Goal: Task Accomplishment & Management: Manage account settings

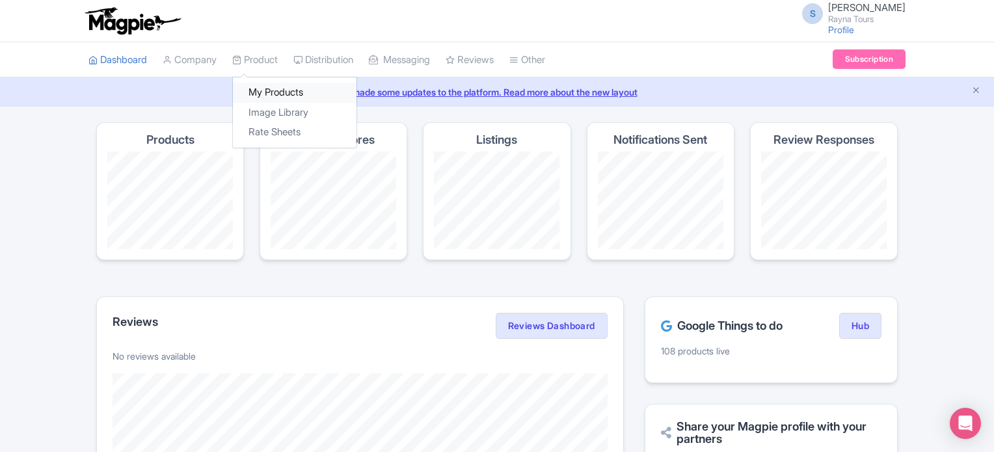
click at [269, 92] on link "My Products" at bounding box center [295, 93] width 124 height 20
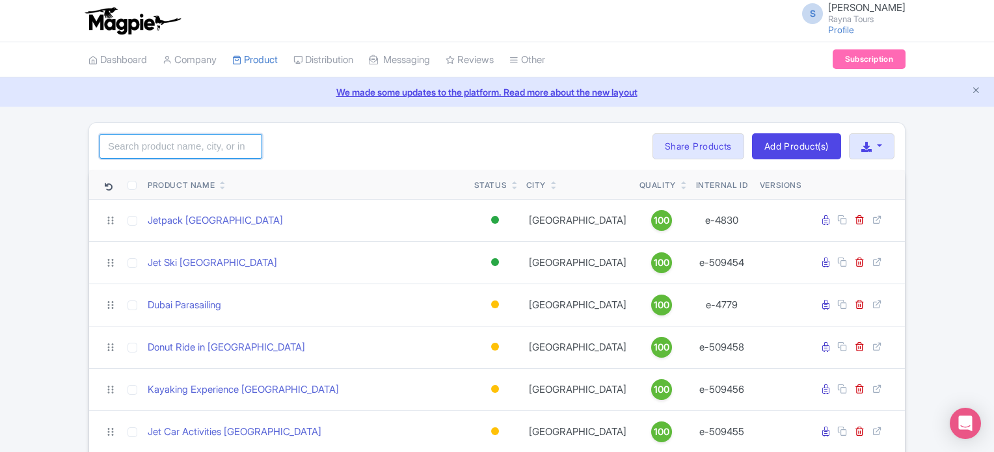
click at [230, 143] on input "search" at bounding box center [180, 146] width 163 height 25
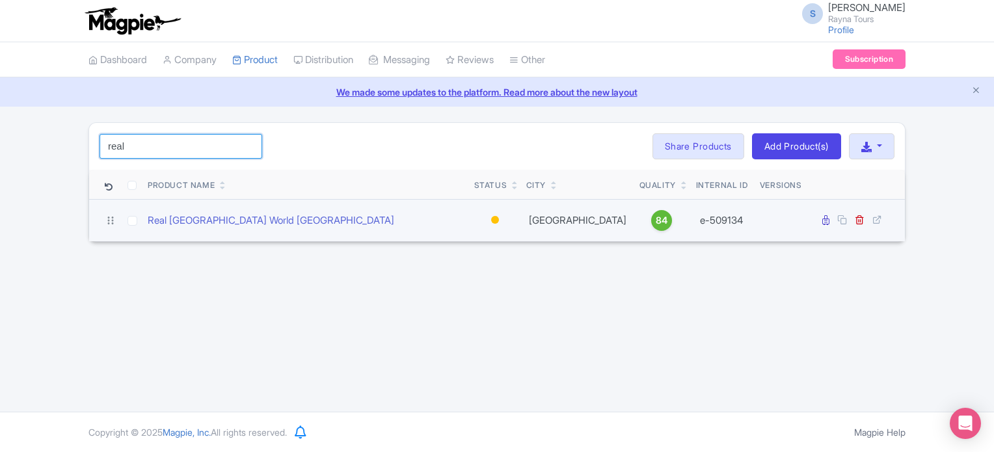
type input "real"
click at [492, 216] on div at bounding box center [495, 220] width 8 height 8
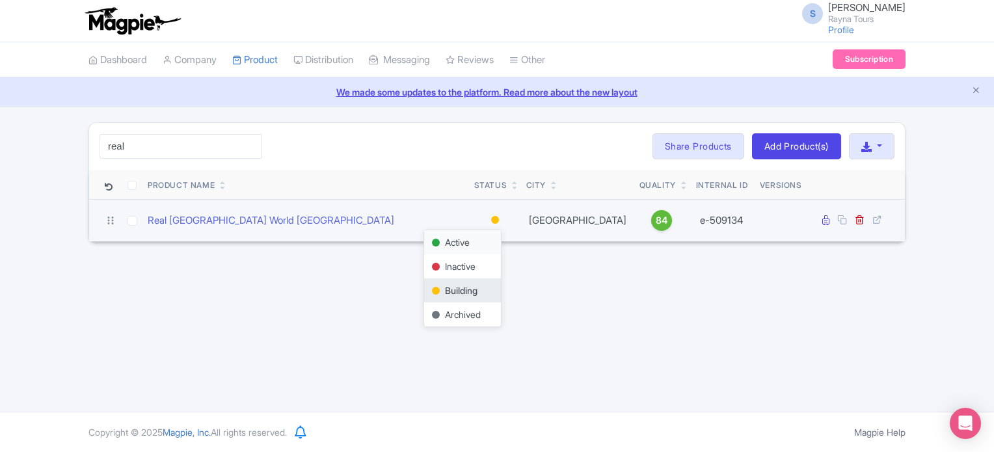
click at [452, 241] on div "Active" at bounding box center [462, 242] width 77 height 24
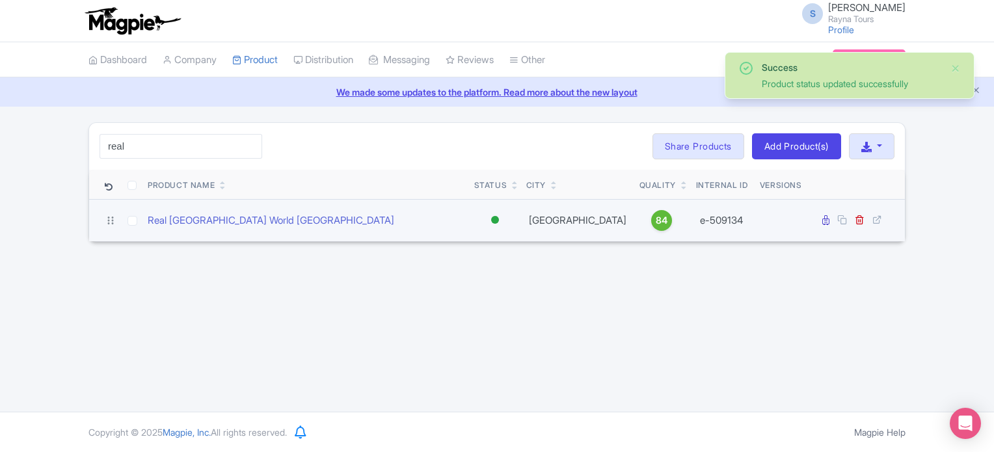
click at [492, 220] on div at bounding box center [495, 220] width 8 height 8
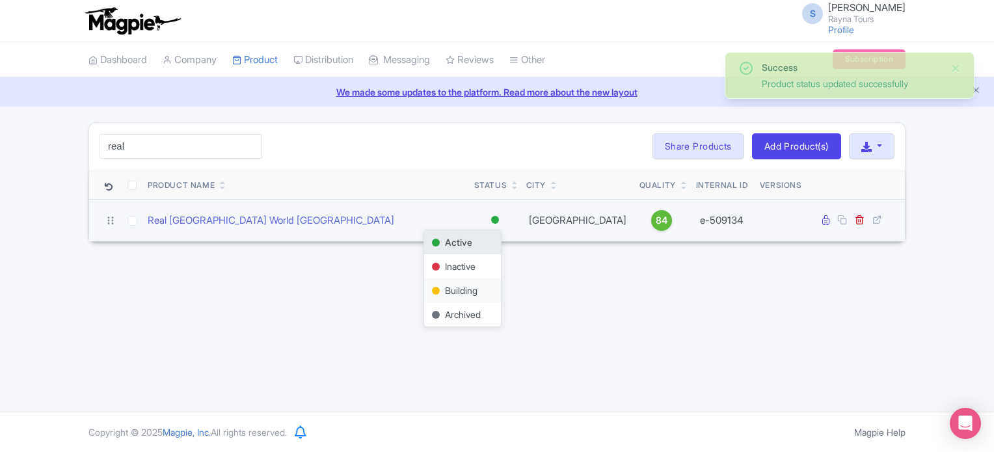
click at [458, 289] on div "Building" at bounding box center [462, 290] width 77 height 24
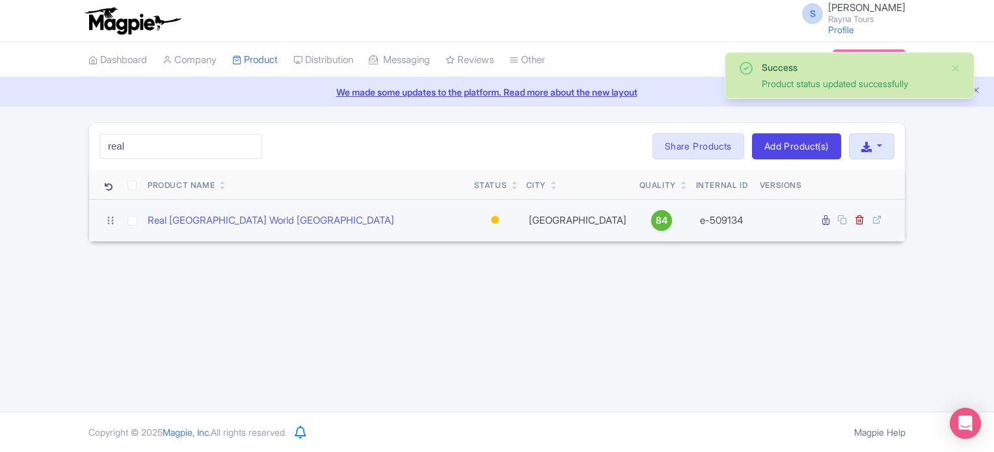
click at [491, 218] on div at bounding box center [495, 220] width 8 height 8
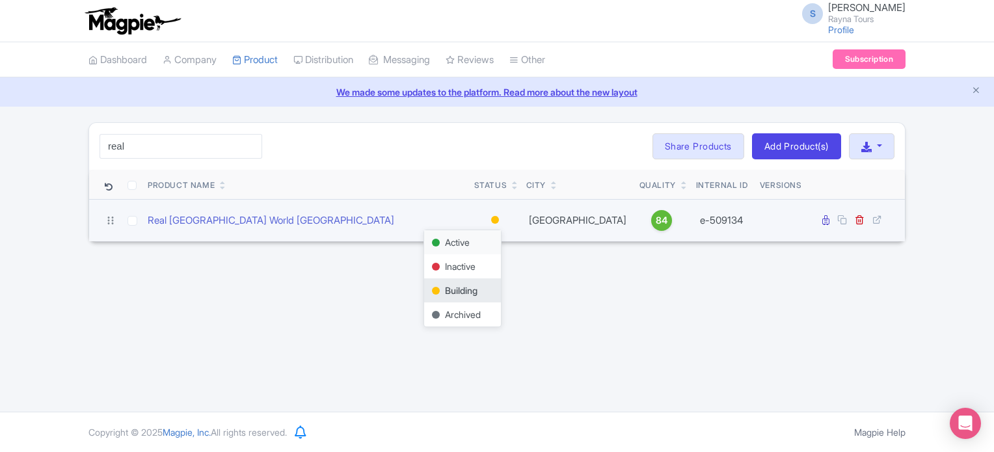
click at [471, 241] on div "Active" at bounding box center [462, 242] width 77 height 24
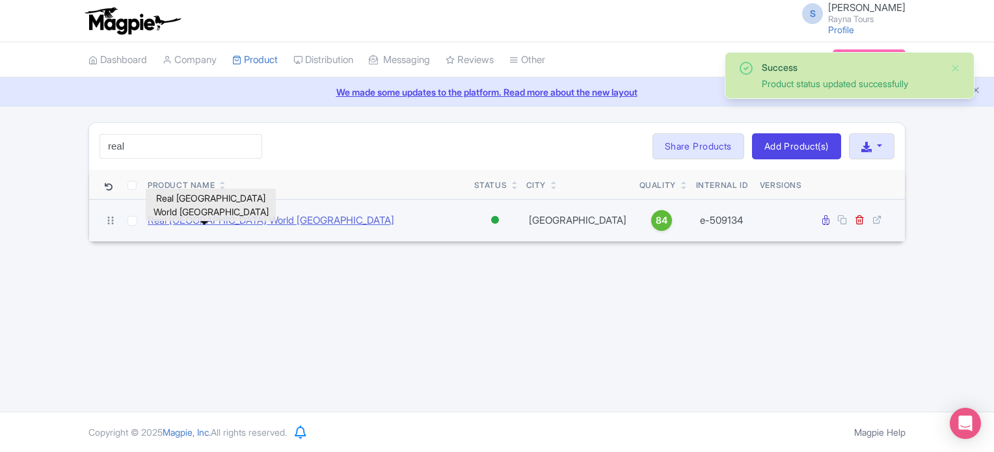
click at [185, 221] on link "Real [GEOGRAPHIC_DATA] World [GEOGRAPHIC_DATA]" at bounding box center [271, 220] width 246 height 15
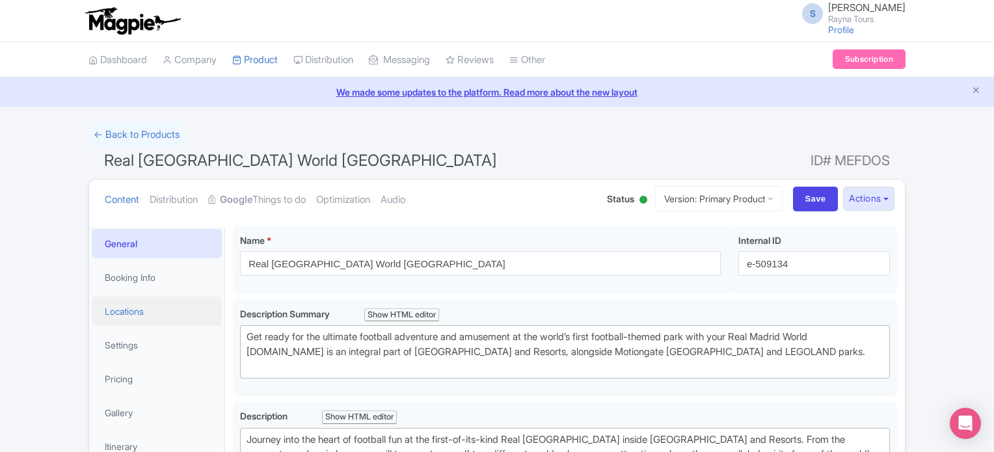
click at [132, 311] on link "Locations" at bounding box center [157, 311] width 130 height 29
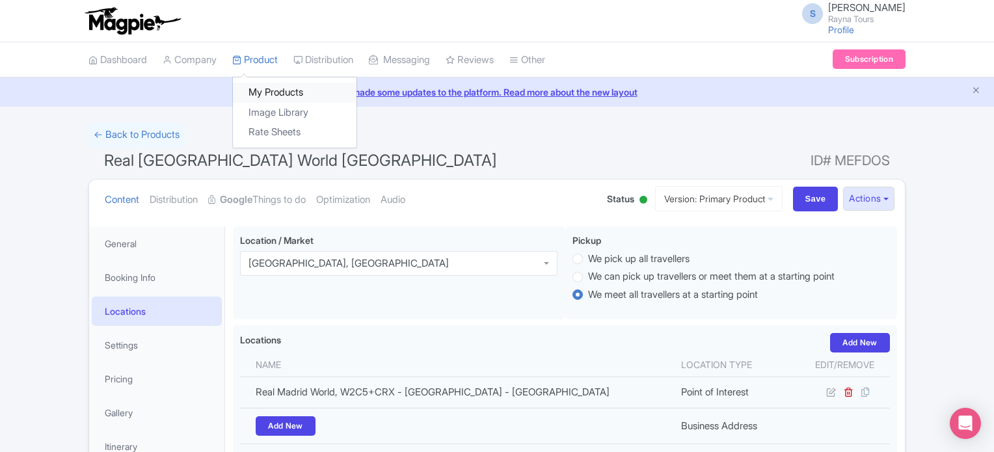
click at [265, 88] on link "My Products" at bounding box center [295, 93] width 124 height 20
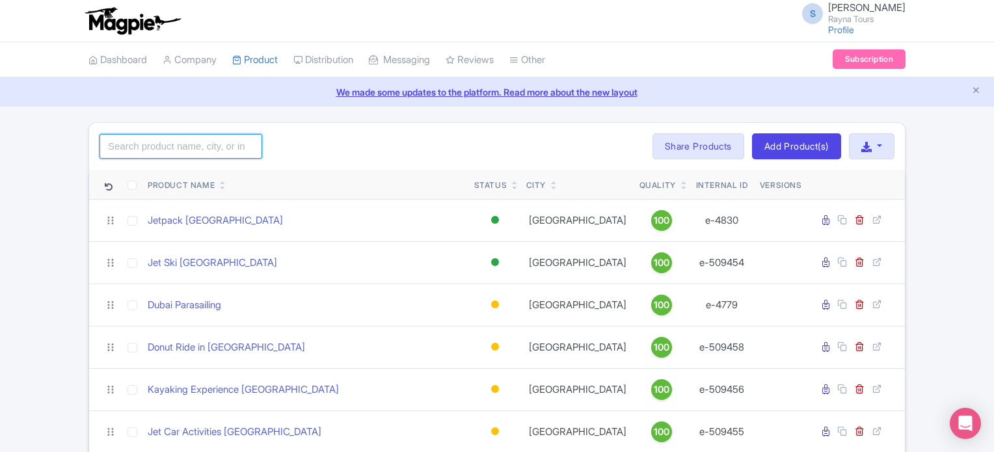
click at [210, 145] on input "search" at bounding box center [180, 146] width 163 height 25
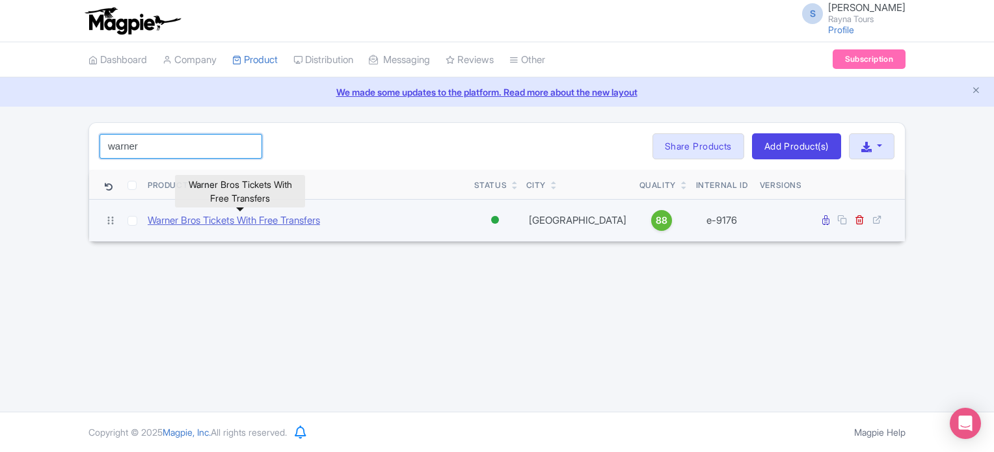
type input "warner"
click at [226, 220] on link "Warner Bros Tickets With Free Transfers" at bounding box center [234, 220] width 172 height 15
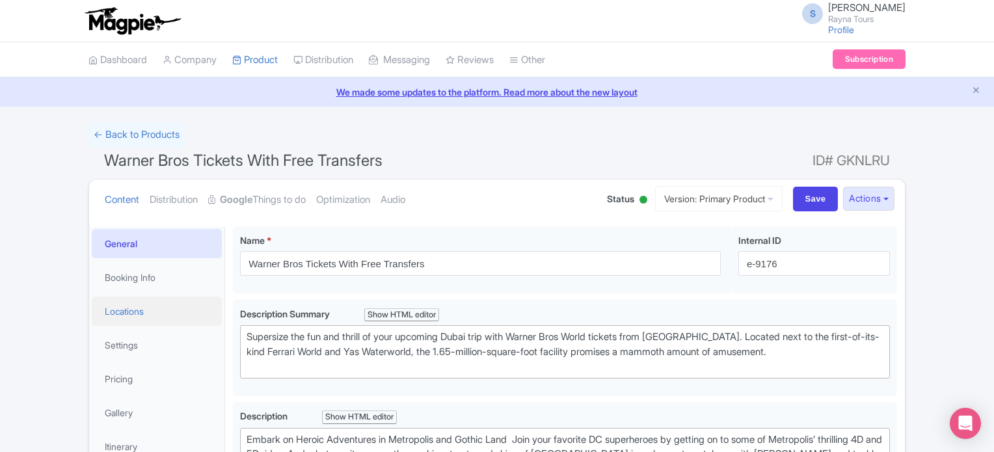
click at [113, 317] on link "Locations" at bounding box center [157, 311] width 130 height 29
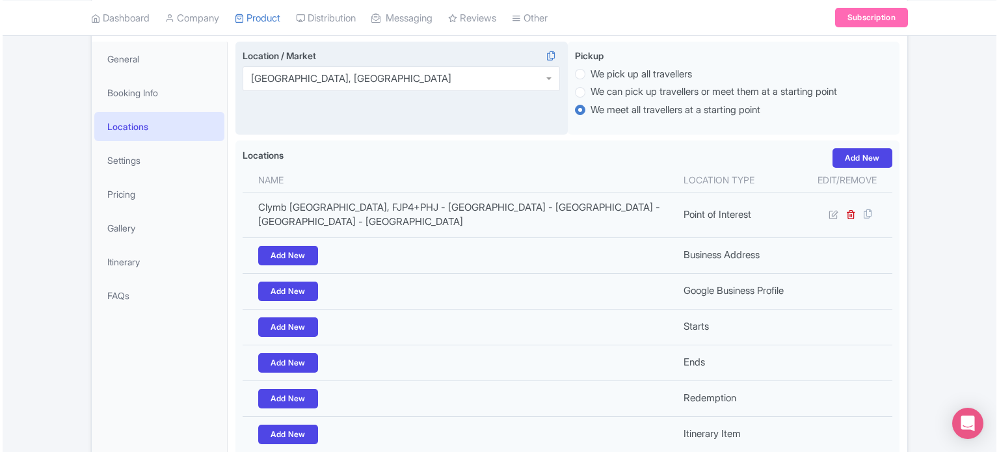
scroll to position [195, 0]
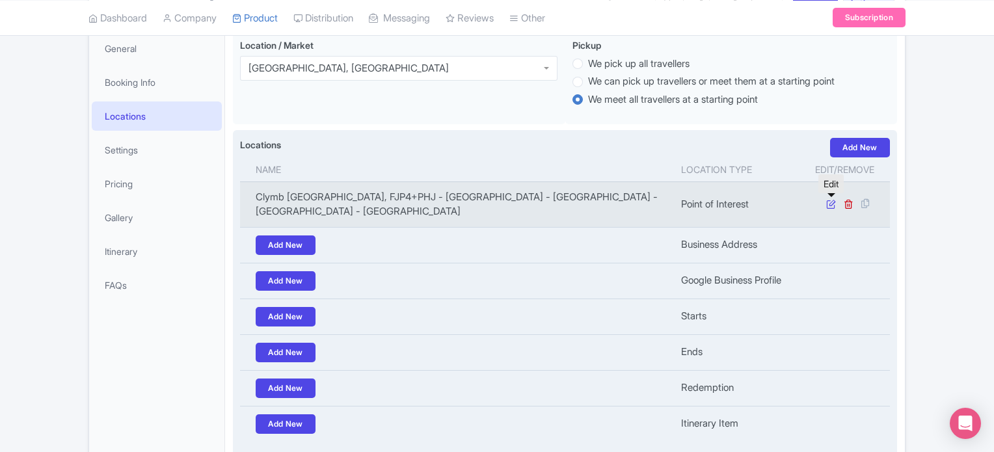
click at [830, 204] on icon at bounding box center [831, 204] width 10 height 10
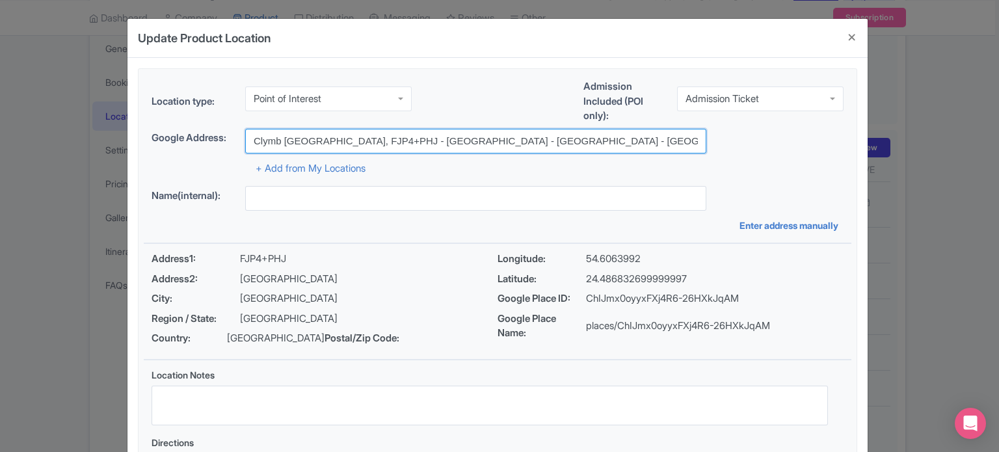
click at [386, 140] on input "Clymb Abu Dhabi Parking, FJP4+PHJ - Yas Island - YS1 - Abu Dhabi - United Arab …" at bounding box center [475, 141] width 461 height 25
click at [406, 140] on input "Clymb Abu Dhabi Parking, FJP4+PHJ - Yas Island - YS1 - Abu Dhabi - United Arab …" at bounding box center [475, 141] width 461 height 25
paste input "Yas Island - YS4 - Abu Dhabi"
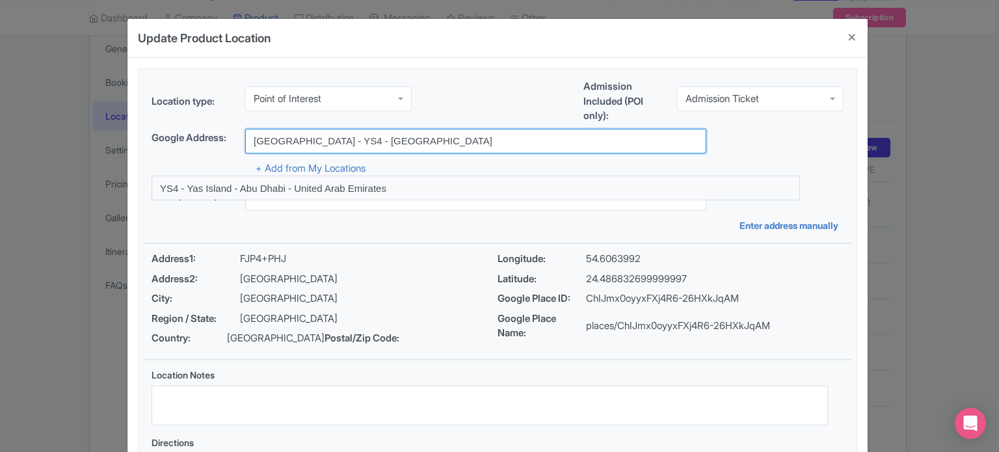
click at [255, 139] on input "Yas Island - YS4 - Abu Dhabi" at bounding box center [475, 141] width 461 height 25
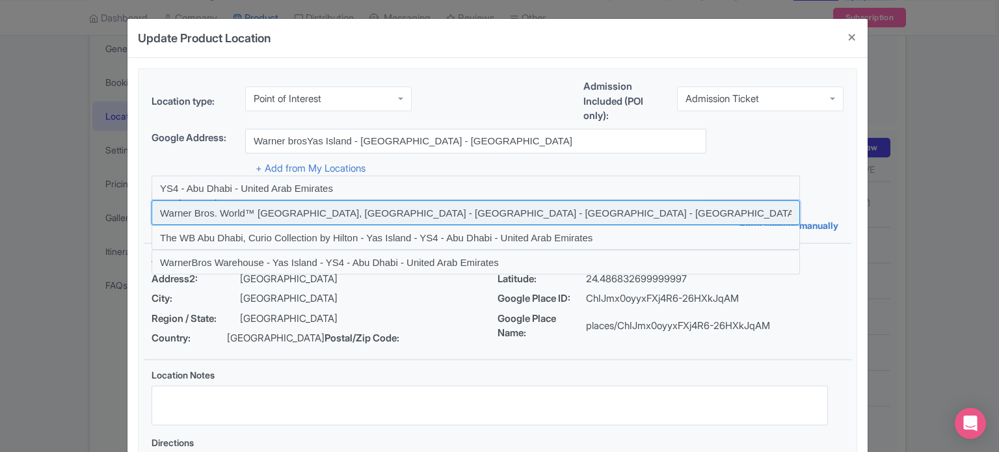
click at [323, 215] on input at bounding box center [476, 212] width 648 height 25
type input "Warner Bros. World™ Yas Island, Abu Dhabi - Yas Island - YS4 - Abu Dhabi - Unit…"
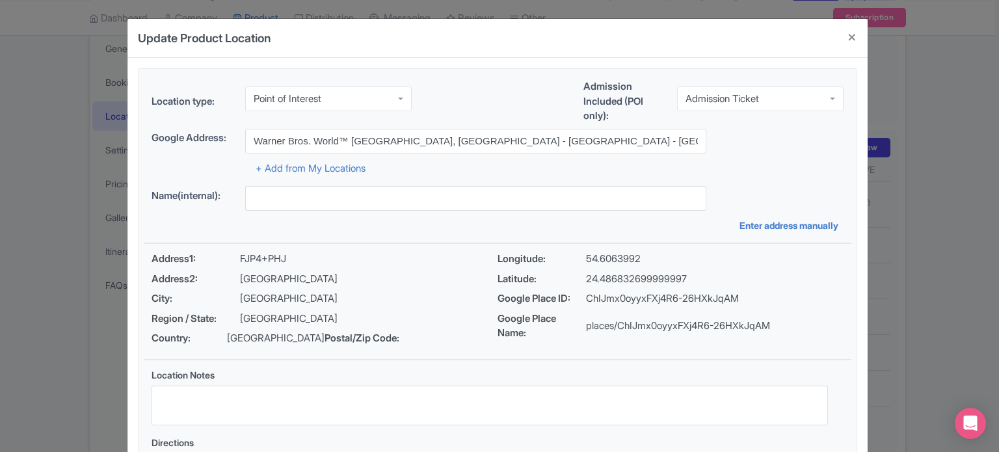
type input "Warner Bros. World™ Yas Island, Abu Dhabi - Yas Island - YS4 - Abu Dhabi - Unit…"
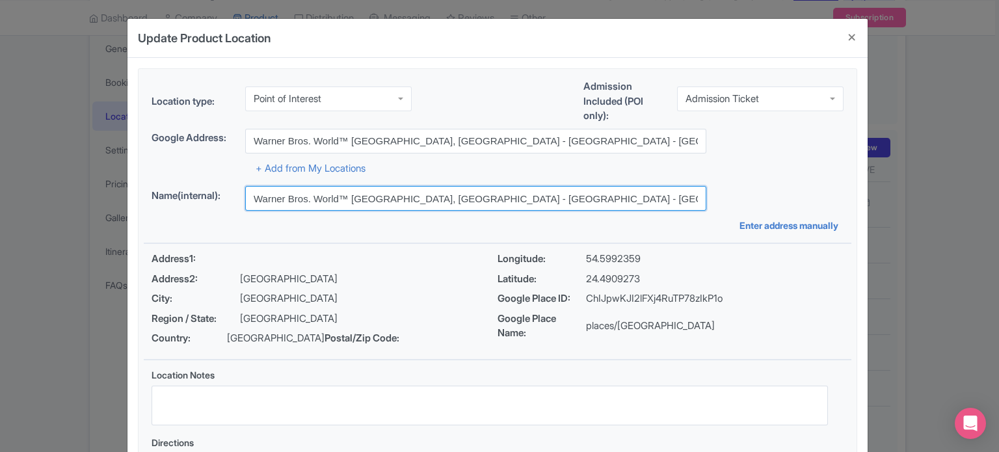
click at [379, 197] on input "Warner Bros. World™ Yas Island, Abu Dhabi - Yas Island - YS4 - Abu Dhabi - Unit…" at bounding box center [475, 198] width 461 height 25
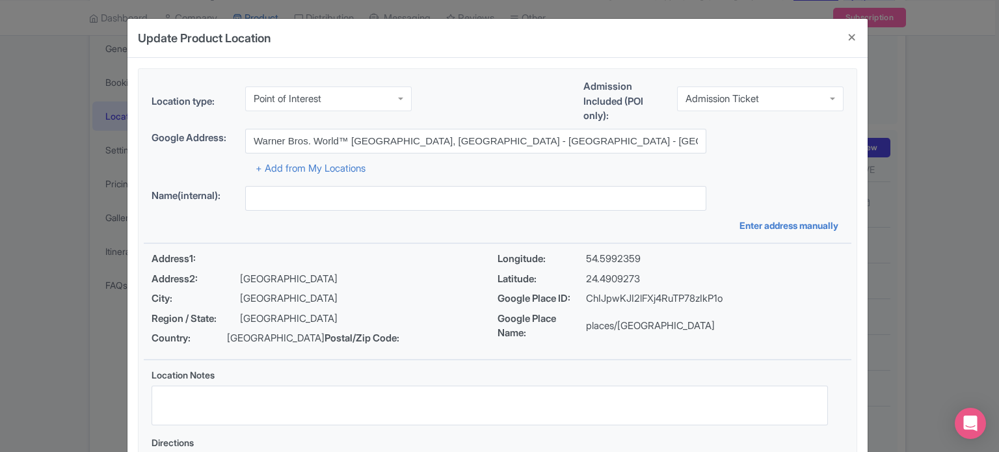
click at [714, 162] on div "+ Add from My Locations" at bounding box center [498, 164] width 692 height 23
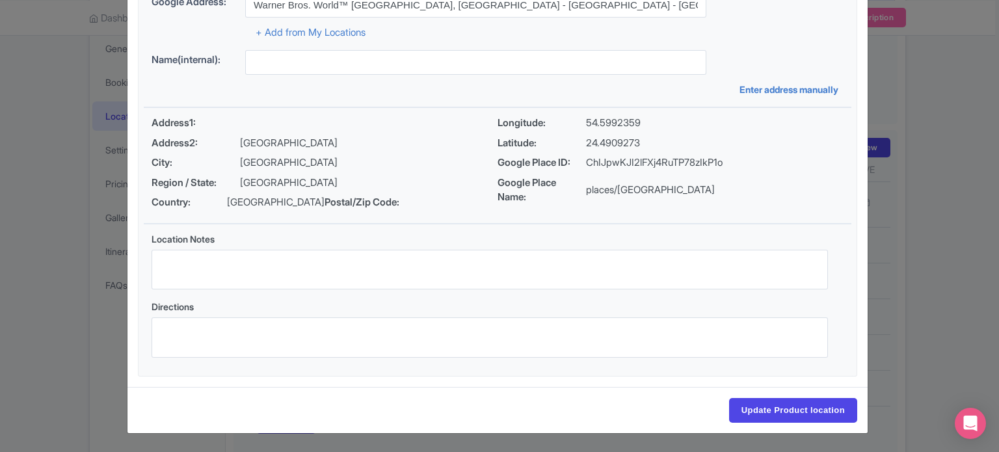
scroll to position [150, 0]
click at [804, 425] on div "Update Product location" at bounding box center [497, 410] width 740 height 46
click at [804, 415] on input "Update Product location" at bounding box center [793, 410] width 128 height 25
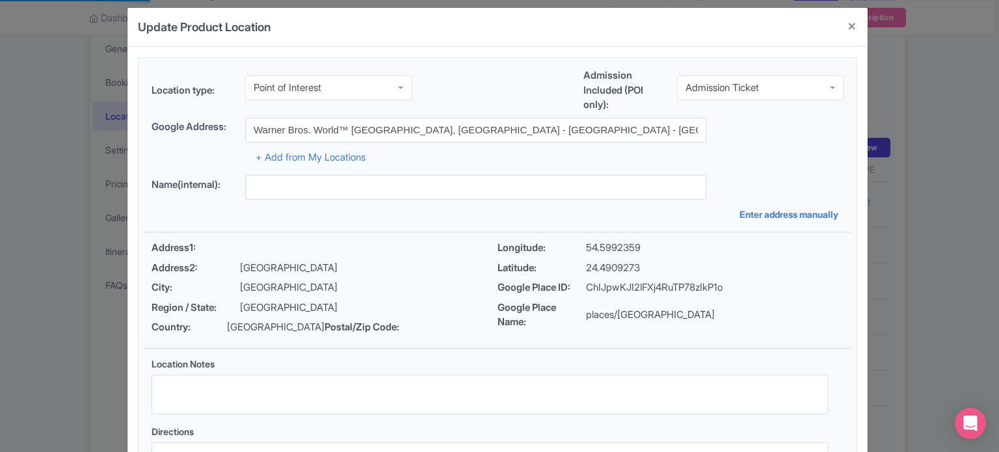
scroll to position [0, 0]
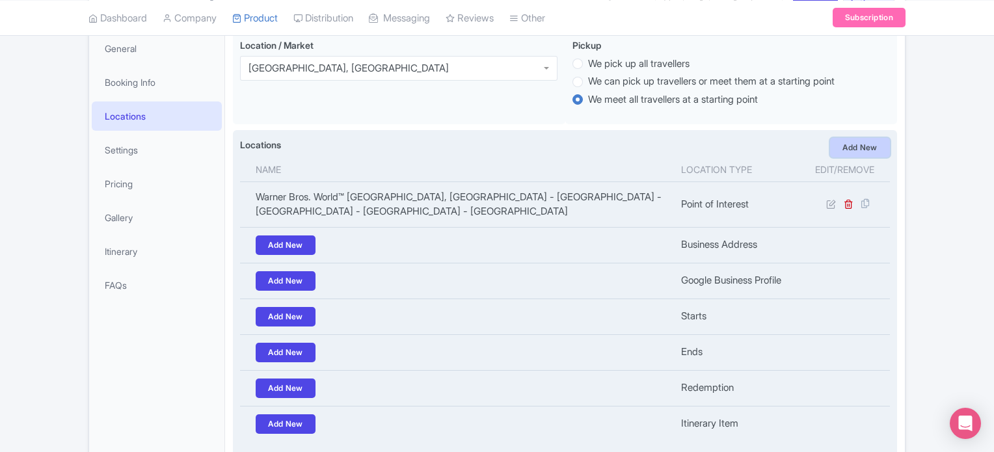
click at [863, 146] on link "Add New" at bounding box center [860, 148] width 60 height 20
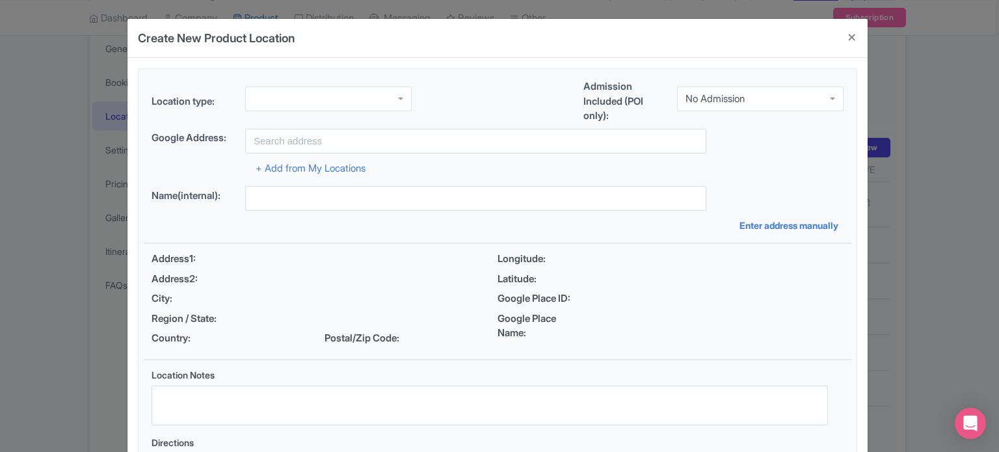
click at [345, 93] on div at bounding box center [328, 98] width 166 height 25
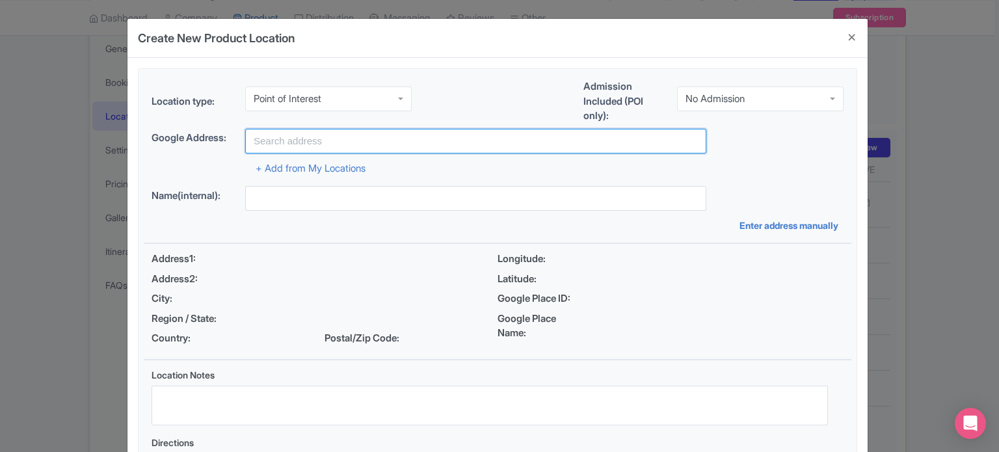
click at [337, 137] on input "text" at bounding box center [475, 141] width 461 height 25
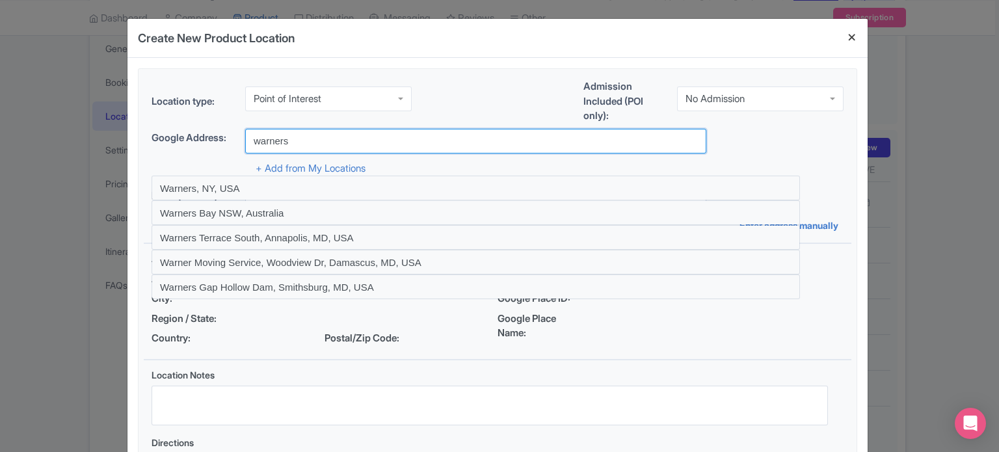
type input "warners"
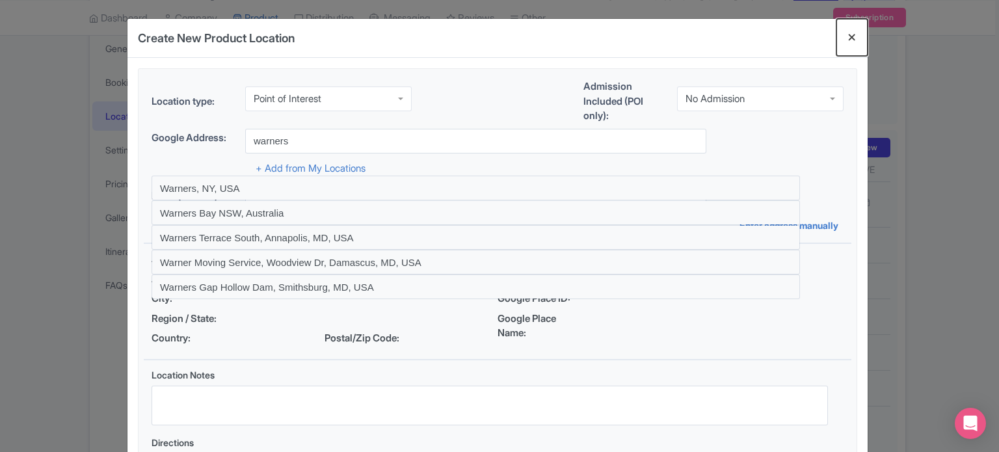
click at [855, 38] on button "Close" at bounding box center [851, 37] width 31 height 37
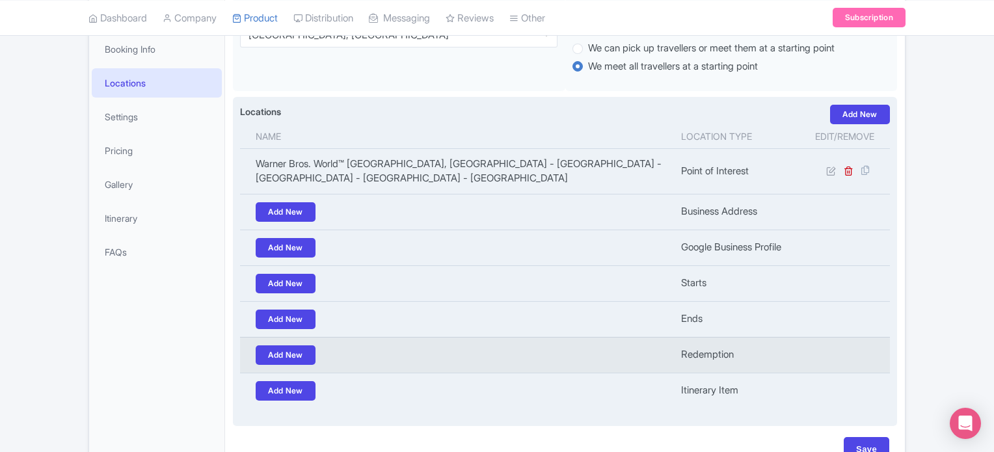
scroll to position [304, 0]
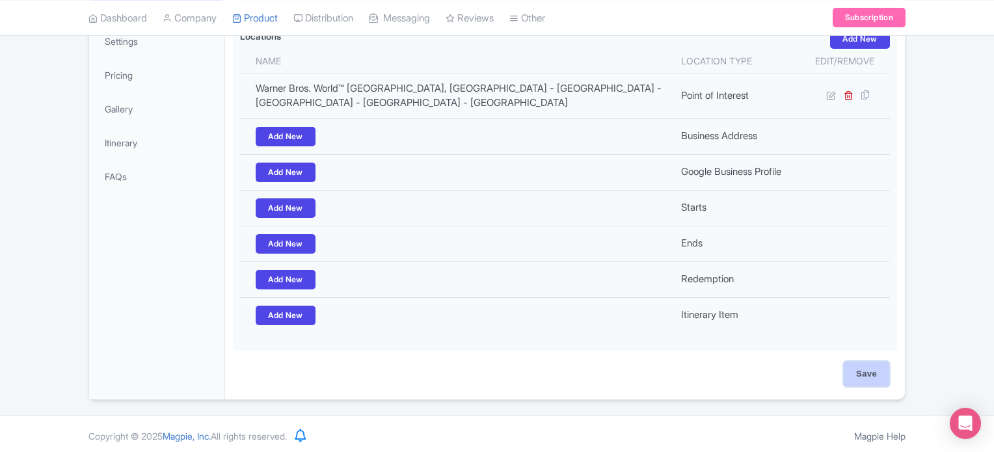
click at [857, 371] on input "Save" at bounding box center [866, 374] width 46 height 25
type input "Update Product"
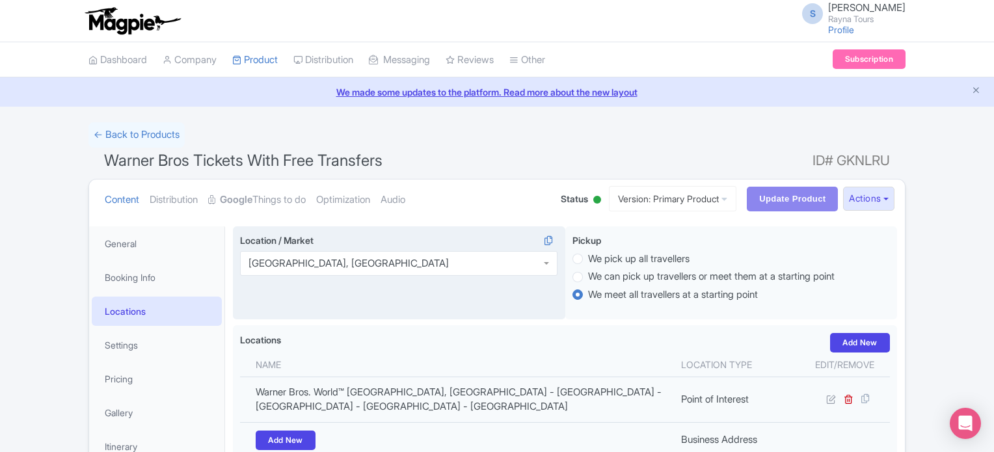
scroll to position [0, 0]
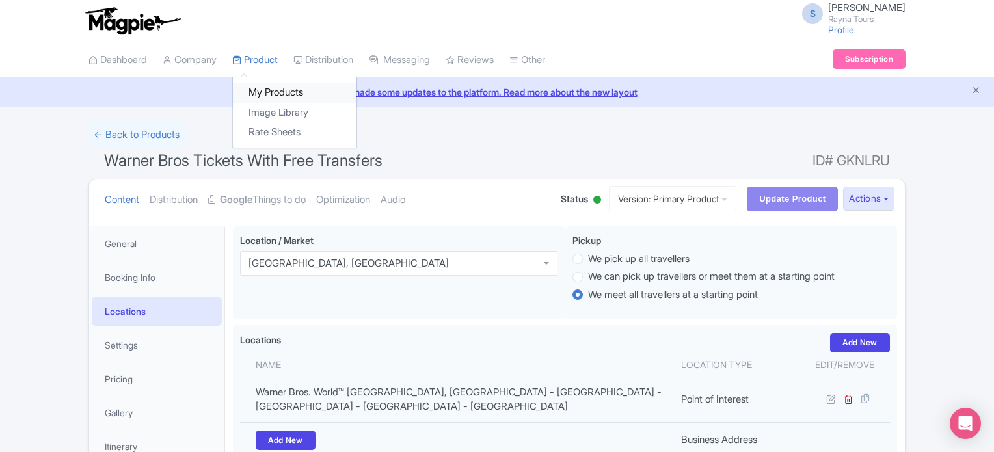
drag, startPoint x: 269, startPoint y: 90, endPoint x: 273, endPoint y: 97, distance: 8.5
click at [270, 90] on link "My Products" at bounding box center [295, 93] width 124 height 20
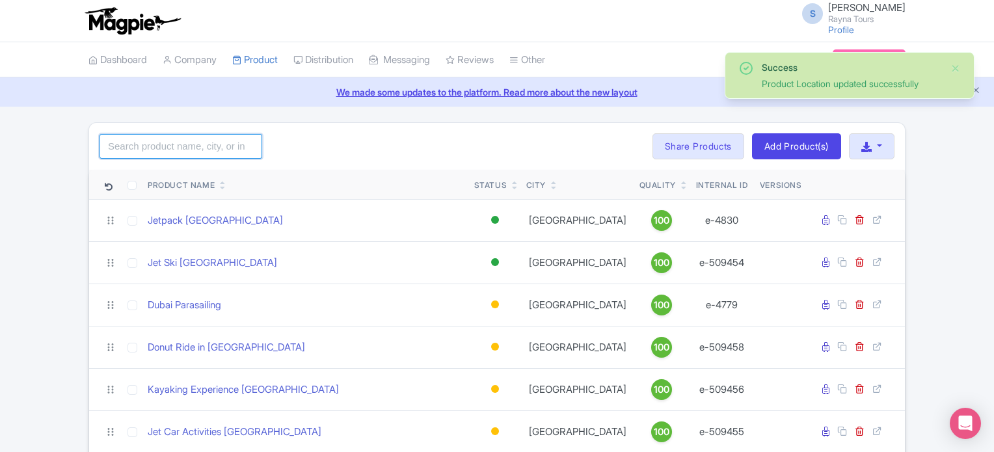
click at [222, 146] on input "search" at bounding box center [180, 146] width 163 height 25
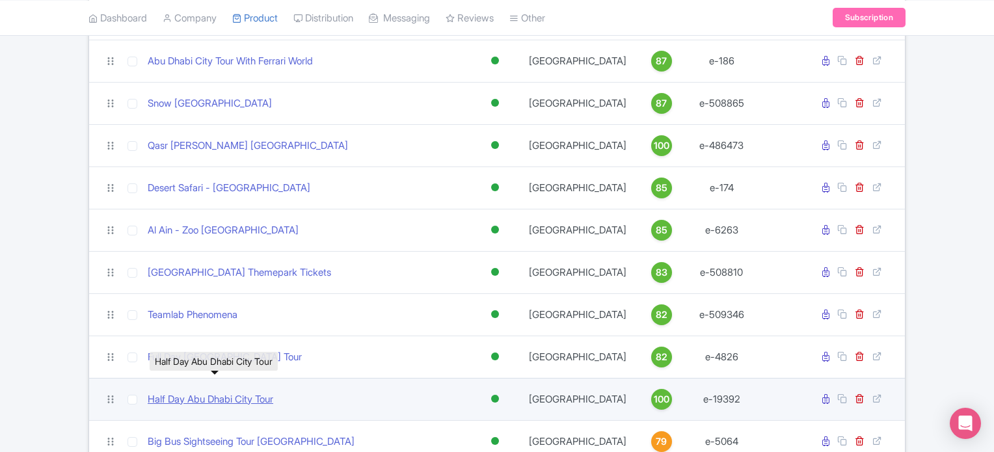
scroll to position [520, 0]
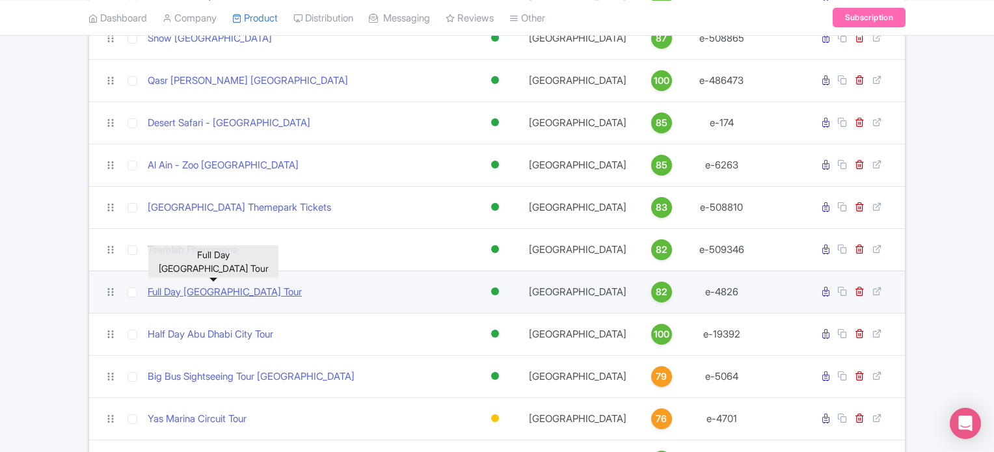
type input "abu dhabi"
click at [242, 291] on link "Full Day Abu Dhabi City Tour" at bounding box center [225, 292] width 154 height 15
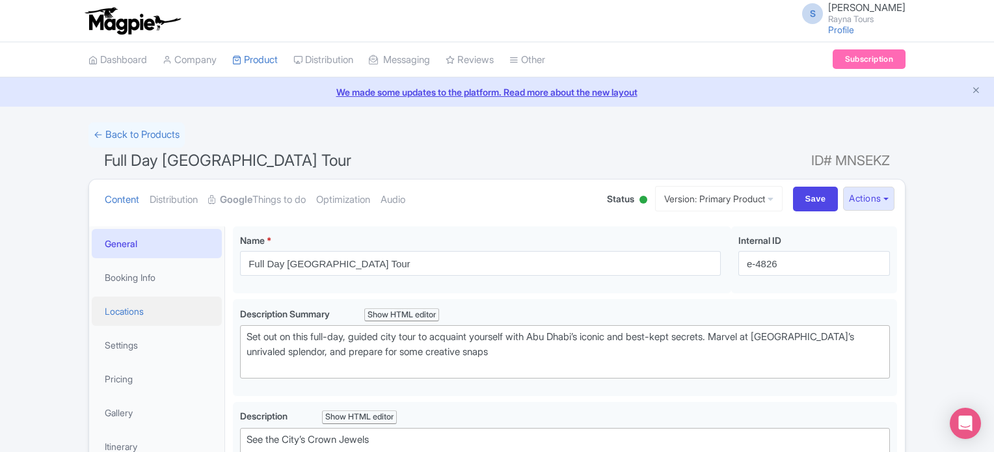
click at [137, 312] on link "Locations" at bounding box center [157, 311] width 130 height 29
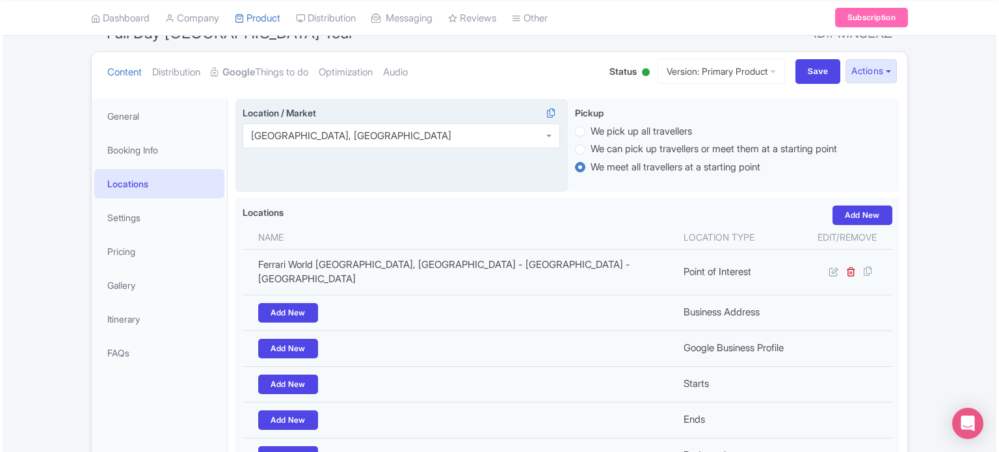
scroll to position [130, 0]
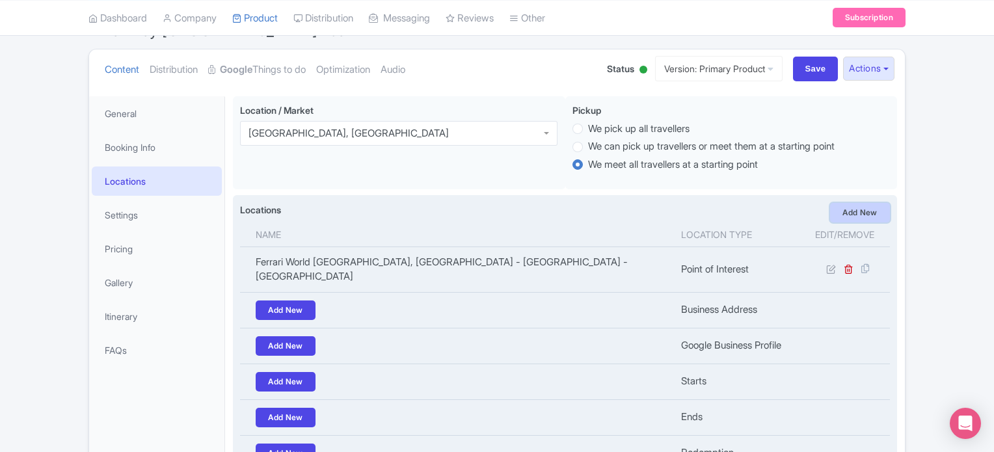
click at [862, 210] on link "Add New" at bounding box center [860, 213] width 60 height 20
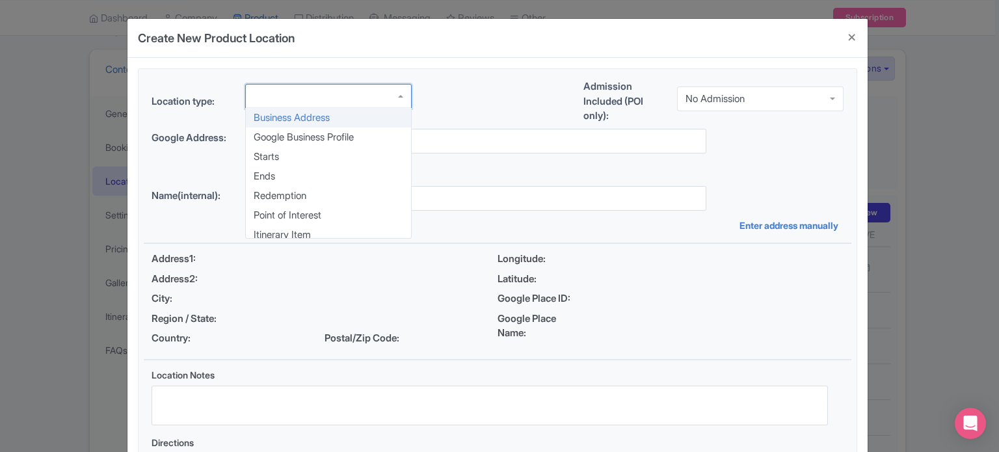
click at [307, 98] on div at bounding box center [328, 96] width 166 height 25
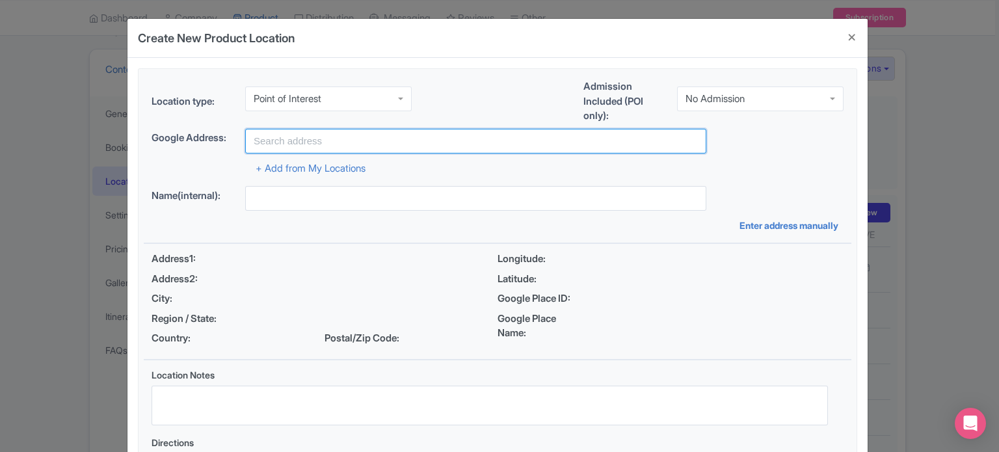
click at [330, 140] on input "text" at bounding box center [475, 141] width 461 height 25
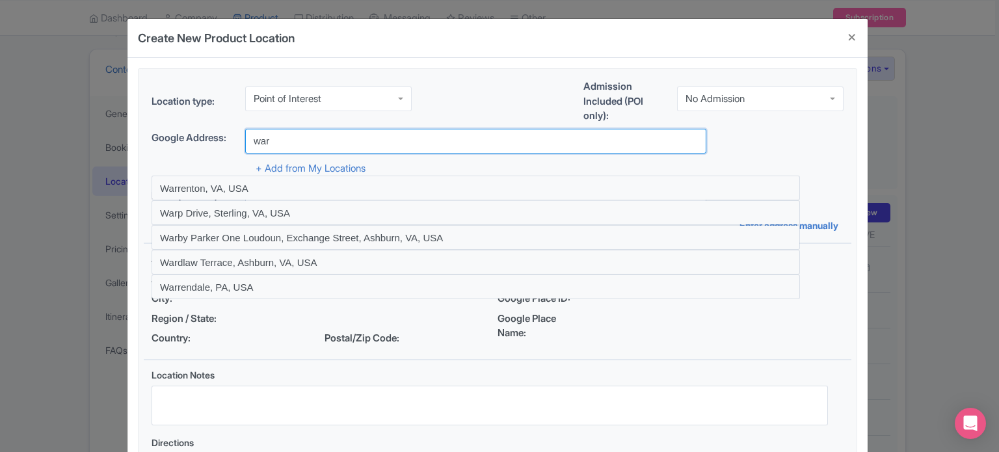
type input "Warner Bros. World™ Yas Island, Abu Dhabi - Yas Island - YS4 - Abu Dhabi - Unit…"
click at [479, 129] on input "Warner Bros. World™ Yas Island, Abu Dhabi - Yas Island - YS4 - Abu Dhabi - Unit…" at bounding box center [475, 141] width 461 height 25
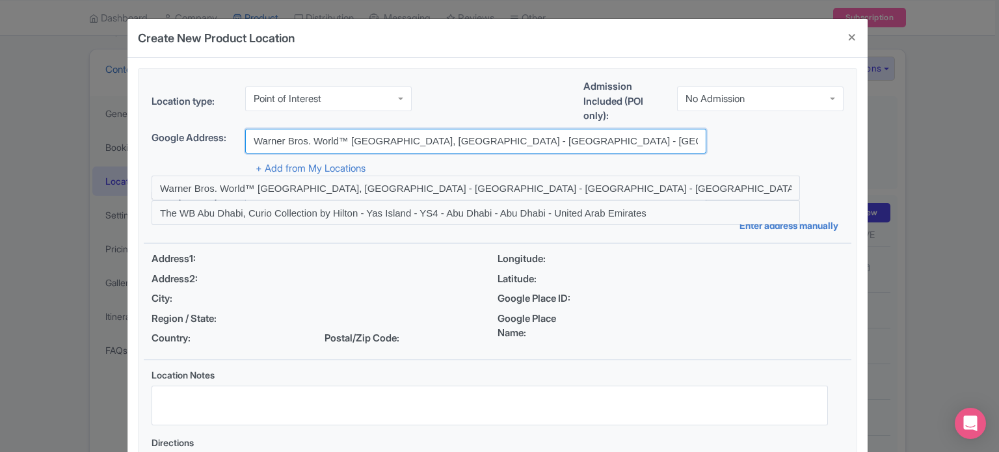
click at [479, 129] on input "Warner Bros. World™ Yas Island, Abu Dhabi - Yas Island - YS4 - Abu Dhabi - Unit…" at bounding box center [475, 141] width 461 height 25
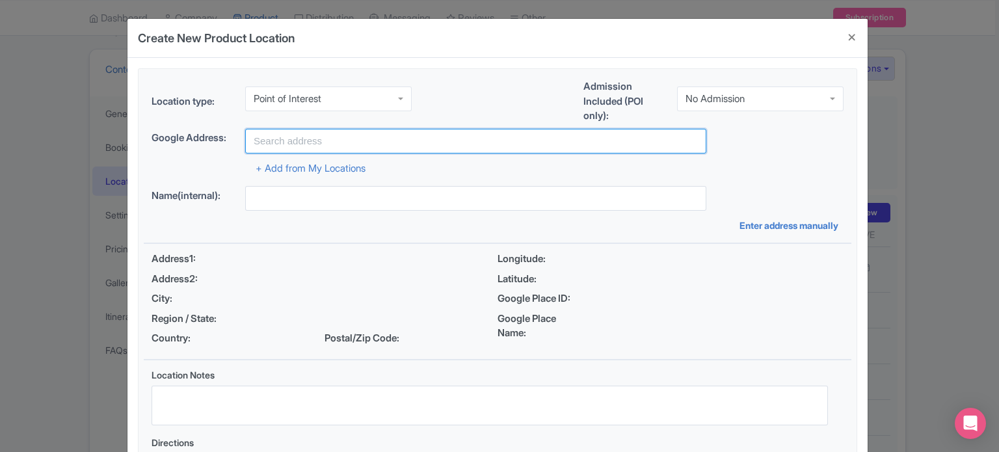
paste input "Warner Bros. World™ Yas Island, Abu Dhabi - Yas Island - YS4 - Abu Dhabi - Unit…"
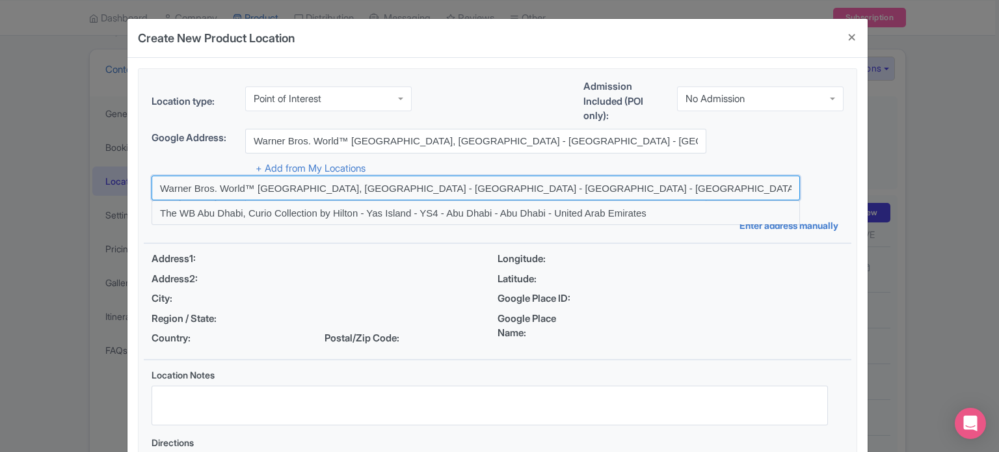
click at [359, 191] on input at bounding box center [476, 188] width 648 height 25
type input "Warner Bros. World™ Yas Island, Abu Dhabi - Yas Island - YS4 - Abu Dhabi - Abu …"
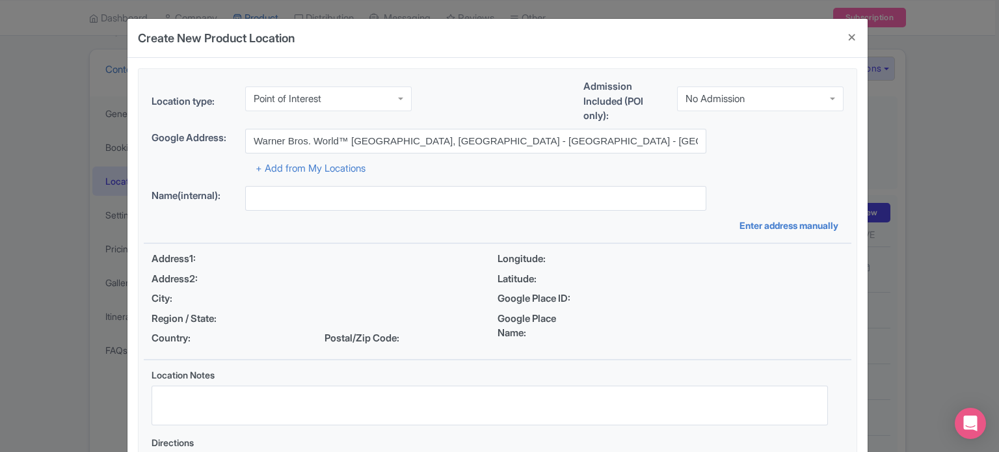
type input "Warner Bros. World™ Yas Island, Abu Dhabi - Yas Island - YS4 - Abu Dhabi - Abu …"
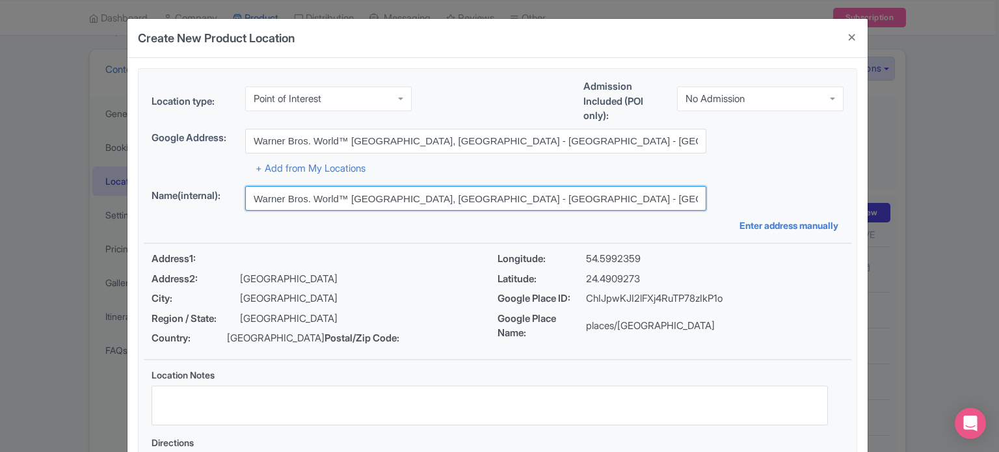
click at [639, 194] on input "Warner Bros. World™ Yas Island, Abu Dhabi - Yas Island - YS4 - Abu Dhabi - Abu …" at bounding box center [475, 198] width 461 height 25
click at [639, 194] on input "Warner Bros. World™ [GEOGRAPHIC_DATA], [GEOGRAPHIC_DATA] - [GEOGRAPHIC_DATA] - …" at bounding box center [475, 198] width 461 height 25
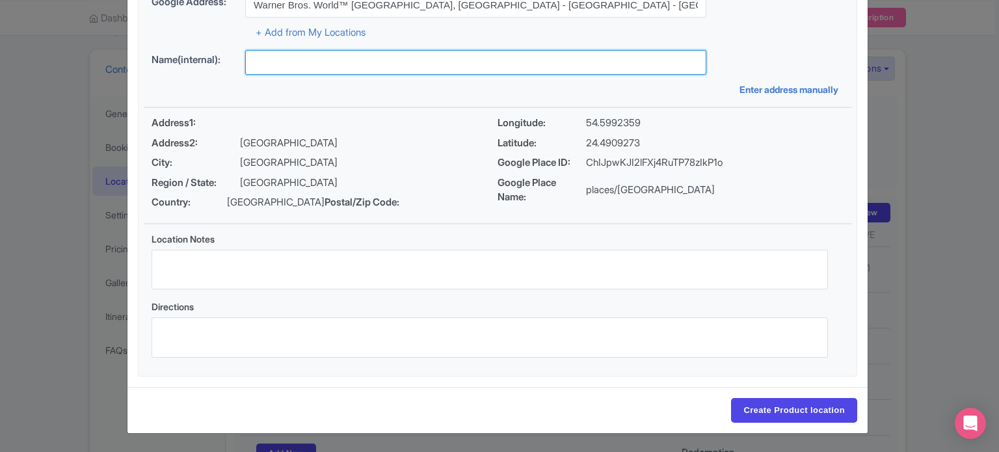
scroll to position [150, 0]
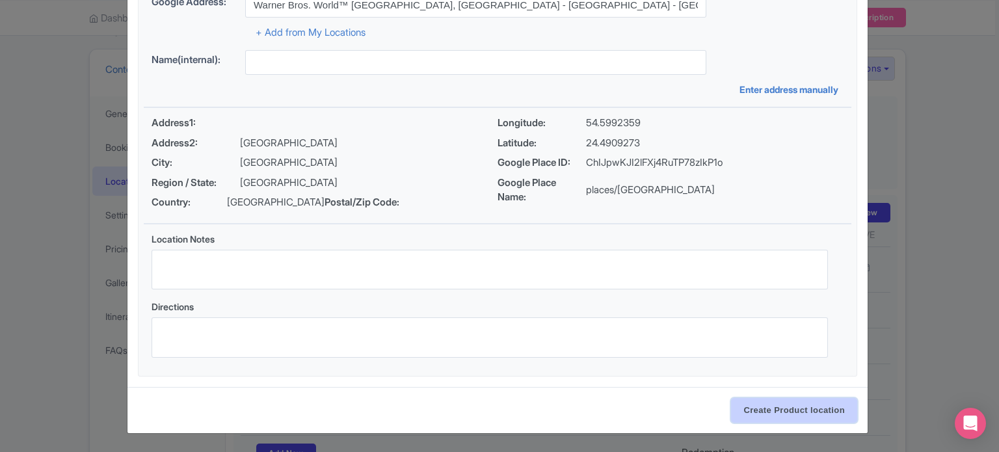
click at [791, 404] on input "Create Product location" at bounding box center [794, 410] width 126 height 25
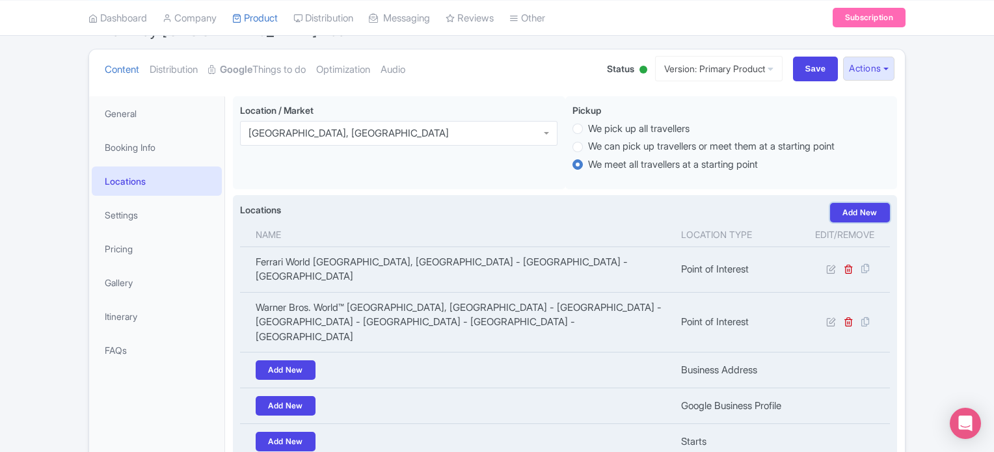
click at [860, 212] on link "Add New" at bounding box center [860, 213] width 60 height 20
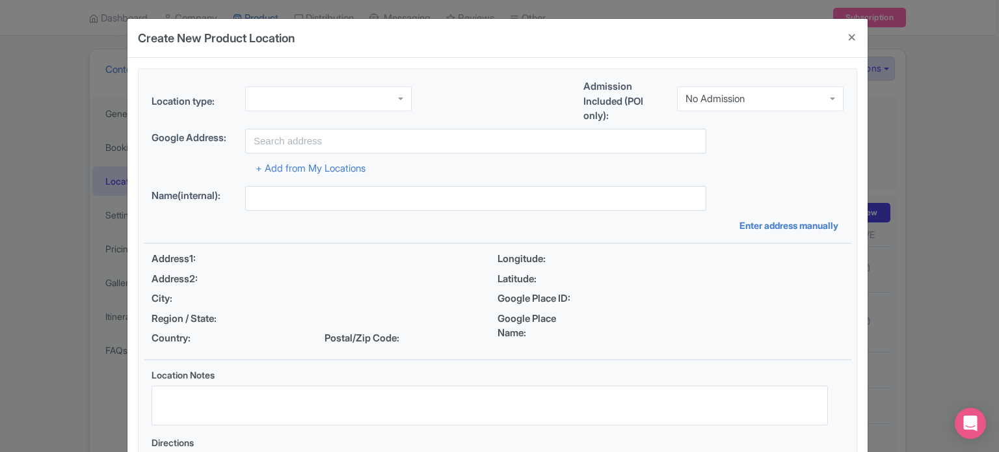
click at [384, 96] on div at bounding box center [328, 98] width 166 height 25
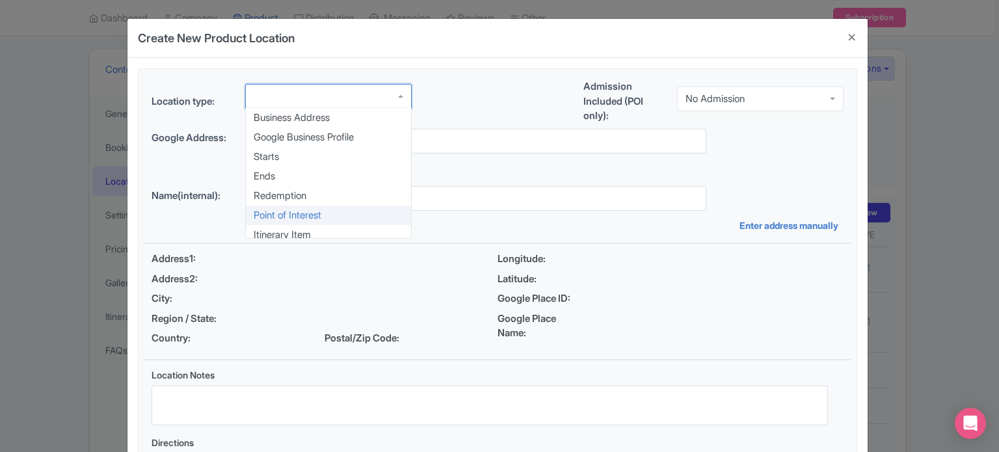
scroll to position [0, 0]
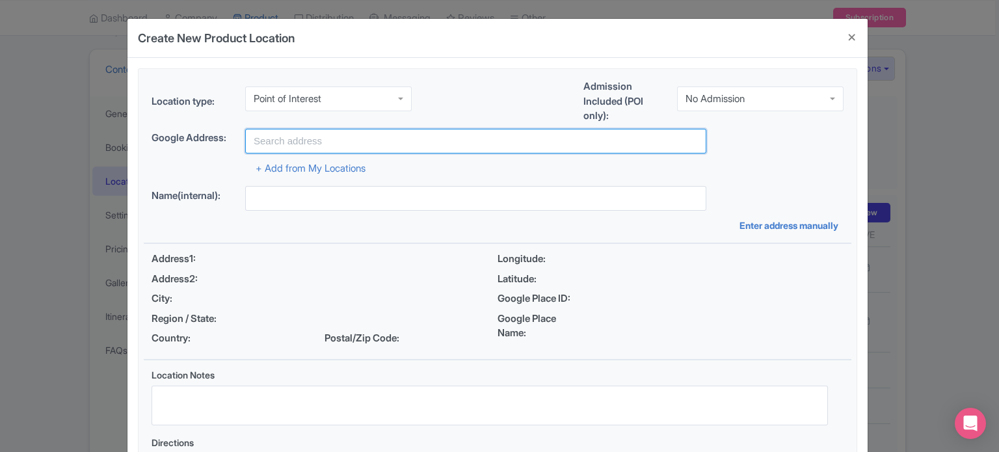
click at [328, 138] on input "text" at bounding box center [475, 141] width 461 height 25
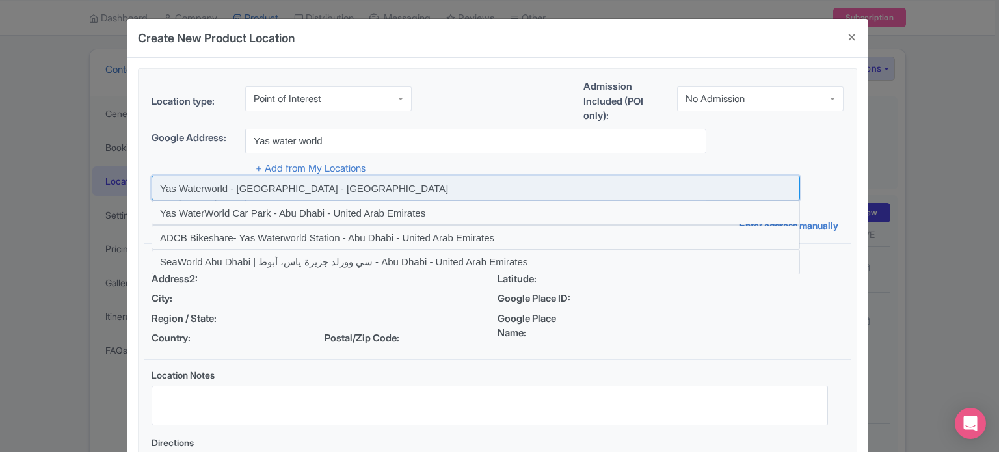
click at [328, 184] on input at bounding box center [476, 188] width 648 height 25
type input "Yas Waterworld - [GEOGRAPHIC_DATA] - [GEOGRAPHIC_DATA]"
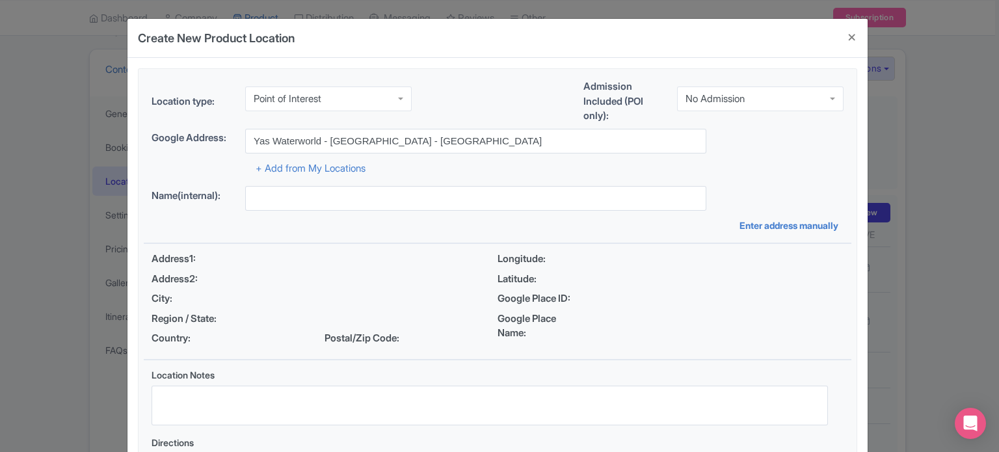
type input "Yas Waterworld - [GEOGRAPHIC_DATA] - [GEOGRAPHIC_DATA]"
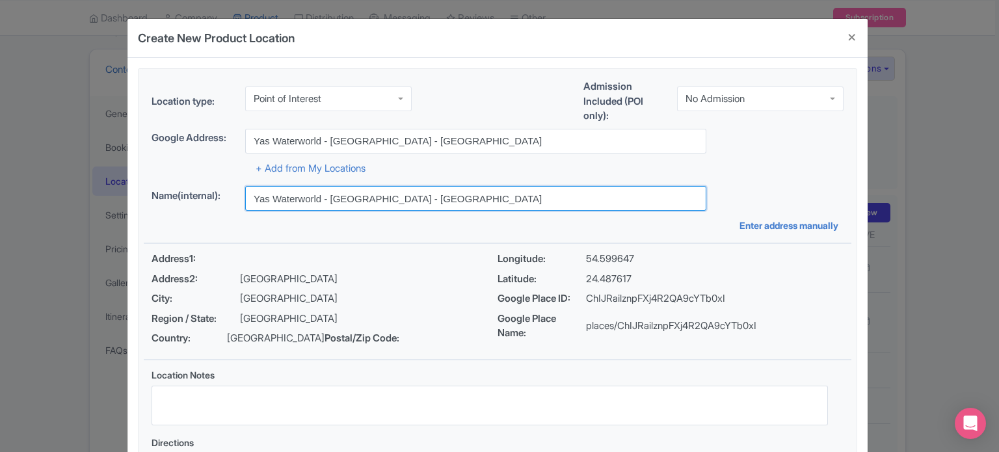
click at [540, 204] on input "Yas Waterworld - [GEOGRAPHIC_DATA] - [GEOGRAPHIC_DATA]" at bounding box center [475, 198] width 461 height 25
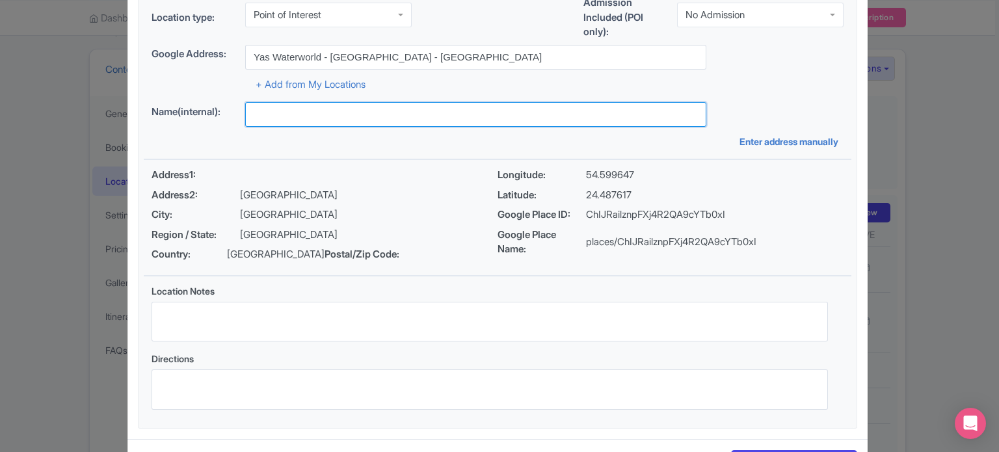
scroll to position [150, 0]
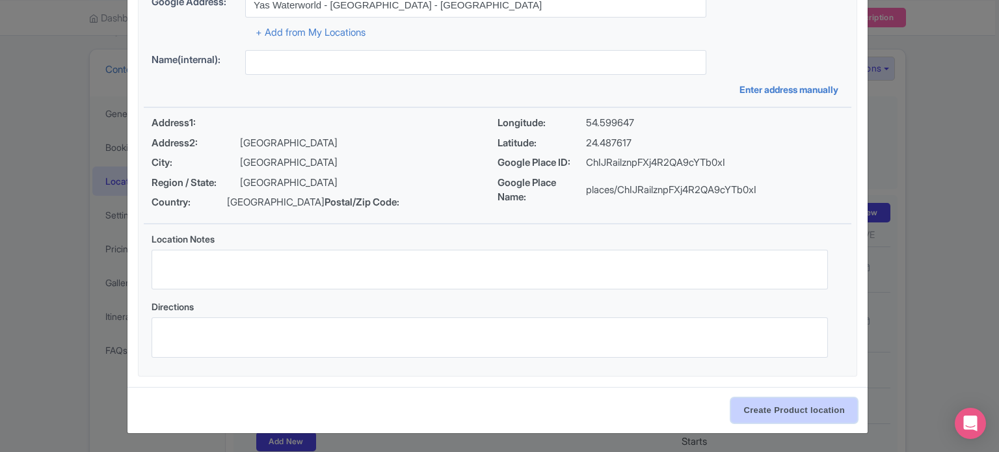
click at [793, 414] on input "Create Product location" at bounding box center [794, 410] width 126 height 25
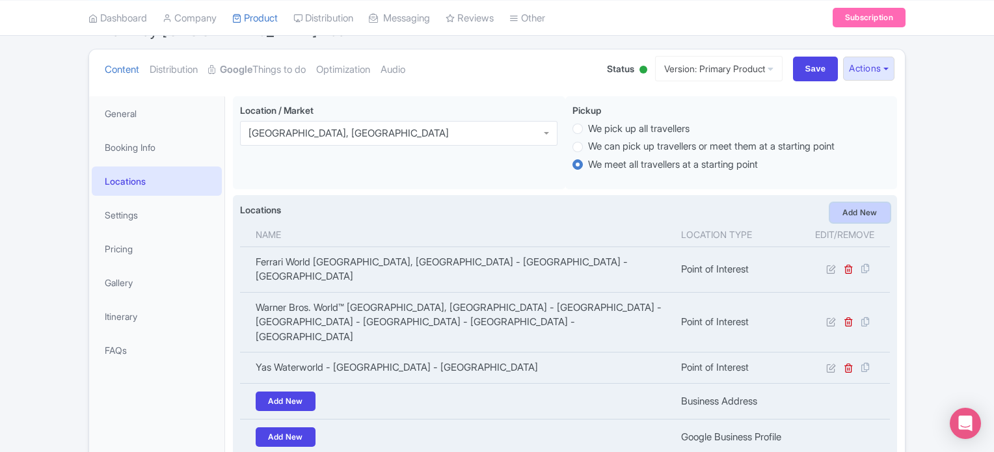
click at [855, 213] on link "Add New" at bounding box center [860, 213] width 60 height 20
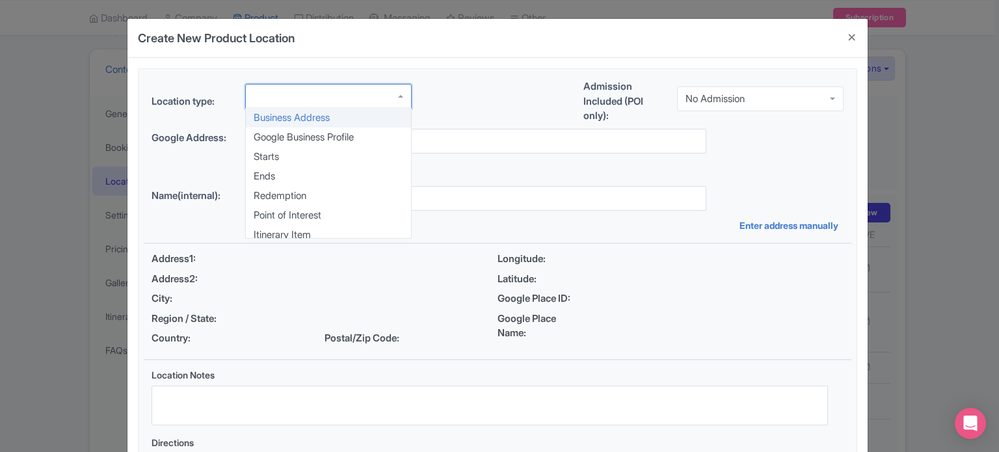
click at [297, 94] on div at bounding box center [328, 96] width 166 height 25
drag, startPoint x: 286, startPoint y: 215, endPoint x: 292, endPoint y: 207, distance: 10.3
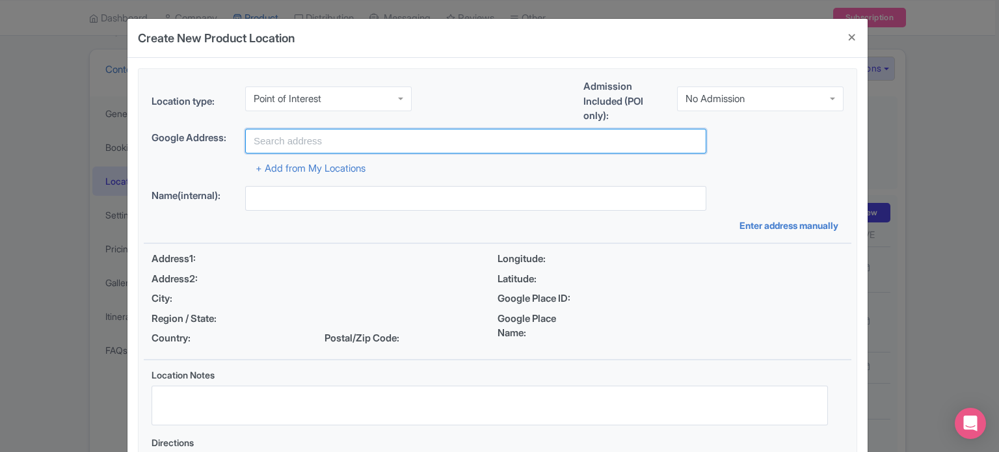
click at [340, 139] on input "text" at bounding box center [475, 141] width 461 height 25
paste input "Yas Island - YS4 - Abu Dhabi"
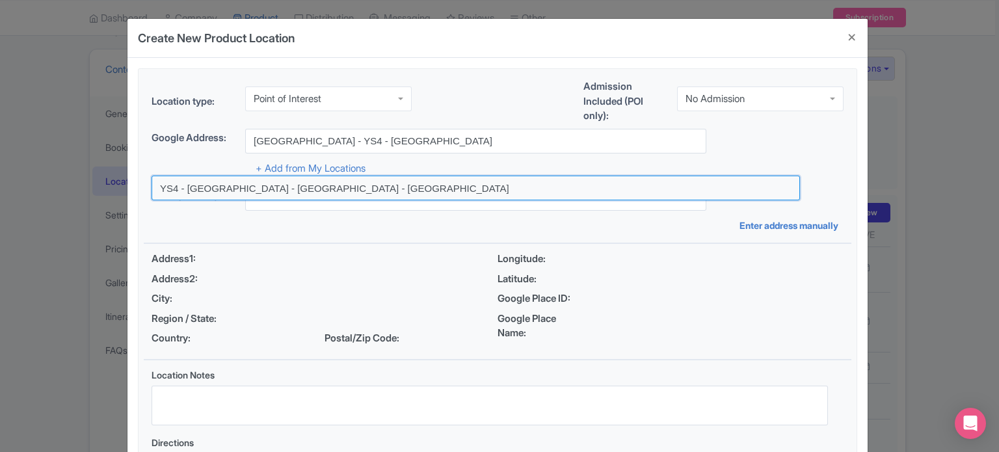
click at [248, 187] on input at bounding box center [476, 188] width 648 height 25
type input "YS4 - Yas Island - Abu Dhabi - United Arab Emirates"
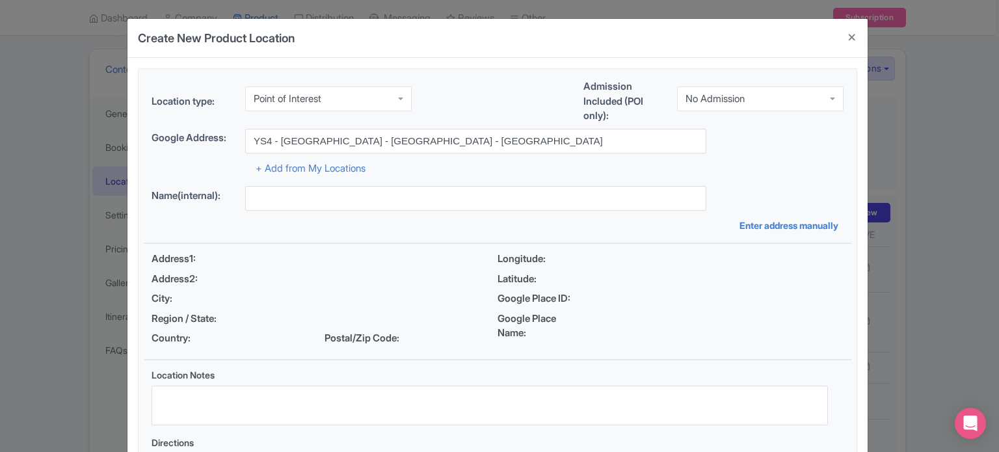
type input "YS4 - Yas Island - Abu Dhabi - United Arab Emirates"
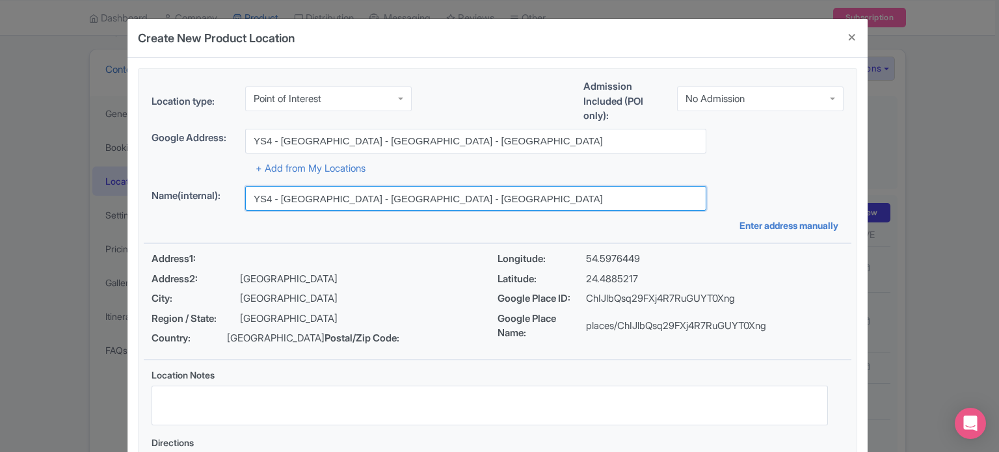
click at [519, 199] on input "YS4 - Yas Island - Abu Dhabi - United Arab Emirates" at bounding box center [475, 198] width 461 height 25
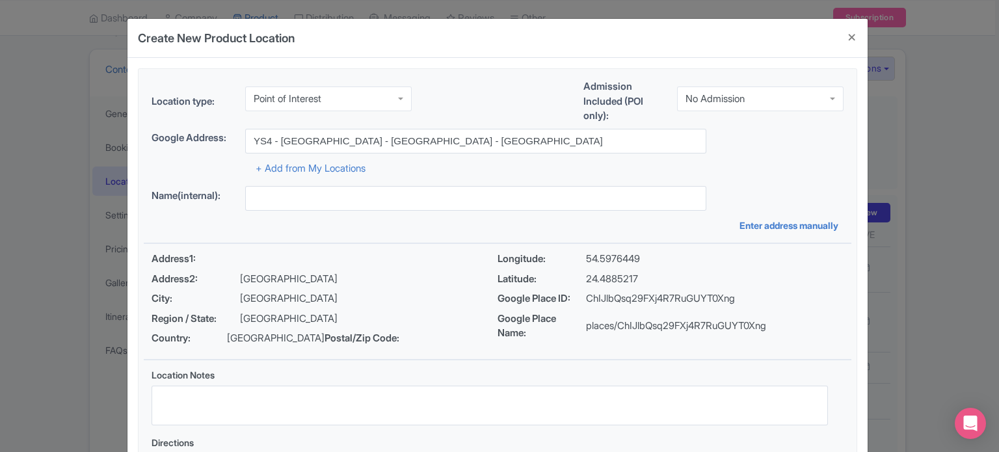
click at [696, 236] on div "Location type: Point of Interest Point of Interest Business Address Google Busi…" at bounding box center [497, 290] width 707 height 443
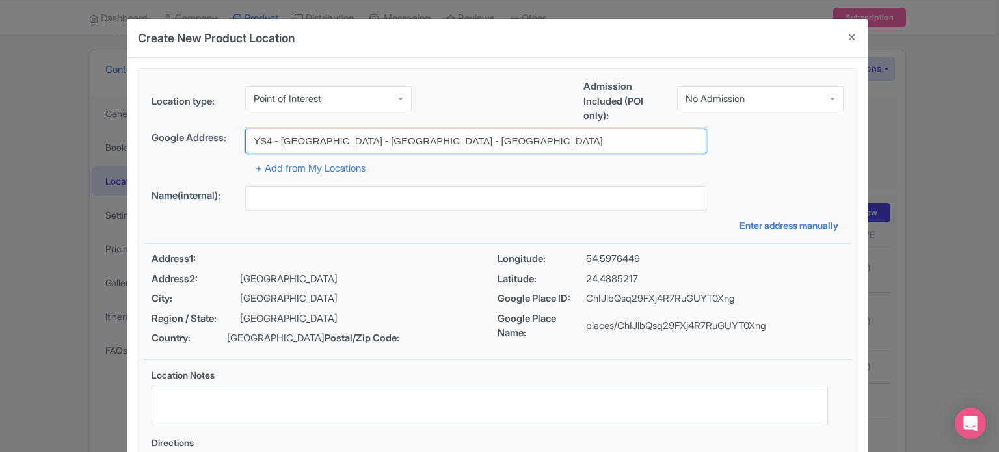
click at [250, 138] on input "YS4 - Yas Island - Abu Dhabi - United Arab Emirates" at bounding box center [475, 141] width 461 height 25
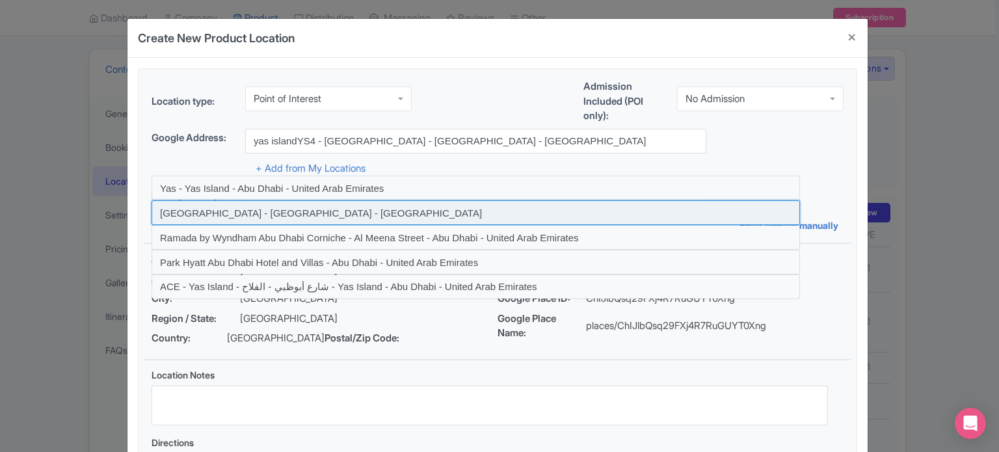
click at [227, 213] on input at bounding box center [476, 212] width 648 height 25
type input "Yas Island Street - Abu Dhabi - United Arab Emirates"
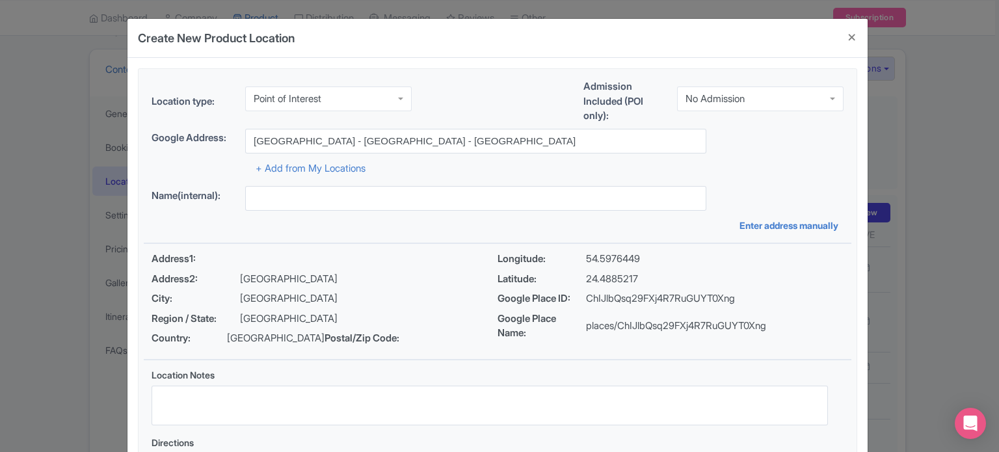
type input "Yas Island Street - Abu Dhabi - United Arab Emirates"
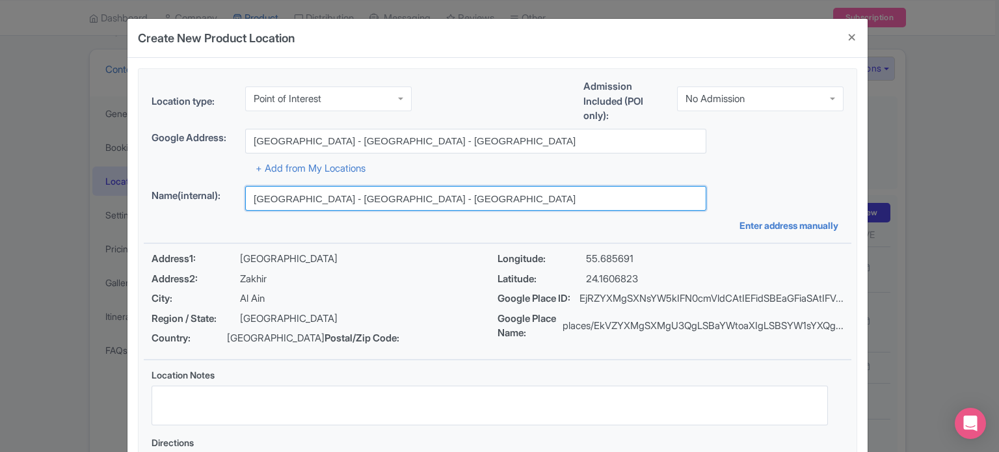
click at [495, 190] on input "Yas Island Street - Abu Dhabi - United Arab Emirates" at bounding box center [475, 198] width 461 height 25
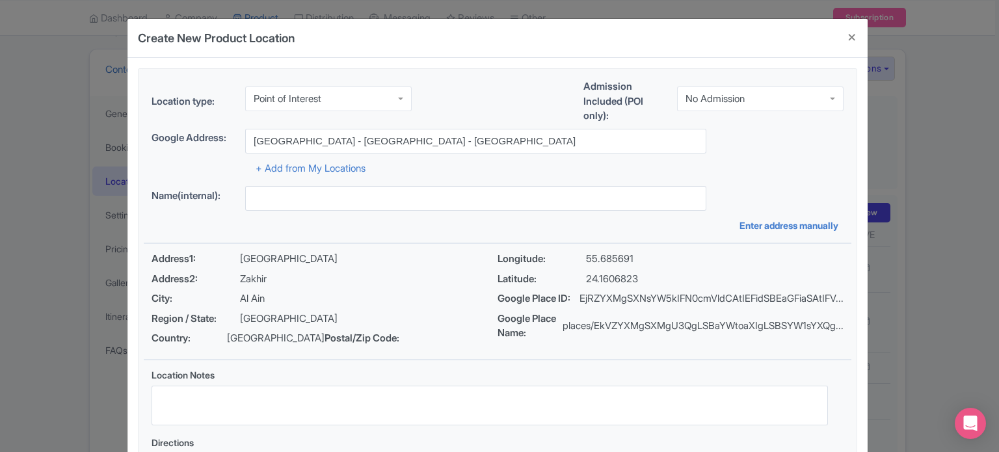
click at [772, 174] on div "+ Add from My Locations" at bounding box center [498, 164] width 692 height 23
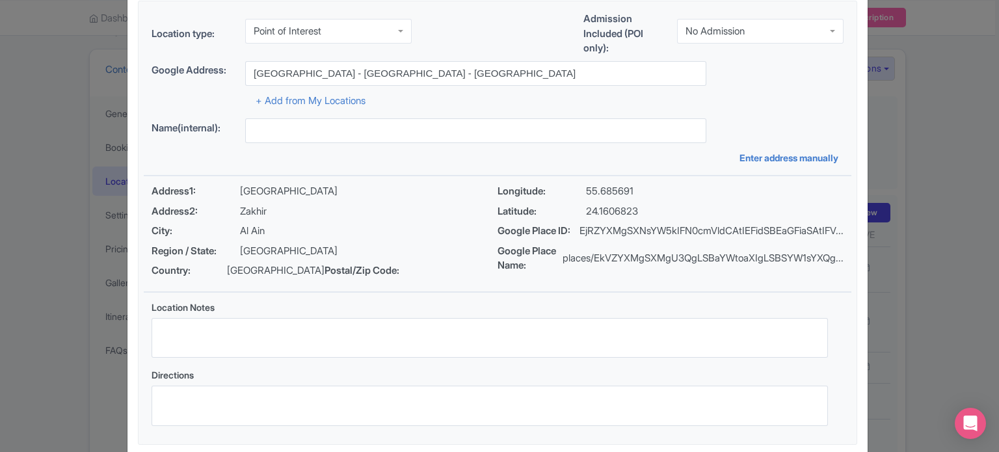
scroll to position [153, 0]
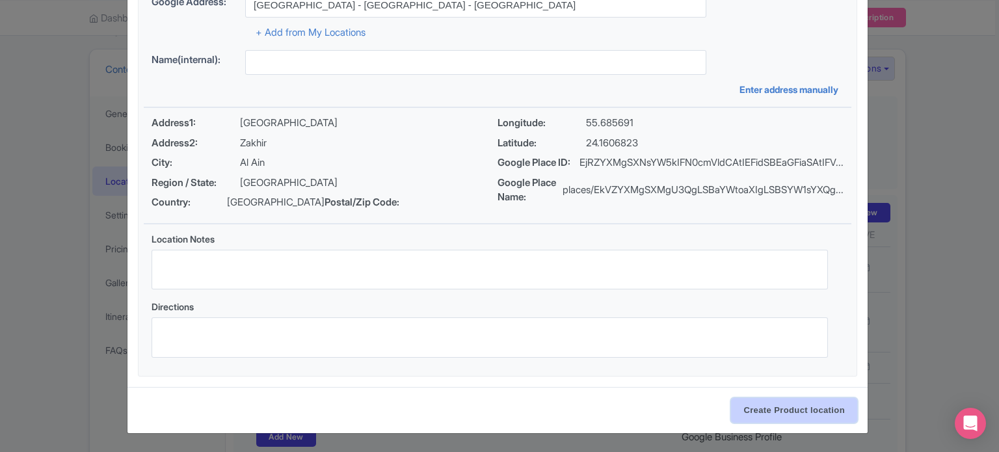
click at [802, 410] on input "Create Product location" at bounding box center [794, 410] width 126 height 25
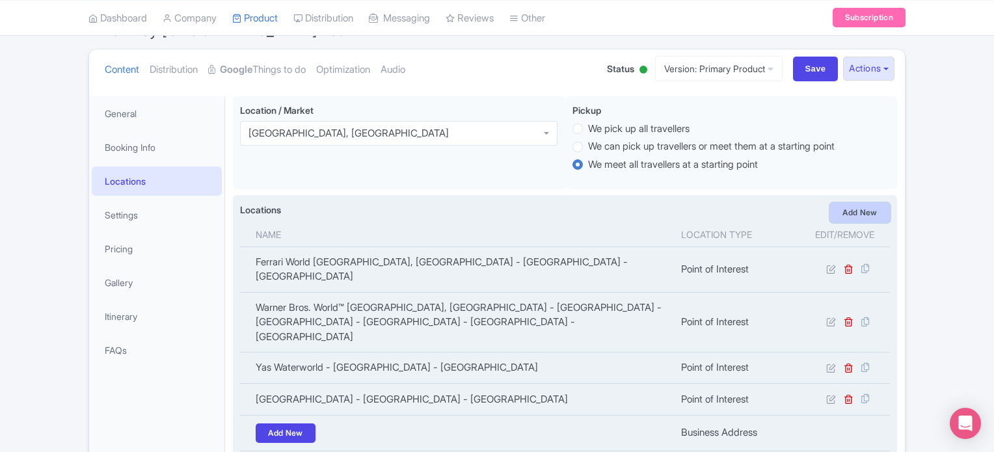
click at [864, 213] on link "Add New" at bounding box center [860, 213] width 60 height 20
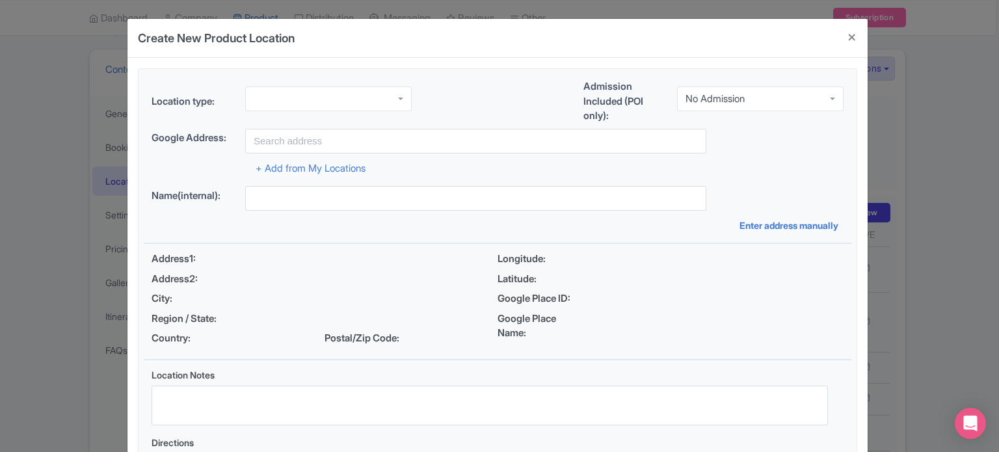
click at [396, 97] on div at bounding box center [328, 98] width 166 height 25
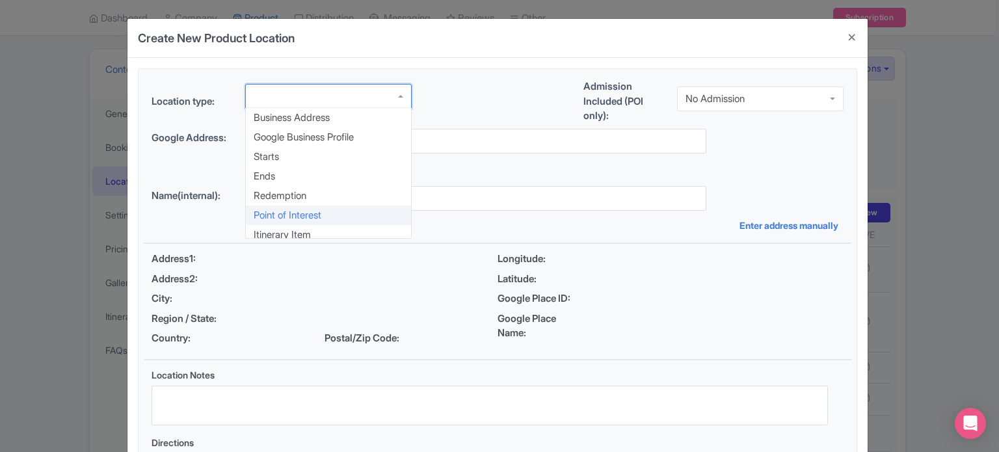
scroll to position [0, 0]
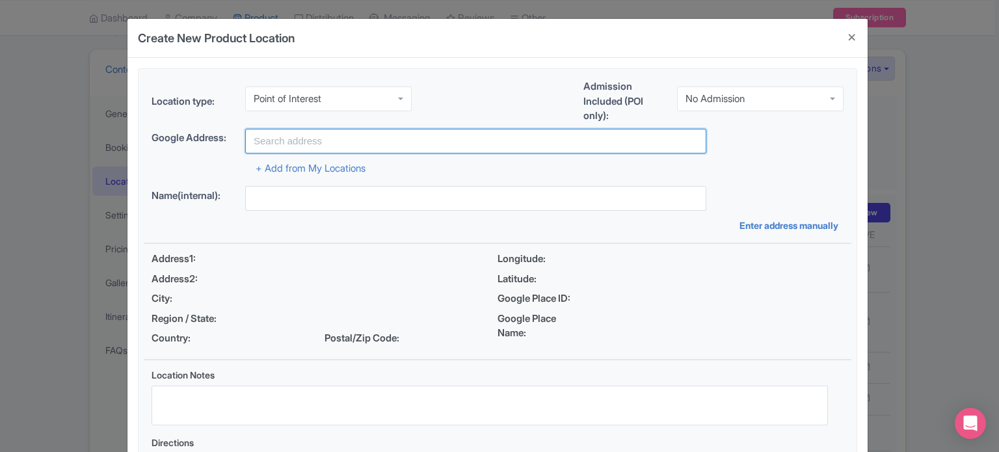
click at [343, 139] on input "text" at bounding box center [475, 141] width 461 height 25
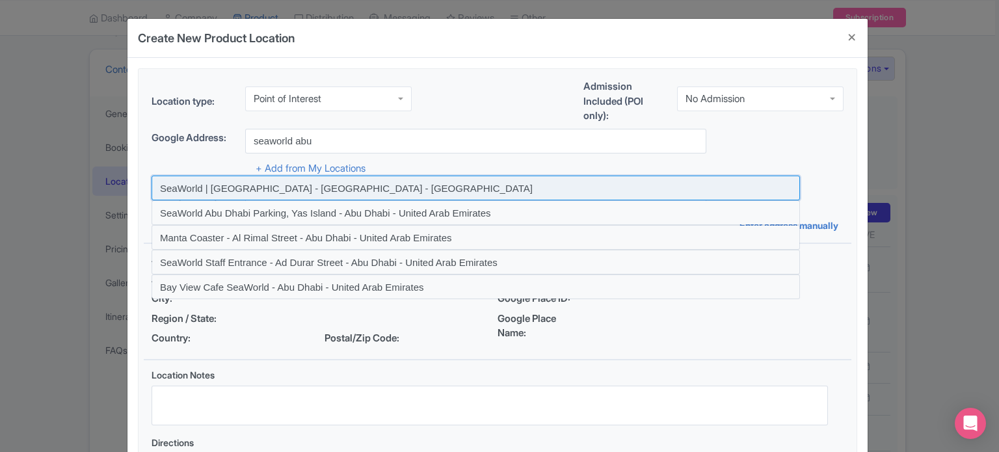
click at [303, 188] on input at bounding box center [476, 188] width 648 height 25
type input "SeaWorld | Abu Dhabi - Abu Dhabi - United Arab Emirates"
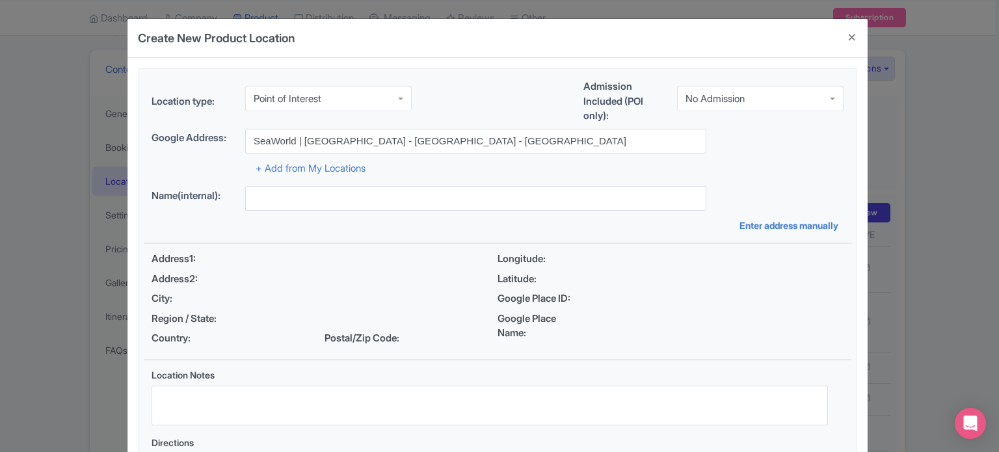
type input "SeaWorld | Abu Dhabi - Abu Dhabi - United Arab Emirates"
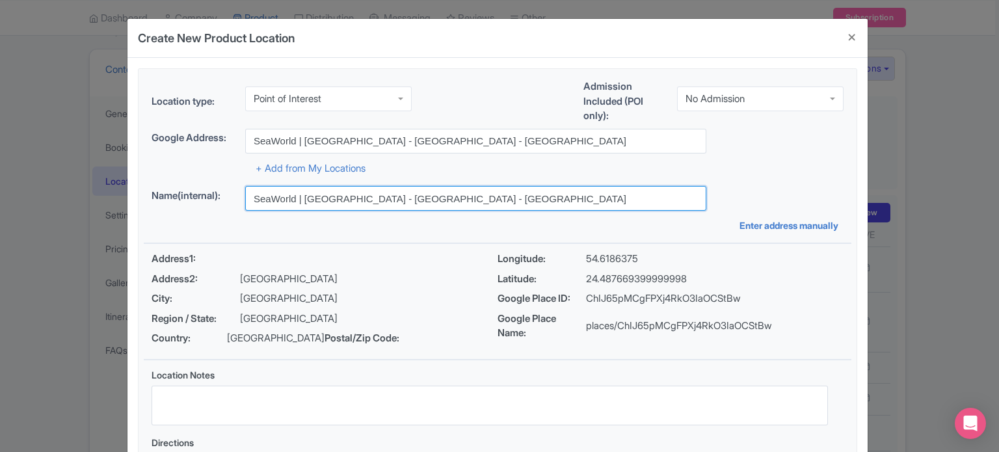
click at [354, 200] on input "SeaWorld | Abu Dhabi - Abu Dhabi - United Arab Emirates" at bounding box center [475, 198] width 461 height 25
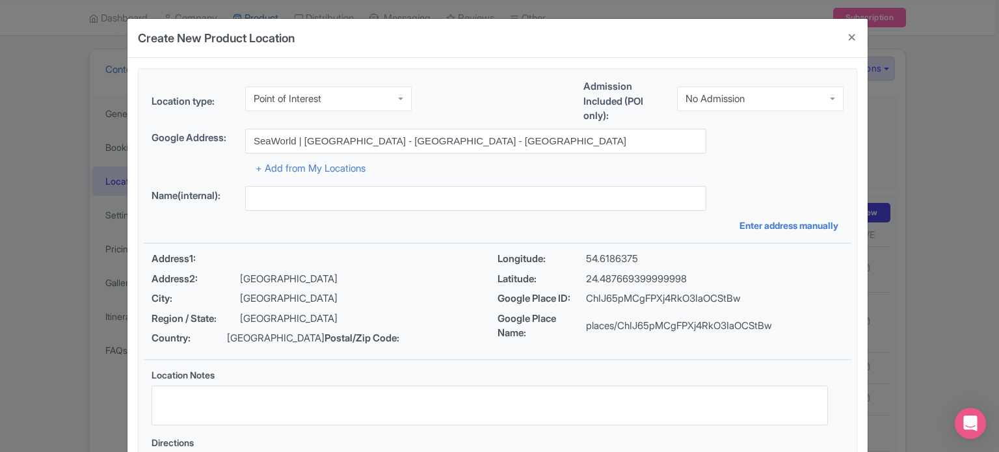
click at [760, 178] on div "Location type: Point of Interest Point of Interest Business Address Google Busi…" at bounding box center [497, 290] width 707 height 443
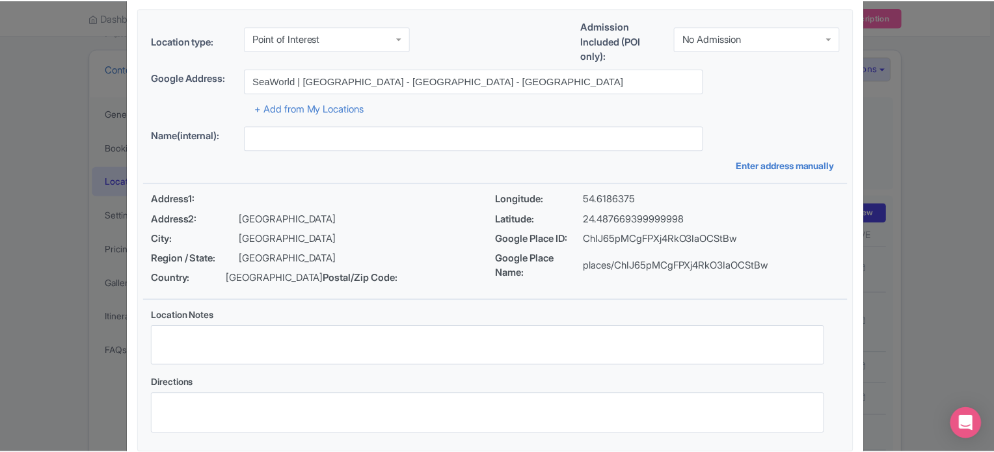
scroll to position [150, 0]
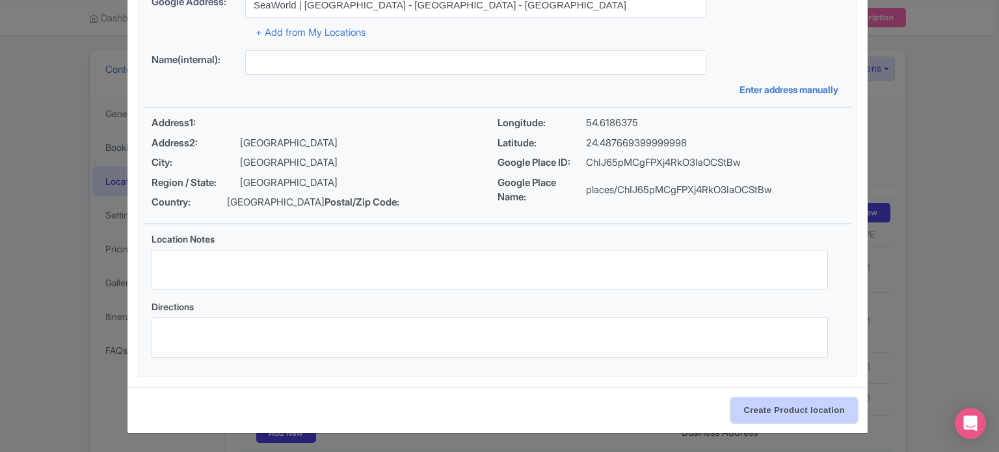
click at [789, 406] on input "Create Product location" at bounding box center [794, 410] width 126 height 25
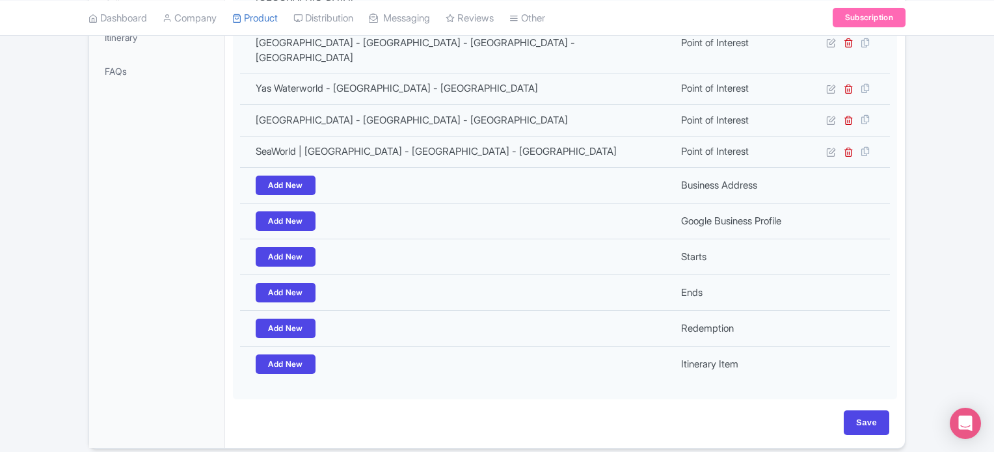
scroll to position [428, 0]
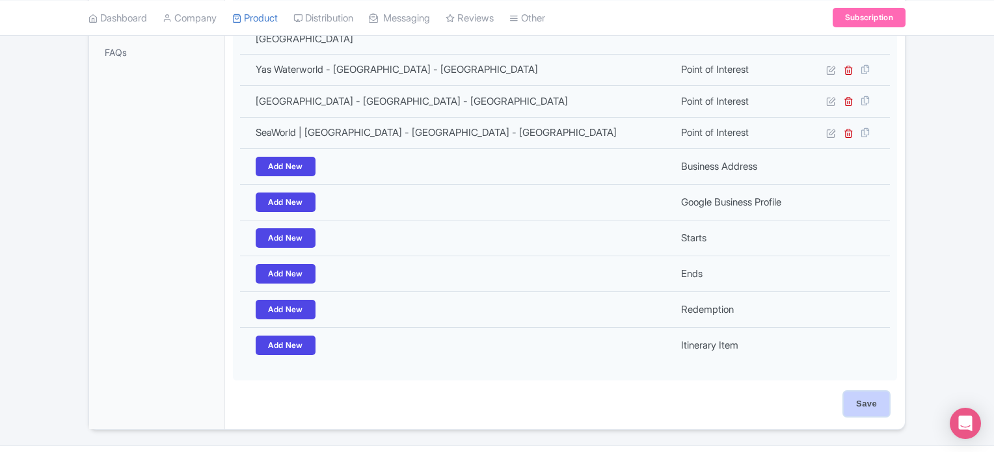
click at [862, 391] on input "Save" at bounding box center [866, 403] width 46 height 25
type input "Update Product"
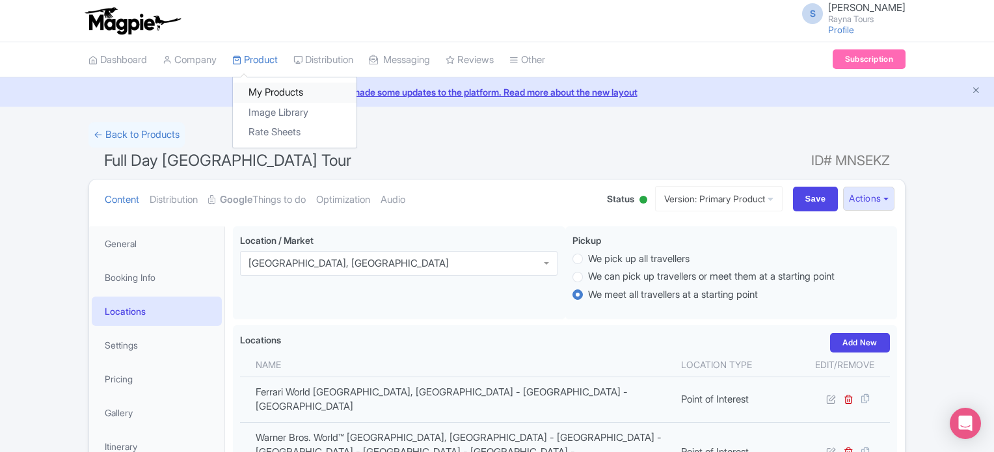
click at [263, 93] on link "My Products" at bounding box center [295, 93] width 124 height 20
click at [236, 158] on span "Full Day [GEOGRAPHIC_DATA] Tour" at bounding box center [227, 160] width 247 height 19
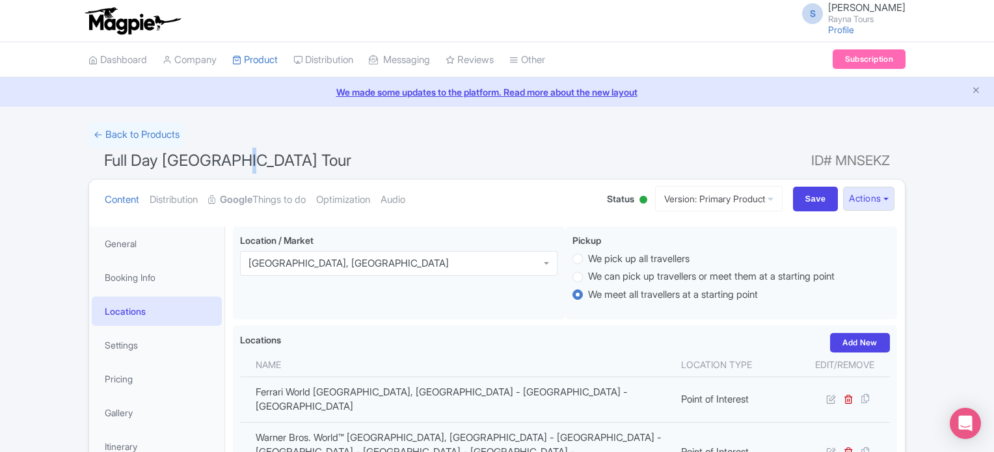
click at [236, 158] on span "Full Day [GEOGRAPHIC_DATA] Tour" at bounding box center [227, 160] width 247 height 19
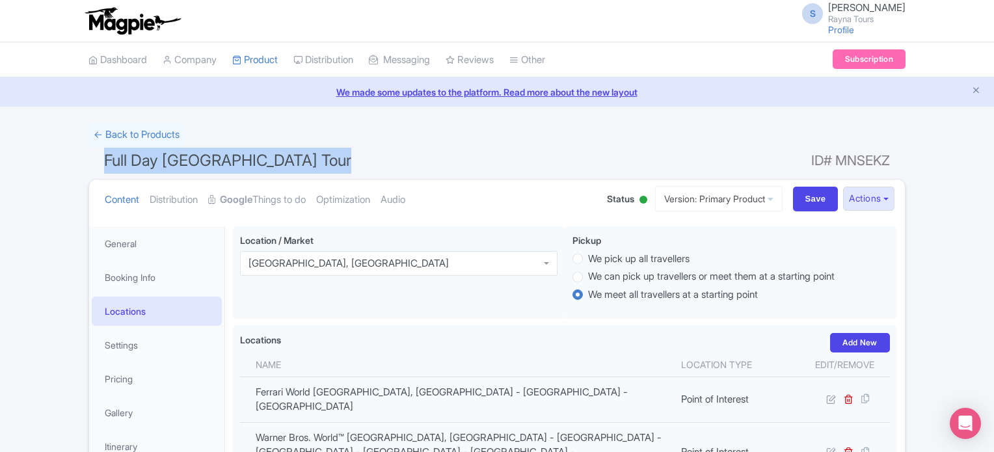
click at [236, 158] on span "Full Day Abu Dhabi City Tour" at bounding box center [227, 160] width 247 height 19
click at [434, 157] on h1 "Full Day Abu Dhabi City Tour ID# MNSEKZ" at bounding box center [496, 163] width 817 height 31
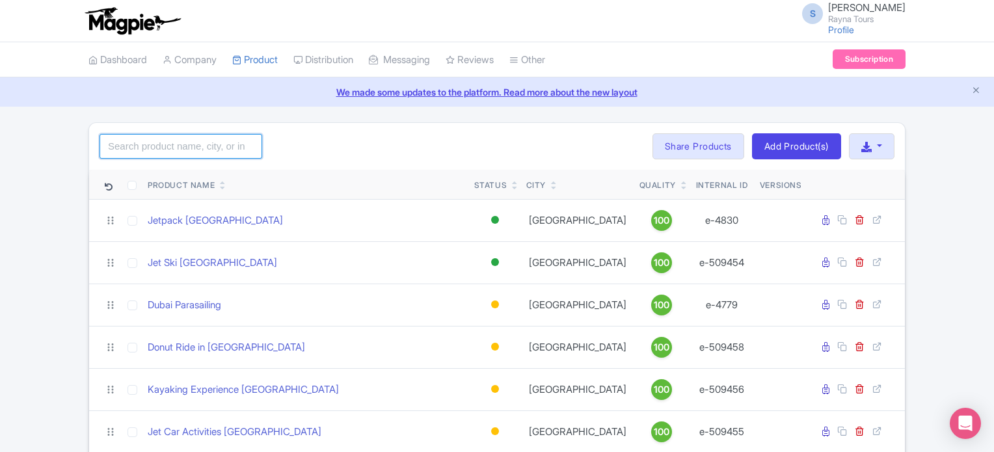
click at [197, 147] on input "search" at bounding box center [180, 146] width 163 height 25
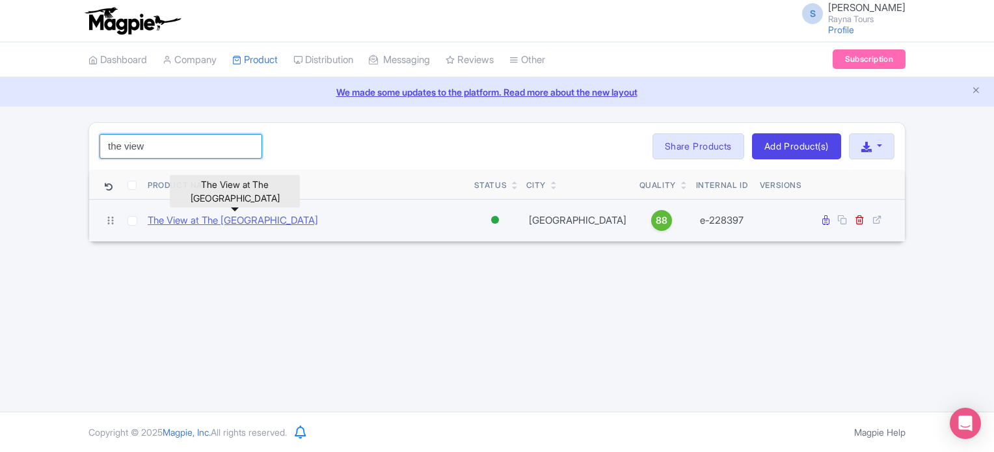
type input "the view"
click at [297, 218] on link "The View at The [GEOGRAPHIC_DATA]" at bounding box center [233, 220] width 170 height 15
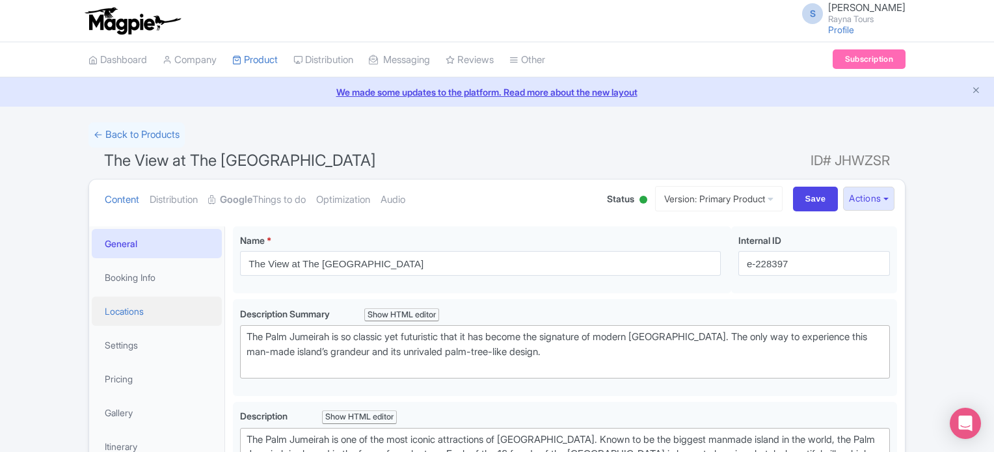
click at [125, 311] on link "Locations" at bounding box center [157, 311] width 130 height 29
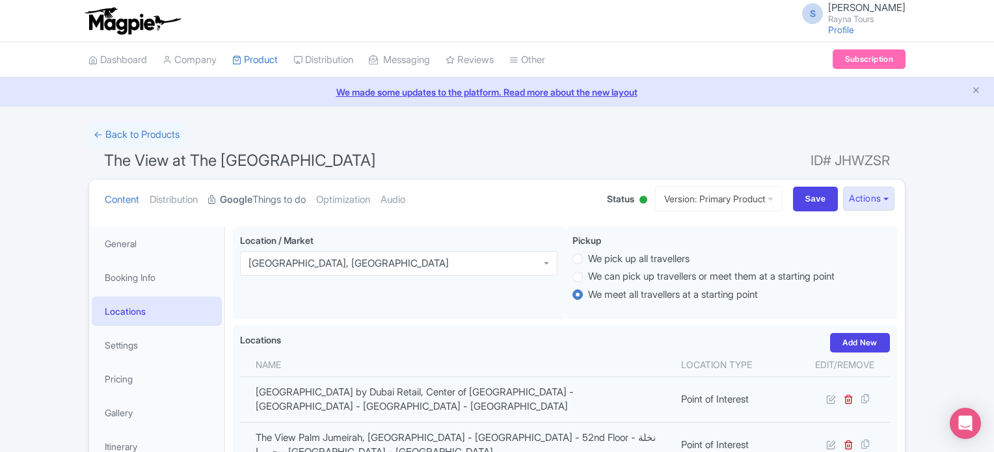
click at [274, 196] on link "Google Things to do" at bounding box center [257, 199] width 98 height 41
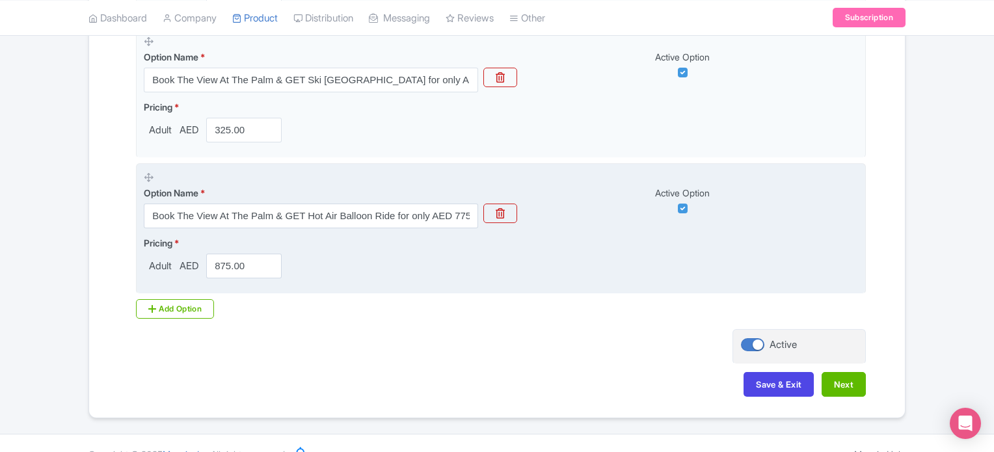
scroll to position [1813, 0]
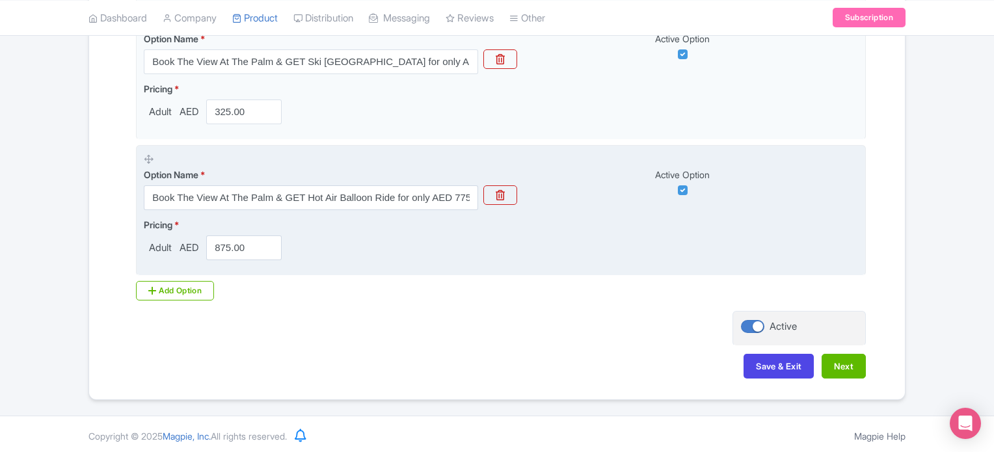
click at [155, 220] on span "Pricing" at bounding box center [158, 224] width 29 height 11
click at [168, 220] on span "Pricing" at bounding box center [158, 224] width 29 height 11
click at [320, 228] on div "Pricing * Adult AED 875.00" at bounding box center [501, 239] width 714 height 42
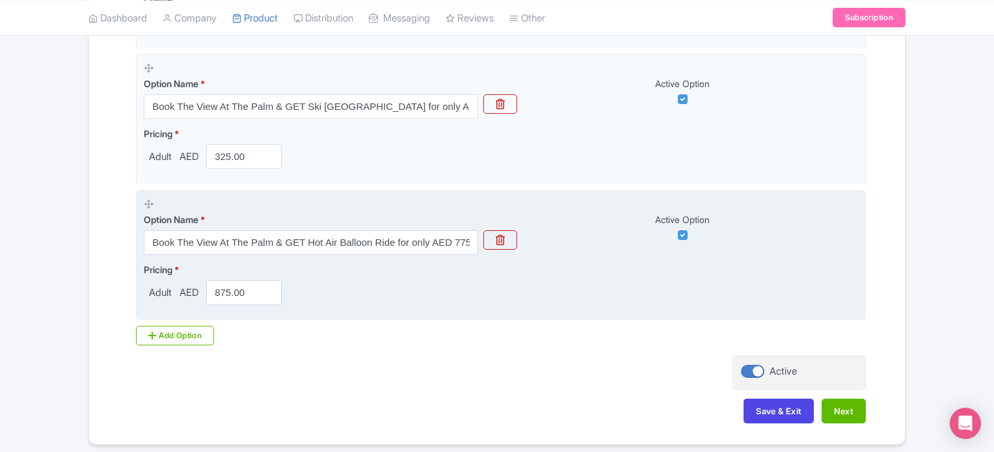
scroll to position [1748, 0]
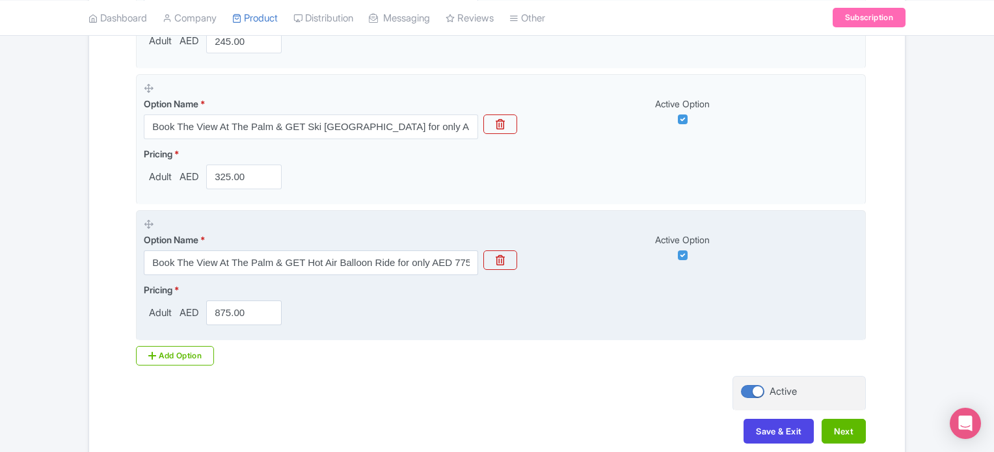
click at [565, 261] on div "Option Name * Book The View At The Palm & GET Hot Air Balloon Ride for only AED…" at bounding box center [501, 246] width 714 height 57
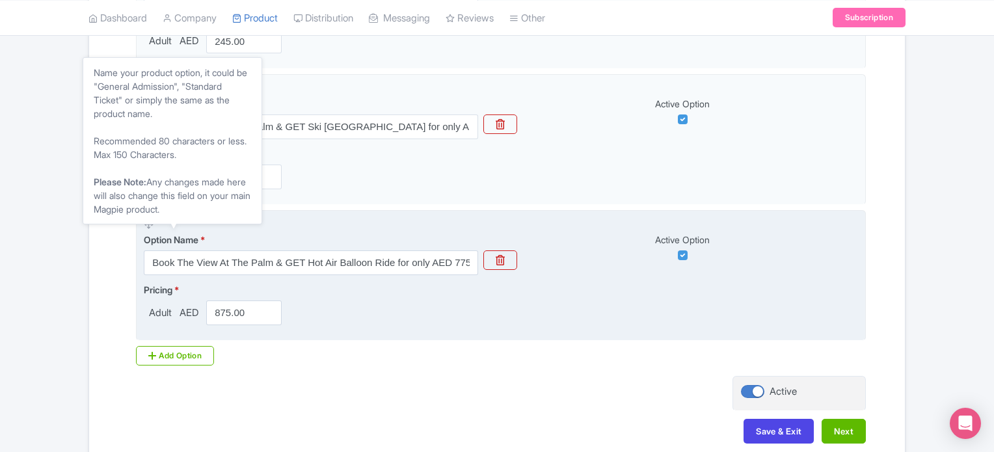
click at [189, 235] on span "Option Name" at bounding box center [171, 239] width 55 height 11
click at [170, 237] on span "Option Name" at bounding box center [171, 239] width 55 height 11
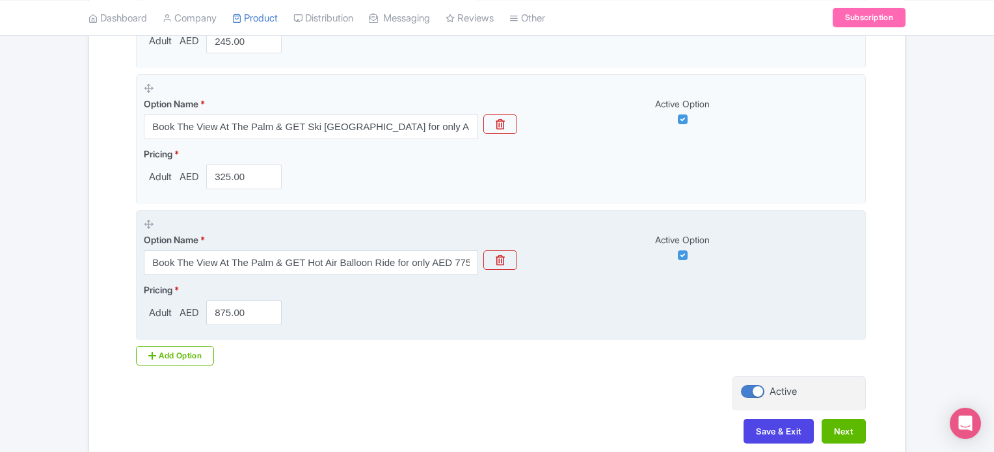
click at [546, 262] on div "Option Name * Book The View At The Palm & GET Hot Air Balloon Ride for only AED…" at bounding box center [501, 246] width 714 height 57
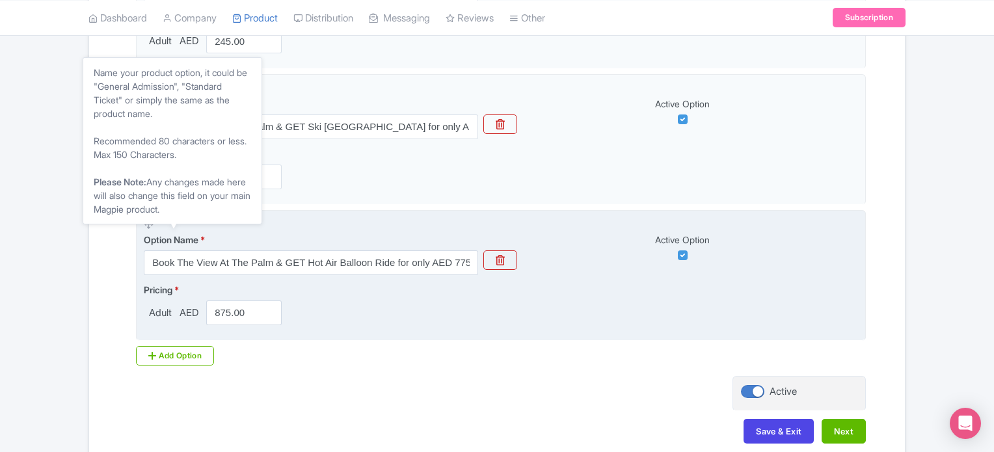
click at [151, 234] on span "Option Name" at bounding box center [171, 239] width 55 height 11
click at [182, 236] on span "Option Name" at bounding box center [171, 239] width 55 height 11
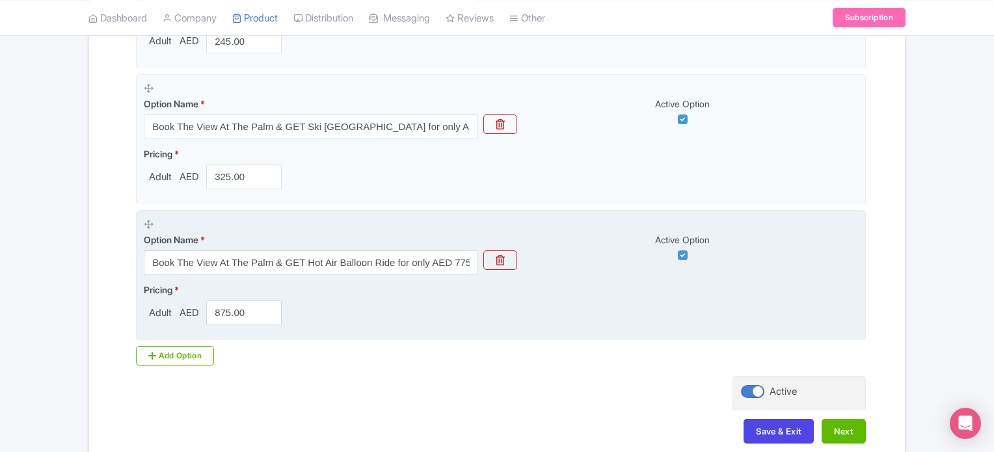
click at [284, 236] on label "Option Name *" at bounding box center [311, 240] width 334 height 14
click at [585, 252] on div "Active Option" at bounding box center [689, 246] width 335 height 27
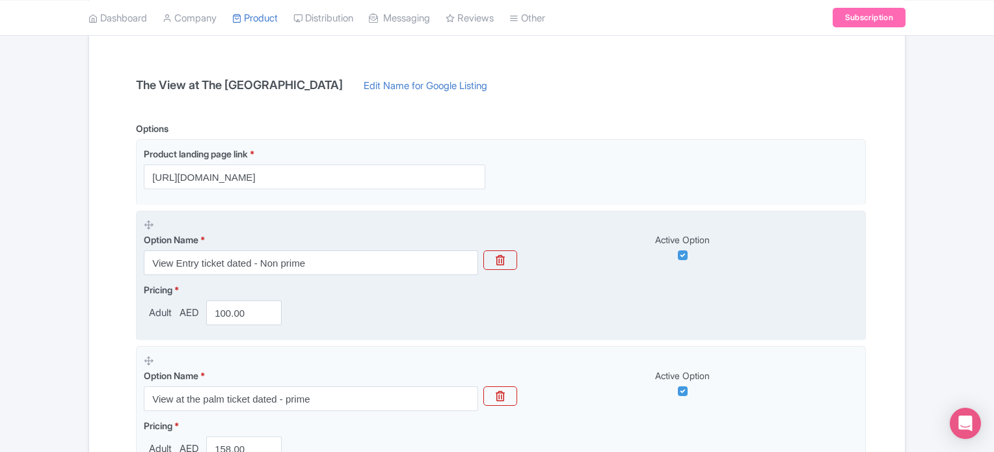
scroll to position [187, 0]
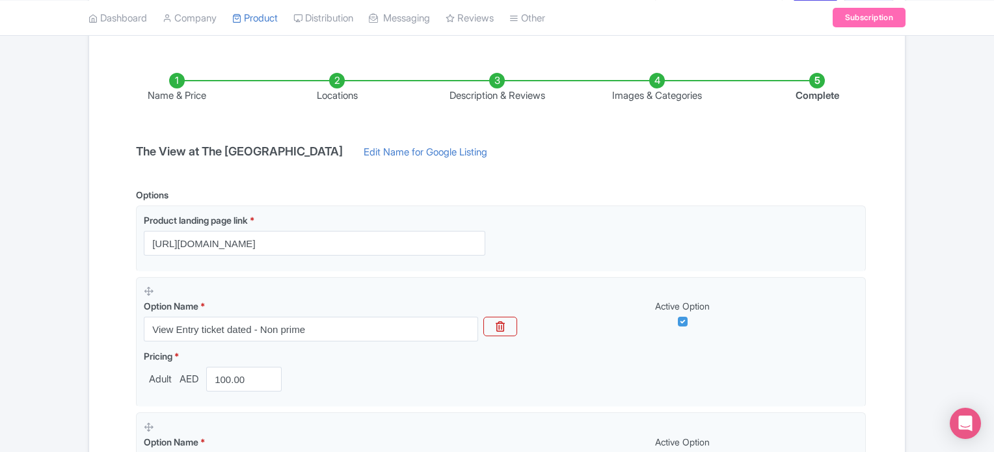
click at [203, 151] on h4 "The View at The Palm Jumeirah Dubai" at bounding box center [239, 151] width 222 height 13
drag, startPoint x: 137, startPoint y: 147, endPoint x: 349, endPoint y: 136, distance: 211.6
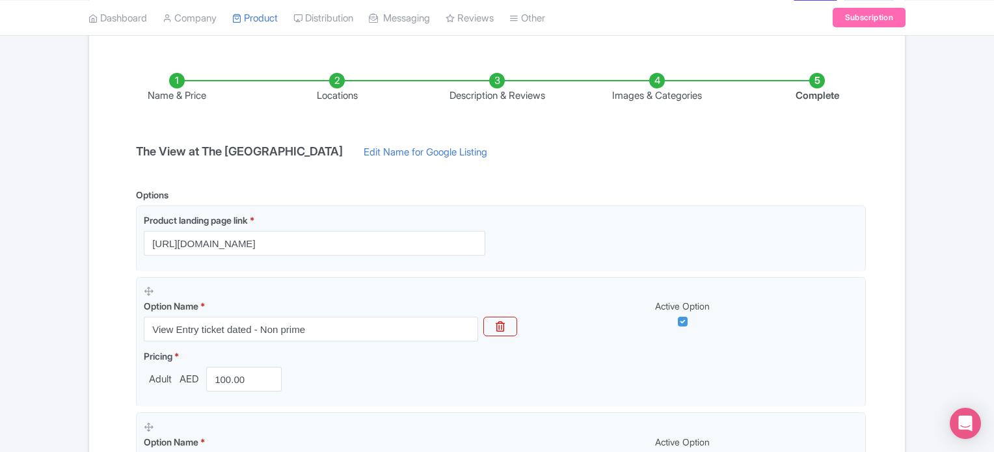
click at [286, 163] on div "The View at The Palm Jumeirah Dubai Edit Name for Google Listing" at bounding box center [314, 155] width 372 height 21
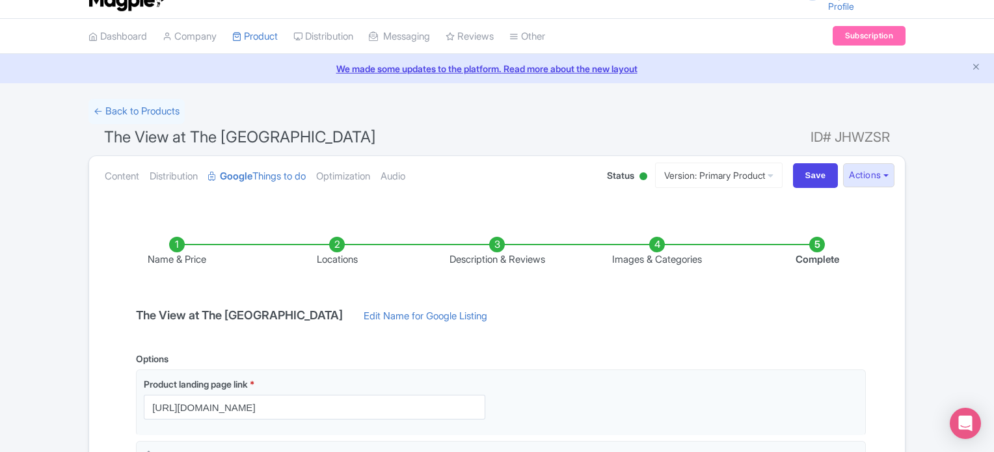
scroll to position [0, 0]
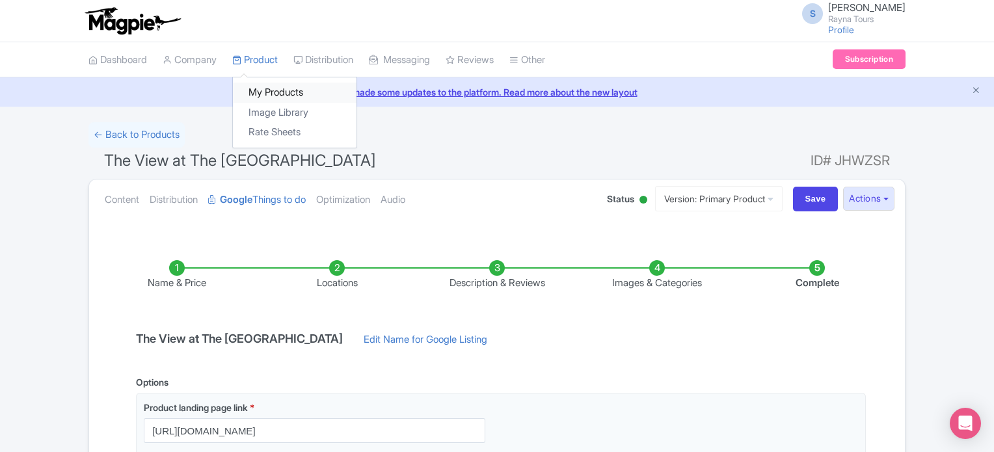
click at [270, 89] on link "My Products" at bounding box center [295, 93] width 124 height 20
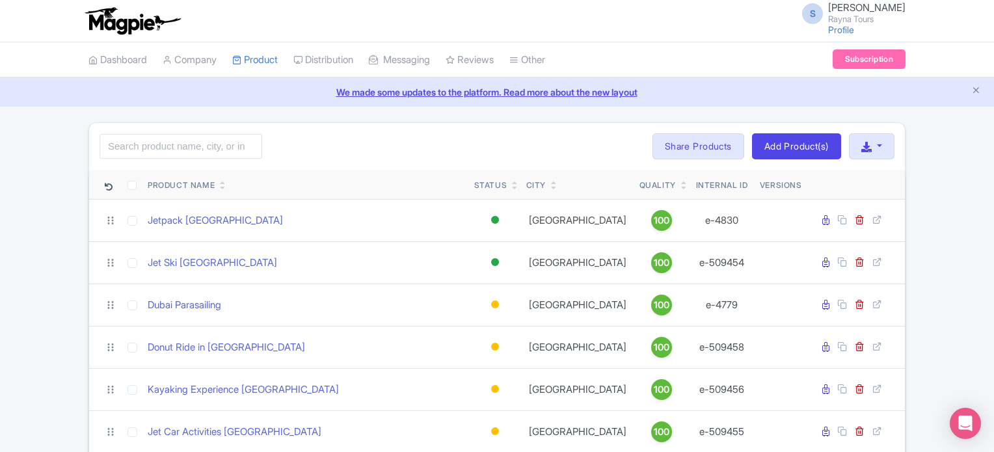
click at [670, 68] on ul "Dashboard Company Product My Products Image Library Rate Sheets Distribution Ma…" at bounding box center [497, 59] width 832 height 35
click at [685, 23] on div "S [PERSON_NAME] [PERSON_NAME] Tours Profile Users Settings Sign out" at bounding box center [496, 21] width 817 height 36
click at [561, 143] on div "Search Bulk Actions [GEOGRAPHIC_DATA] Add to Collection Share Products Add to C…" at bounding box center [496, 146] width 815 height 47
click at [225, 148] on input "search" at bounding box center [180, 146] width 163 height 25
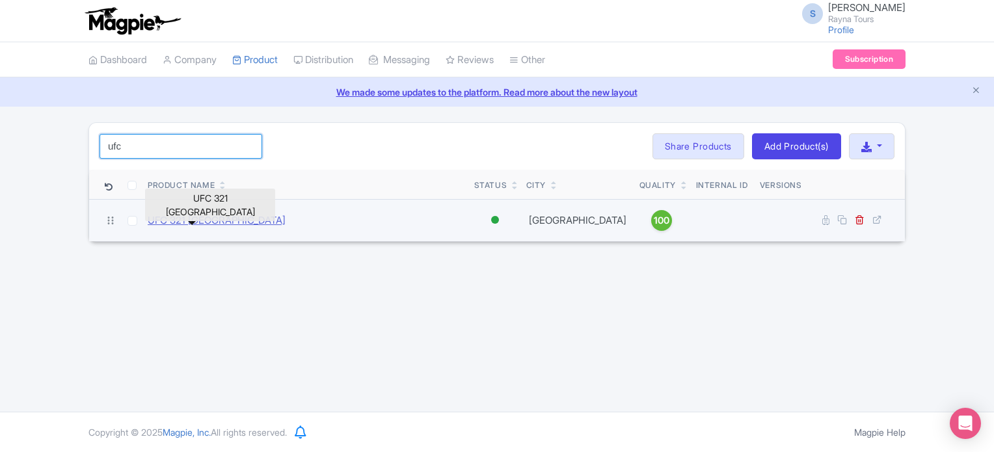
type input "ufc"
click at [211, 218] on link "UFC 321 Abu Dhabi" at bounding box center [217, 220] width 138 height 15
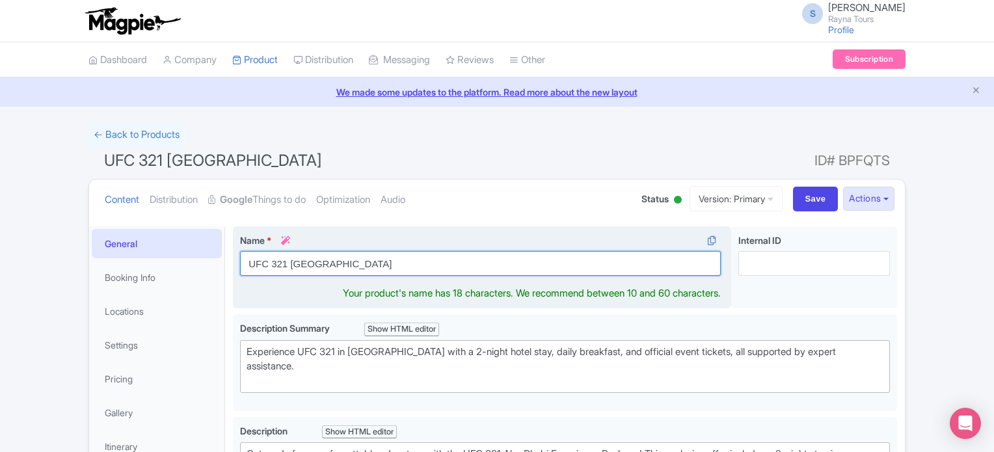
click at [291, 258] on input "UFC 321 [GEOGRAPHIC_DATA]" at bounding box center [480, 263] width 481 height 25
type input "UFC 321 Fight Night [GEOGRAPHIC_DATA]"
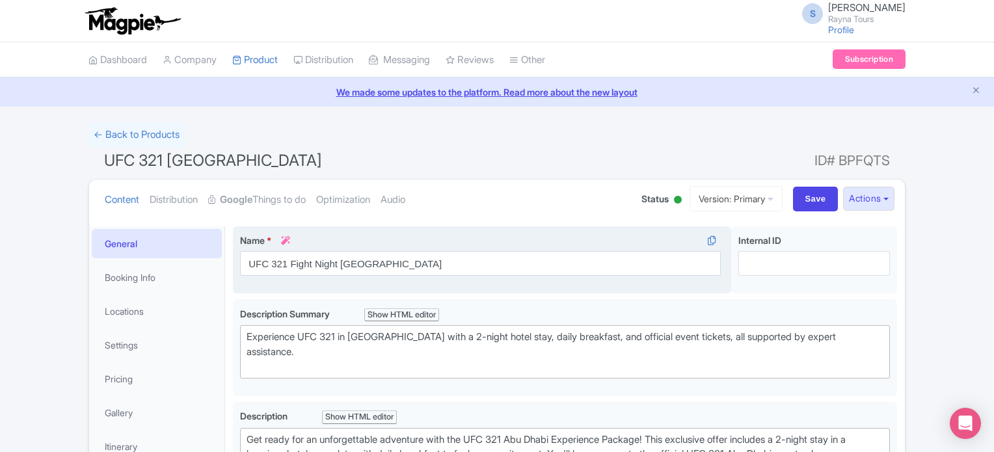
click at [307, 289] on div "Name * i UFC 321 Fight Night [GEOGRAPHIC_DATA] Your product's name has 30 chara…" at bounding box center [482, 260] width 498 height 68
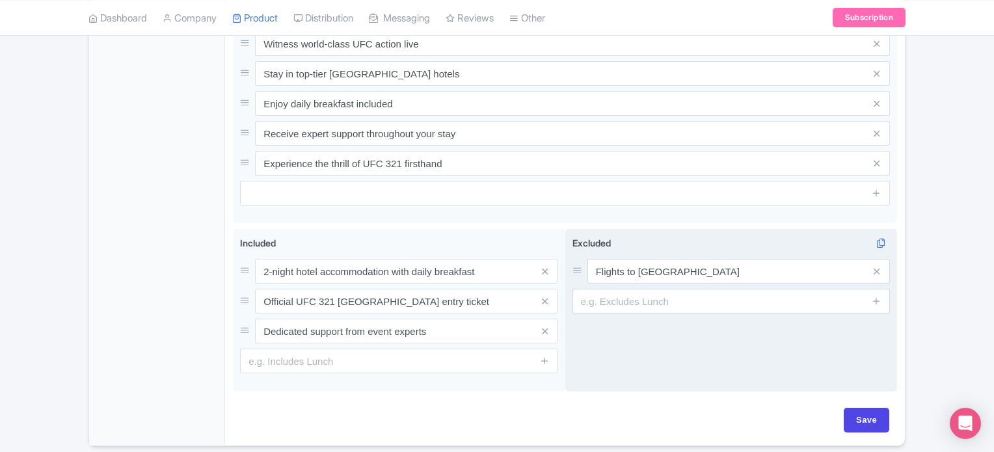
scroll to position [625, 0]
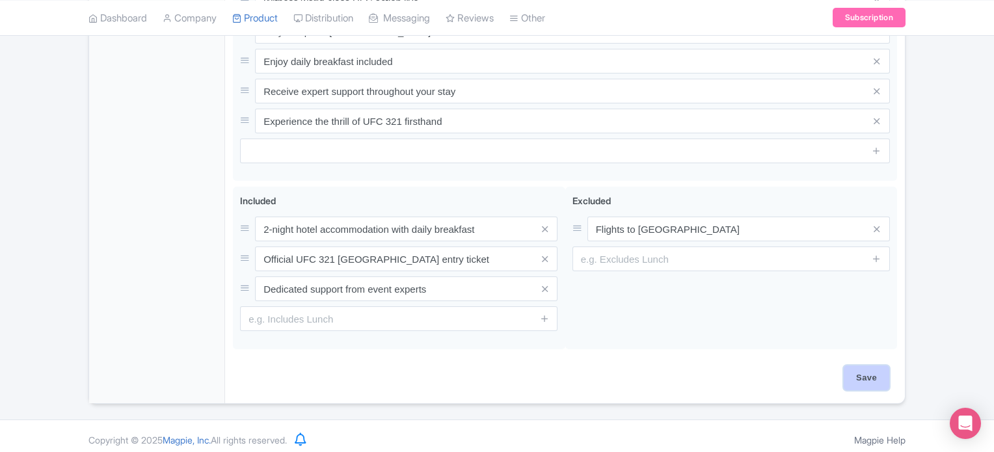
click at [867, 368] on input "Save" at bounding box center [866, 377] width 46 height 25
type input "Saving..."
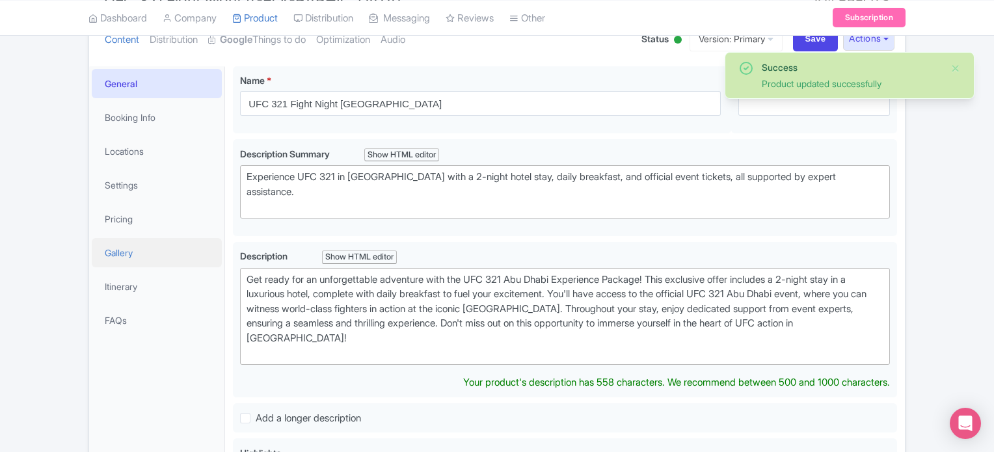
scroll to position [96, 0]
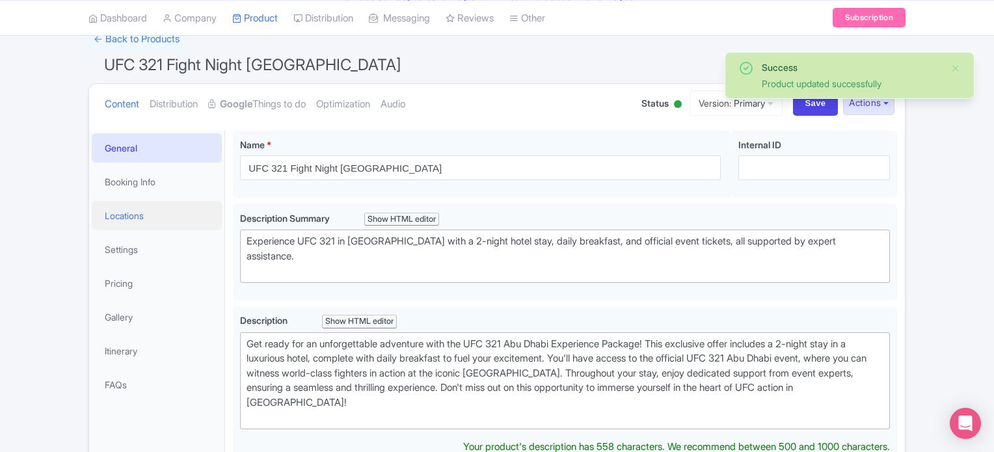
click at [132, 213] on link "Locations" at bounding box center [157, 215] width 130 height 29
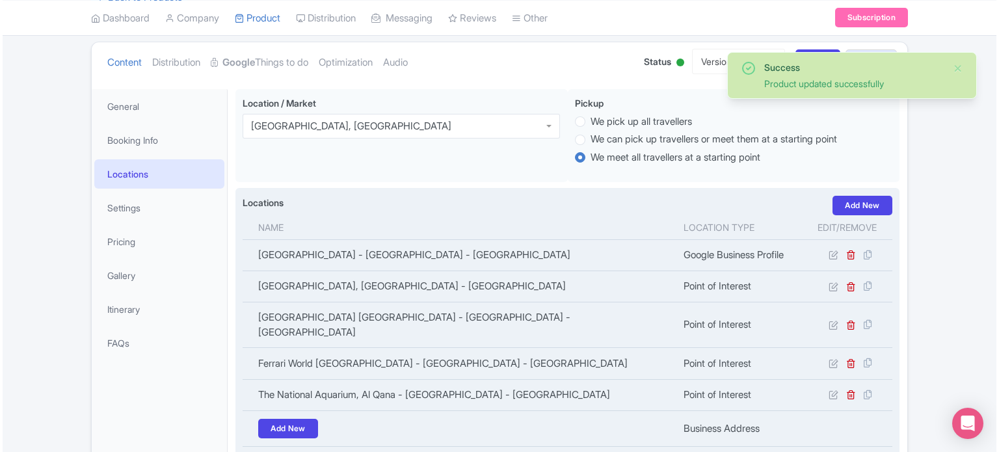
scroll to position [161, 0]
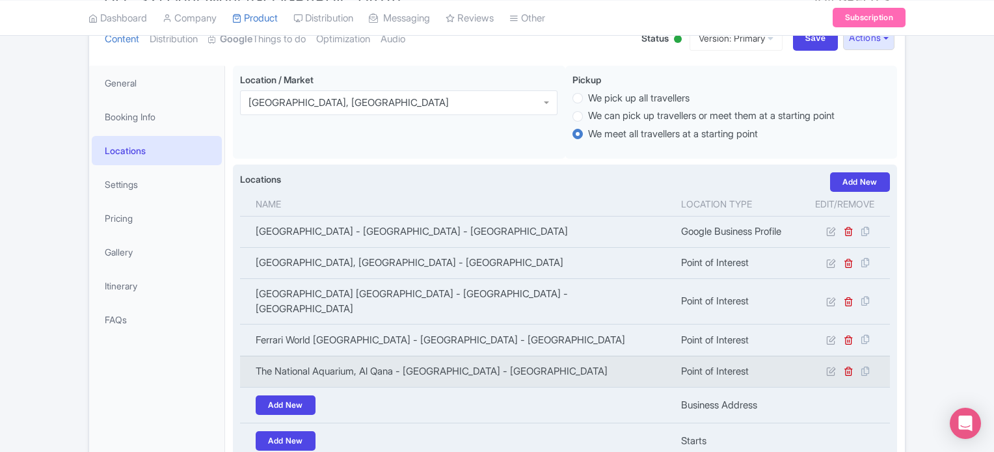
click at [525, 356] on td "The National Aquarium, Al Qana - [GEOGRAPHIC_DATA] - [GEOGRAPHIC_DATA]" at bounding box center [456, 371] width 433 height 31
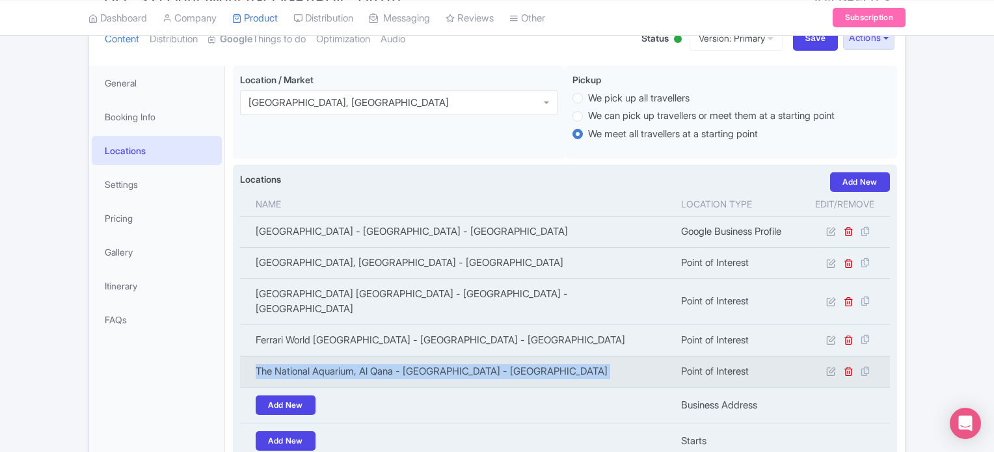
click at [525, 356] on td "The National Aquarium, Al Qana - [GEOGRAPHIC_DATA] - [GEOGRAPHIC_DATA]" at bounding box center [456, 371] width 433 height 31
click at [529, 356] on td "The National Aquarium, Al Qana - [GEOGRAPHIC_DATA] - [GEOGRAPHIC_DATA]" at bounding box center [456, 371] width 433 height 31
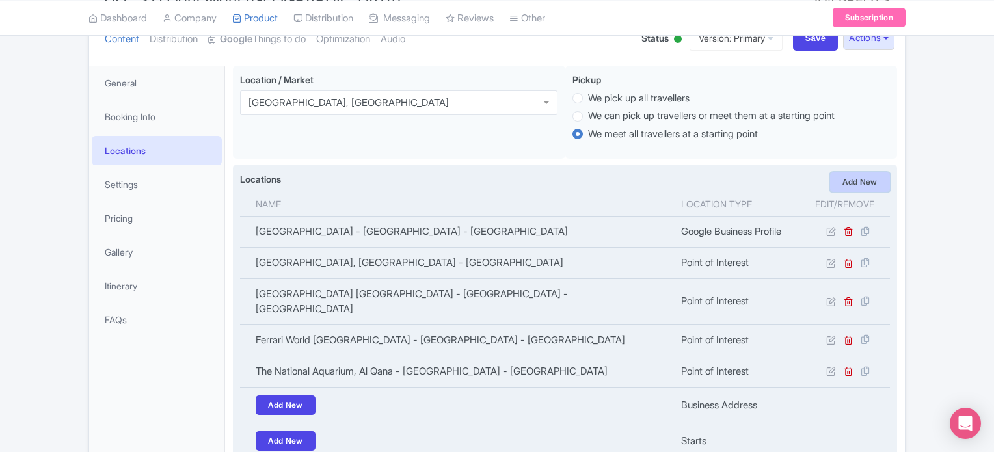
click at [861, 183] on link "Add New" at bounding box center [860, 182] width 60 height 20
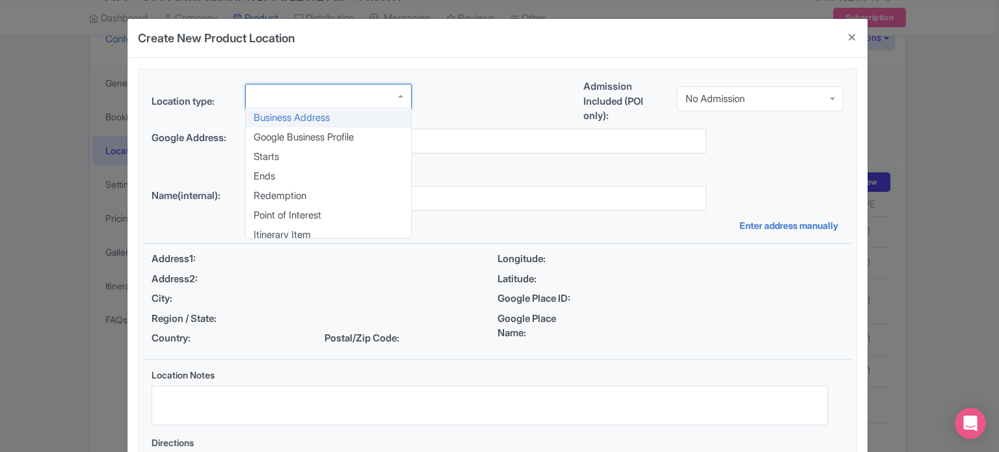
click at [373, 95] on div at bounding box center [328, 96] width 166 height 25
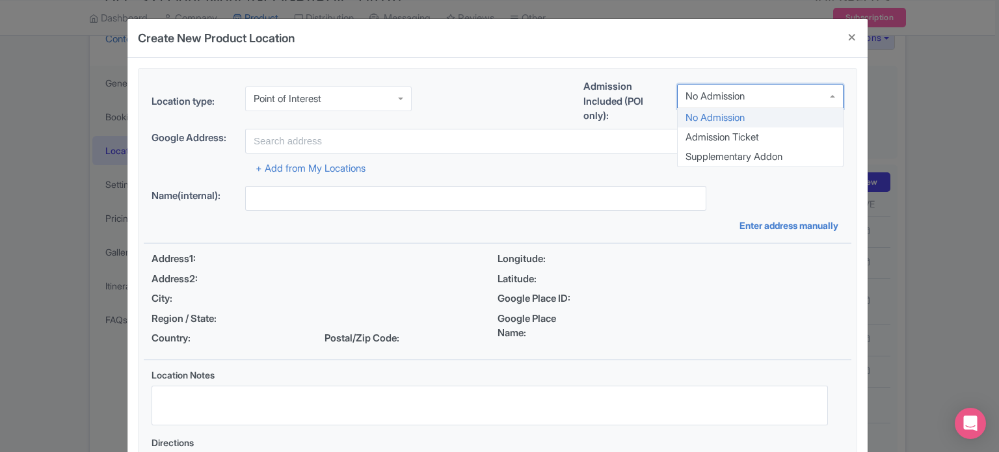
click at [758, 98] on div "No Admission" at bounding box center [760, 96] width 166 height 25
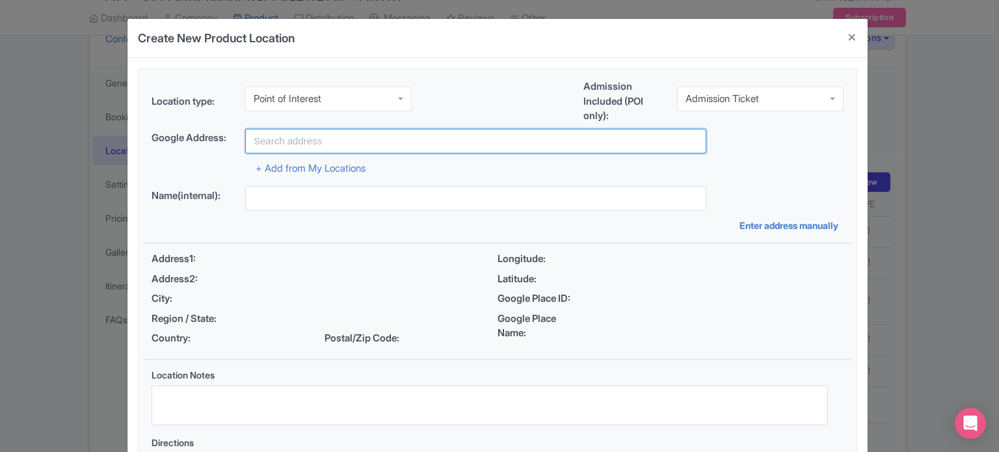
click at [653, 139] on input "text" at bounding box center [475, 141] width 461 height 25
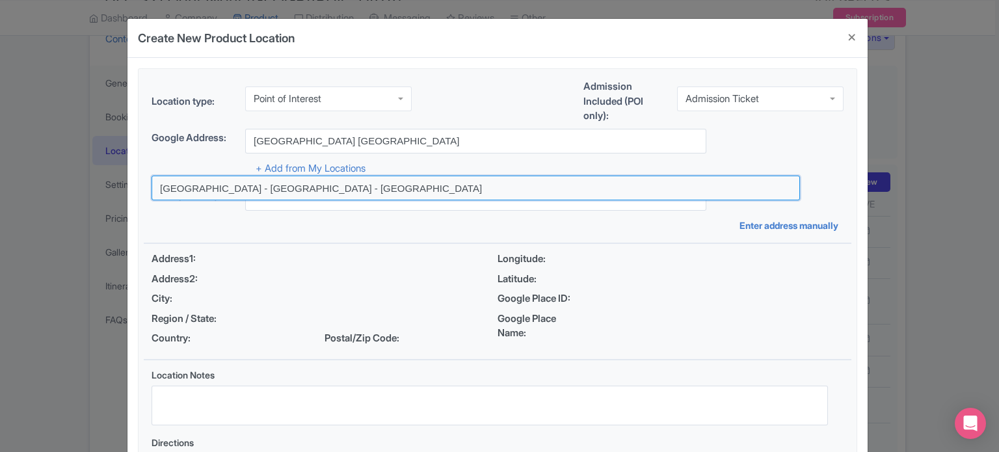
click at [321, 186] on input at bounding box center [476, 188] width 648 height 25
type input "[GEOGRAPHIC_DATA] - [GEOGRAPHIC_DATA] - [GEOGRAPHIC_DATA]"
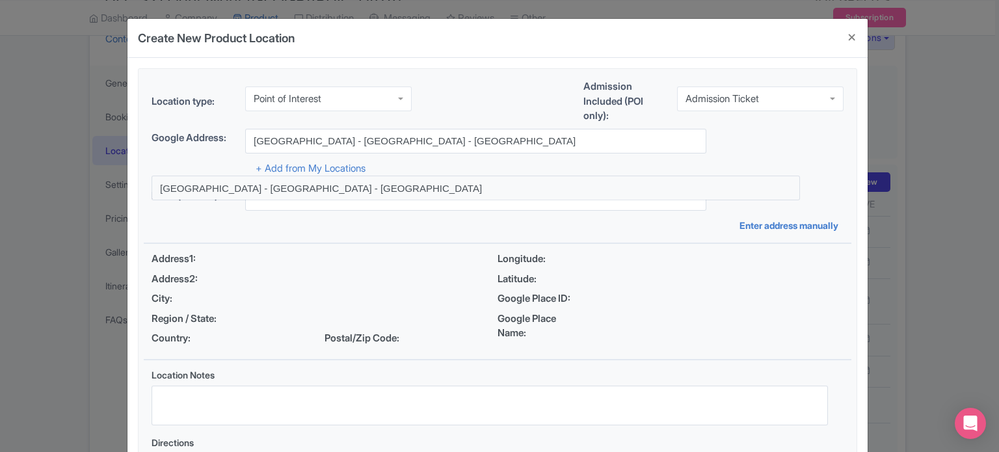
type input "[GEOGRAPHIC_DATA] - [GEOGRAPHIC_DATA] - [GEOGRAPHIC_DATA]"
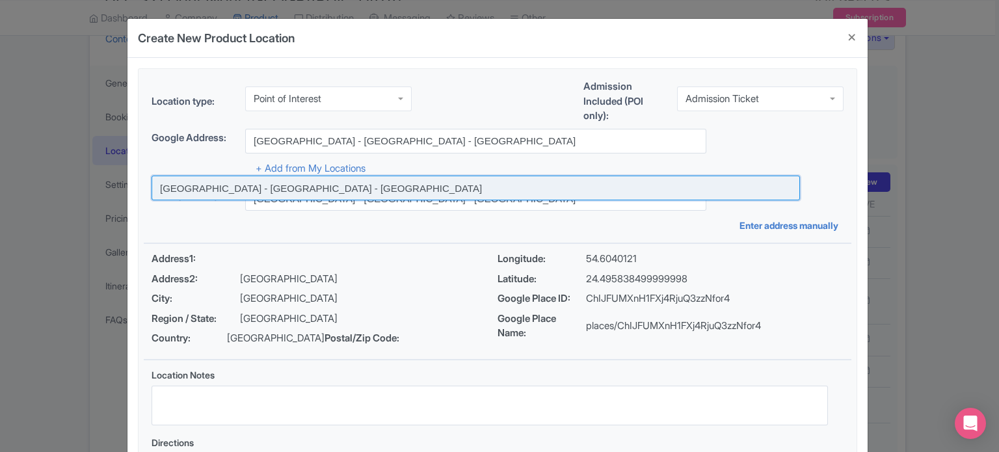
click at [326, 187] on input at bounding box center [476, 188] width 648 height 25
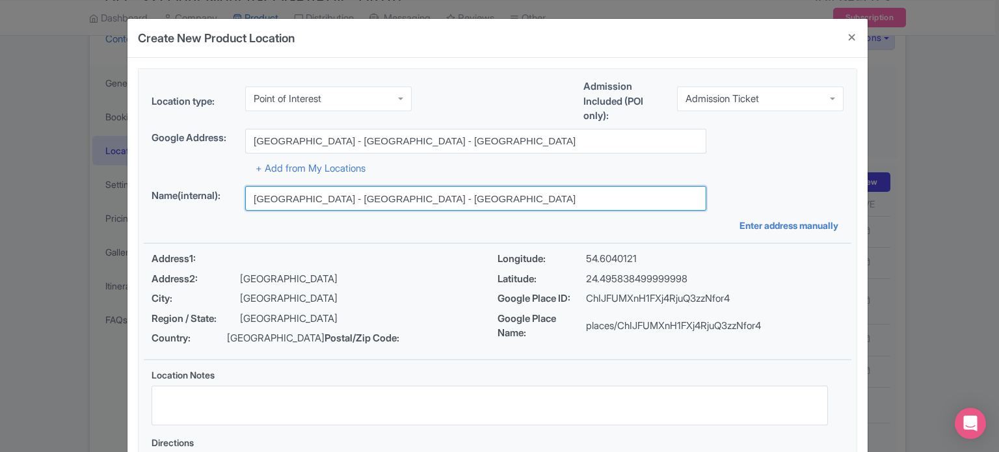
click at [362, 196] on input "[GEOGRAPHIC_DATA] - [GEOGRAPHIC_DATA] - [GEOGRAPHIC_DATA]" at bounding box center [475, 198] width 461 height 25
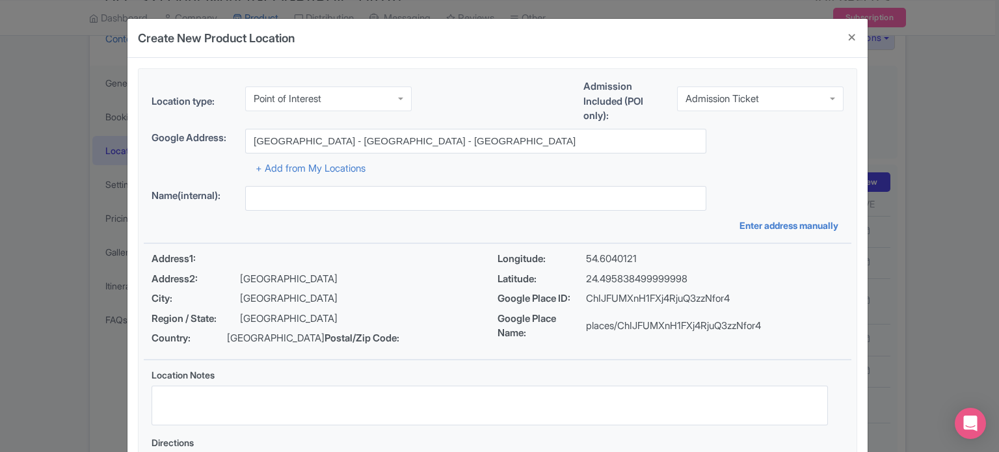
click at [741, 180] on div "Location type: Point of Interest Point of Interest Business Address Google Busi…" at bounding box center [497, 290] width 707 height 443
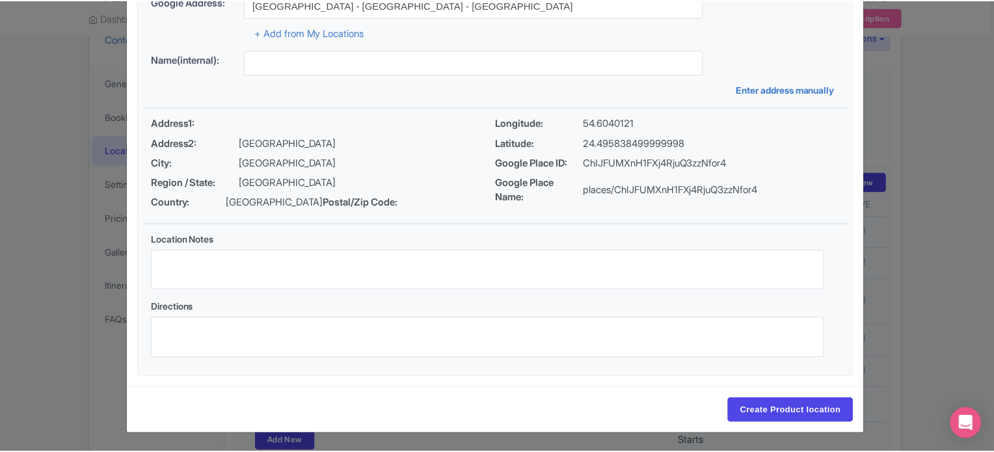
scroll to position [150, 0]
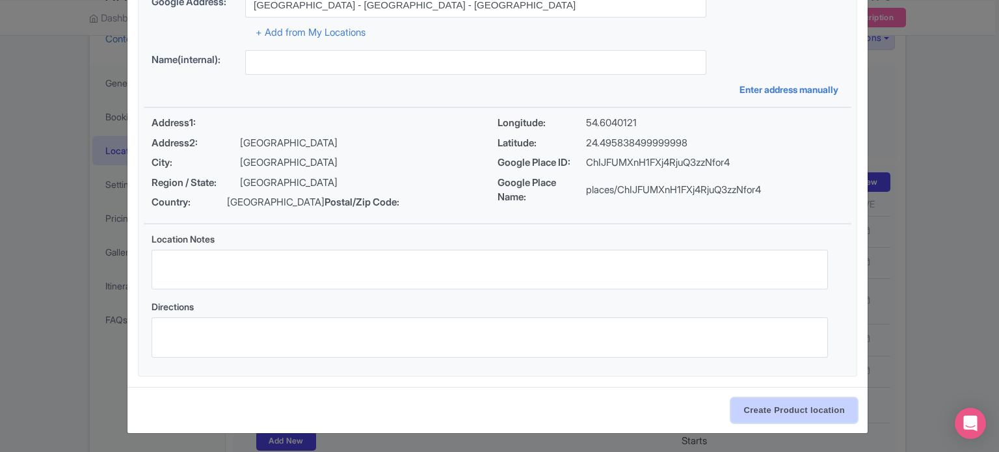
click at [785, 410] on input "Create Product location" at bounding box center [794, 410] width 126 height 25
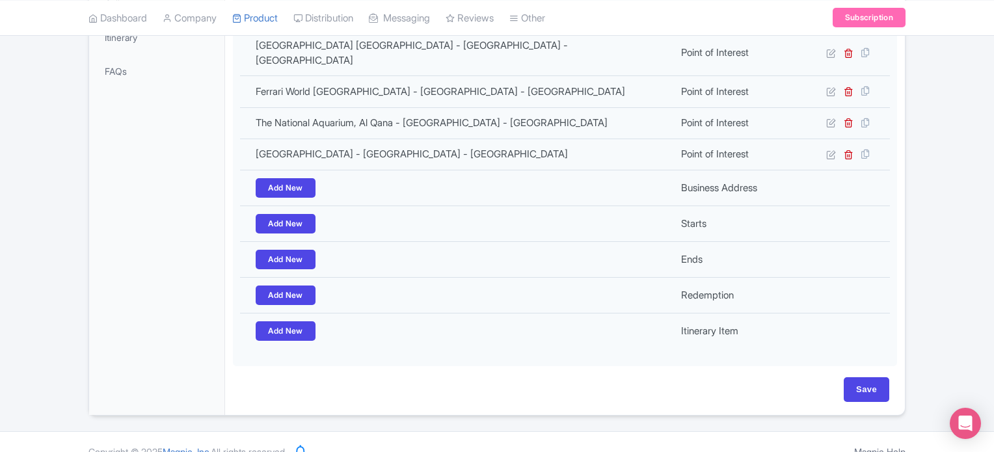
scroll to position [410, 0]
click at [871, 376] on input "Save" at bounding box center [866, 388] width 46 height 25
type input "Update Product"
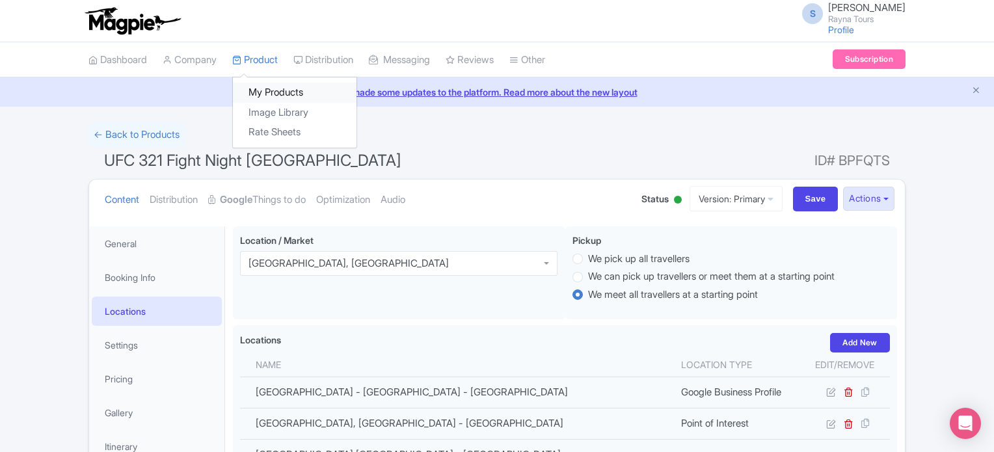
click at [268, 90] on link "My Products" at bounding box center [295, 93] width 124 height 20
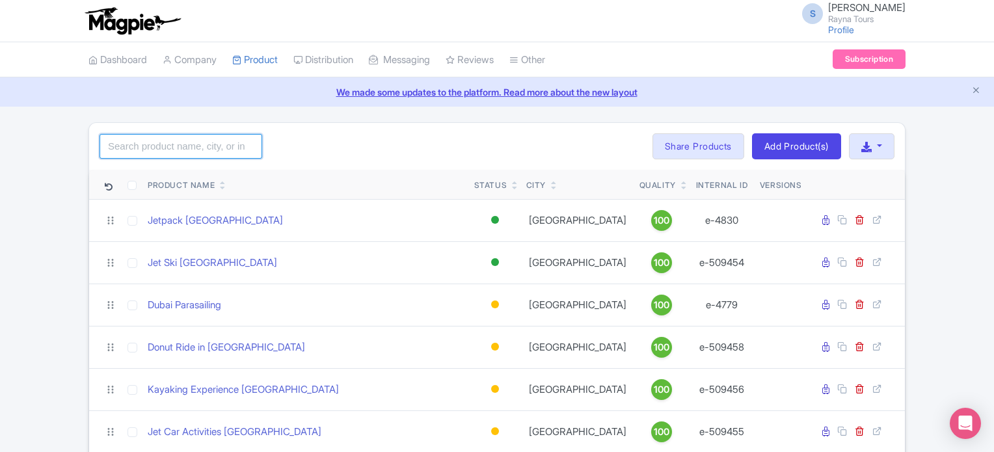
click at [229, 139] on input "search" at bounding box center [180, 146] width 163 height 25
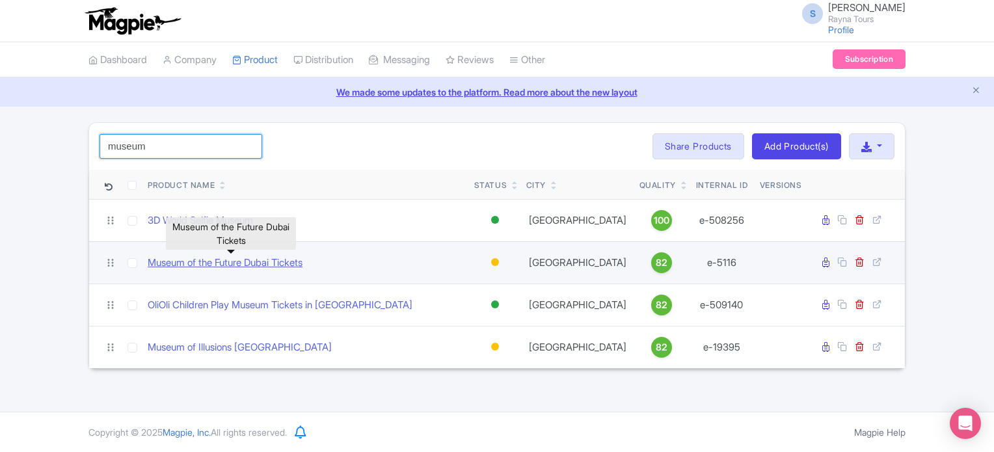
type input "museum"
click at [257, 264] on link "Museum of the Future Dubai Tickets" at bounding box center [225, 263] width 155 height 15
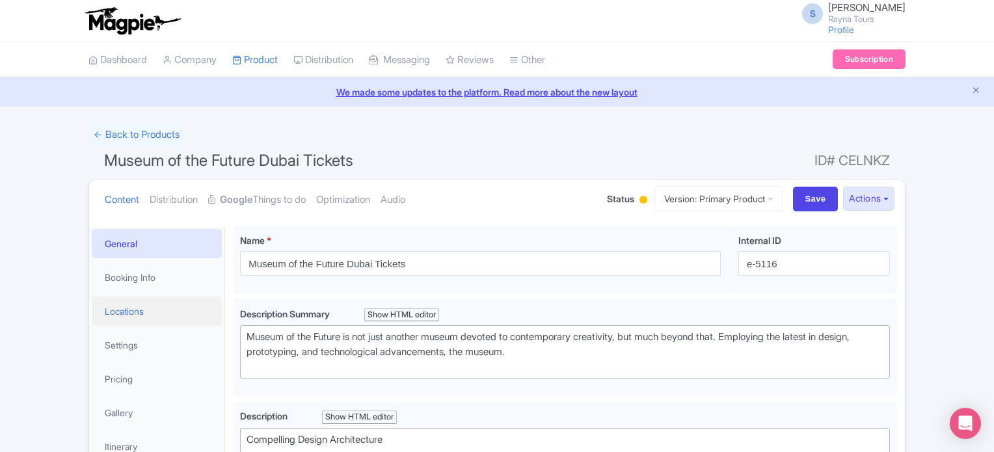
click at [143, 311] on link "Locations" at bounding box center [157, 311] width 130 height 29
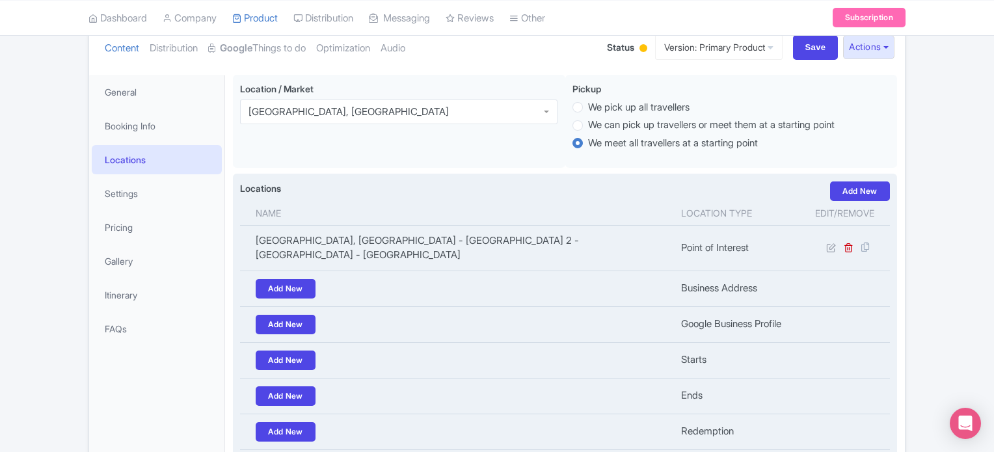
scroll to position [130, 0]
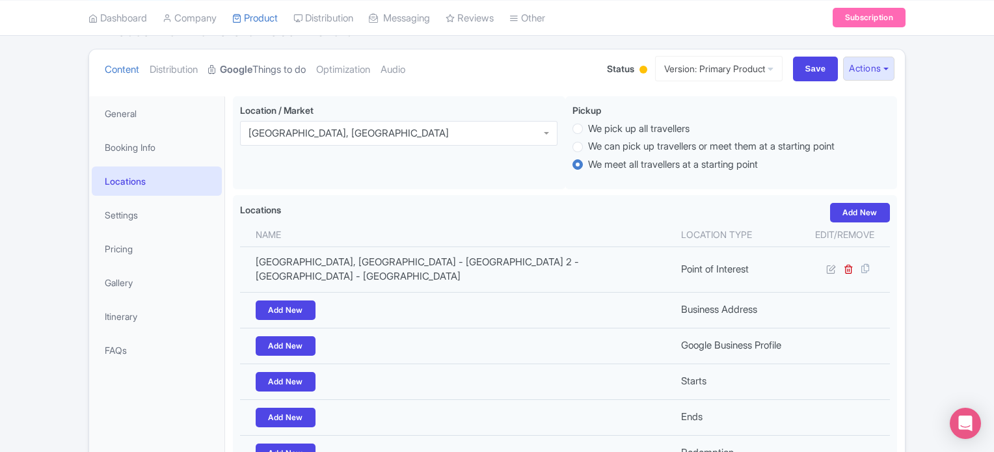
click at [285, 69] on link "Google Things to do" at bounding box center [257, 69] width 98 height 41
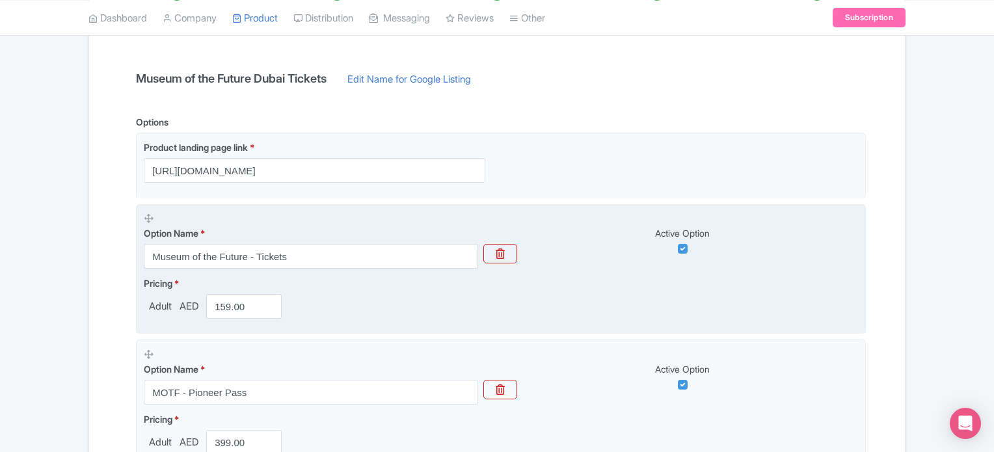
scroll to position [390, 0]
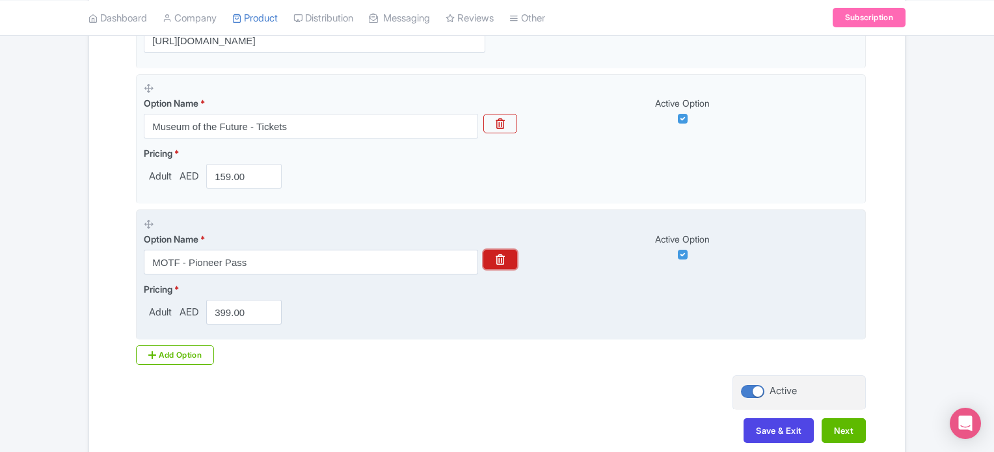
click at [500, 258] on icon "button" at bounding box center [499, 259] width 9 height 10
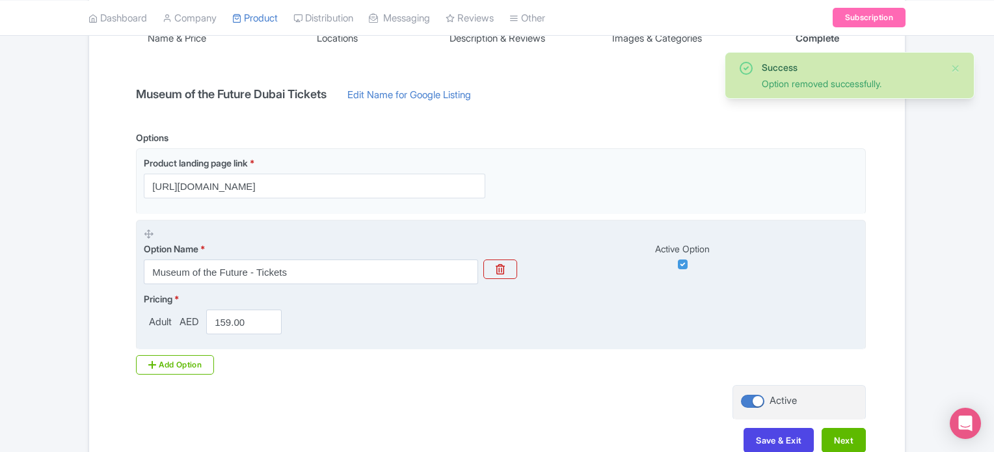
scroll to position [126, 0]
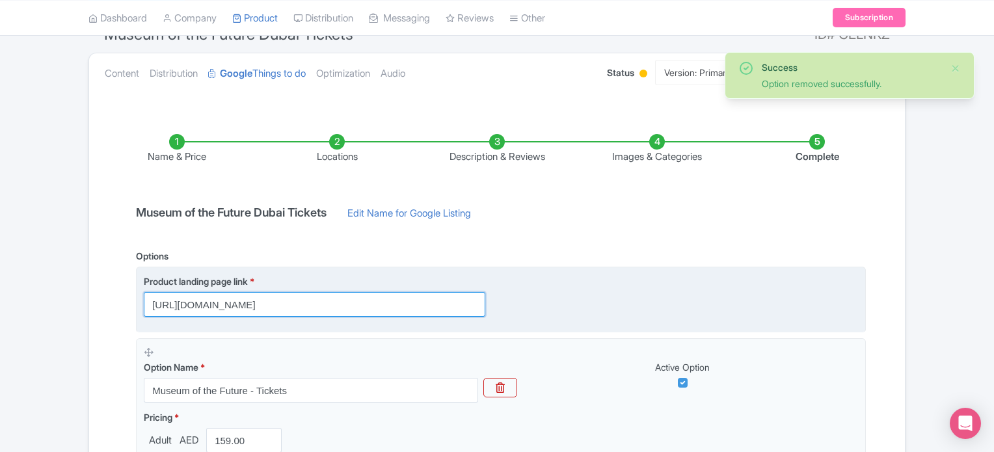
click at [316, 301] on input "[URL][DOMAIN_NAME]" at bounding box center [314, 304] width 341 height 25
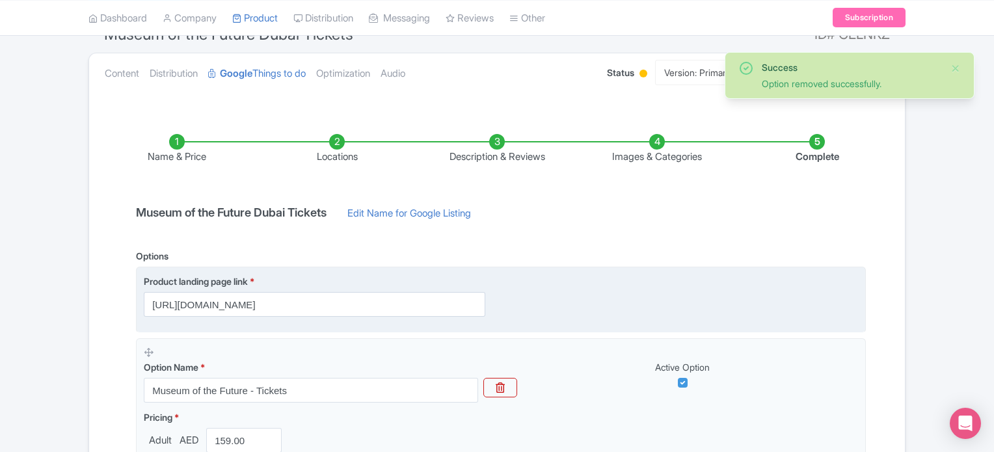
click at [621, 300] on div "Product landing page link * https://www.raynatours.com/dubai/culture-and-attrac…" at bounding box center [501, 295] width 714 height 42
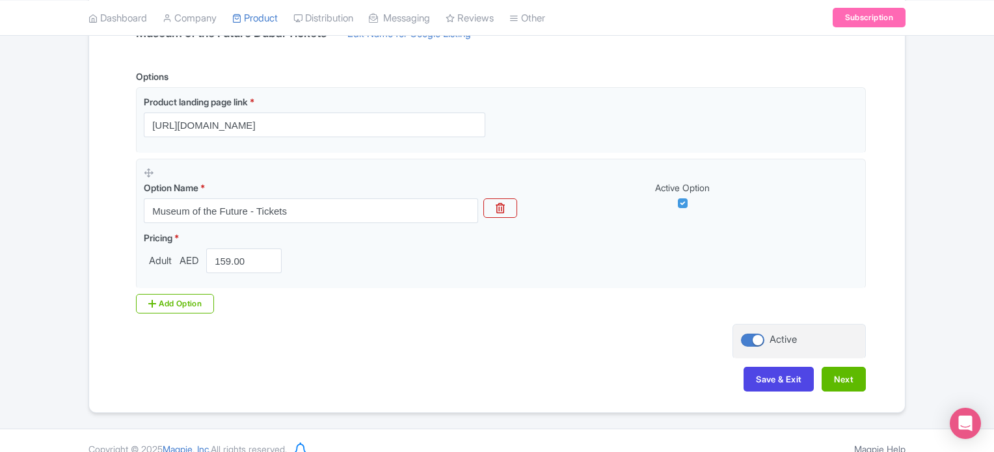
scroll to position [321, 0]
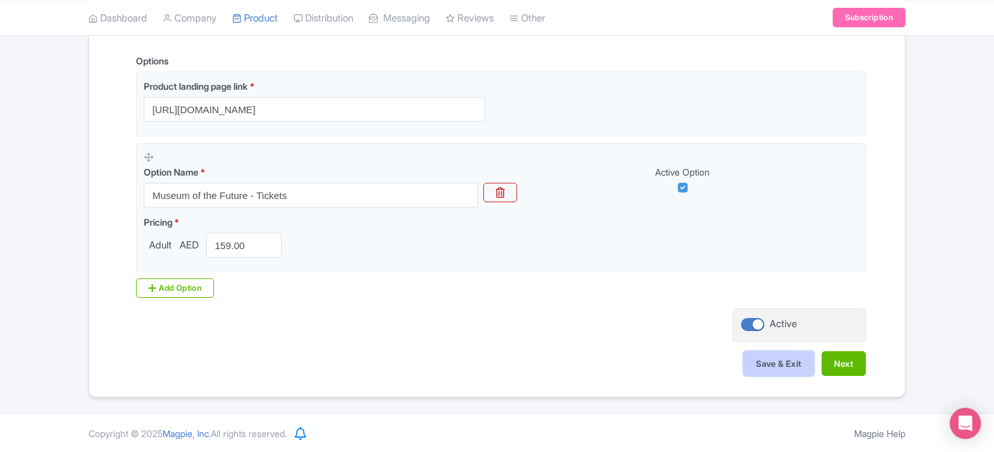
click at [782, 363] on button "Save & Exit" at bounding box center [778, 363] width 70 height 25
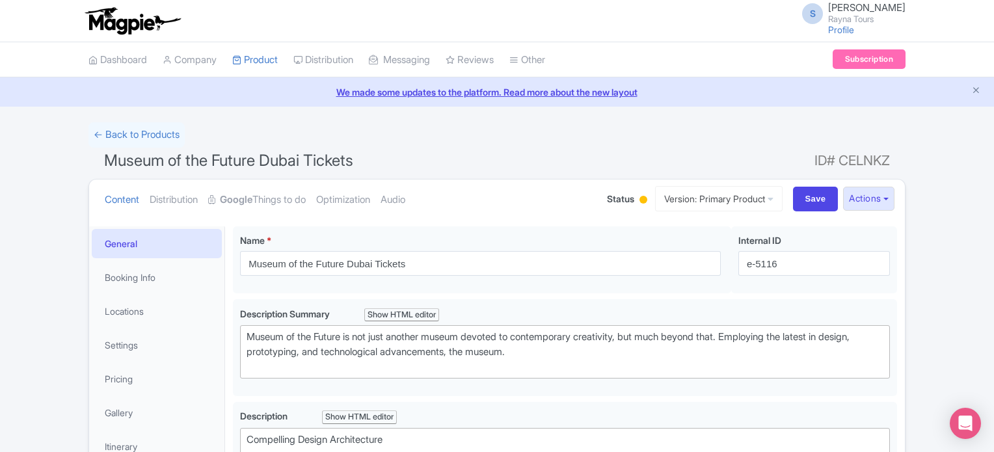
click at [639, 198] on div at bounding box center [643, 200] width 8 height 8
click at [588, 220] on div "Active" at bounding box center [610, 223] width 77 height 25
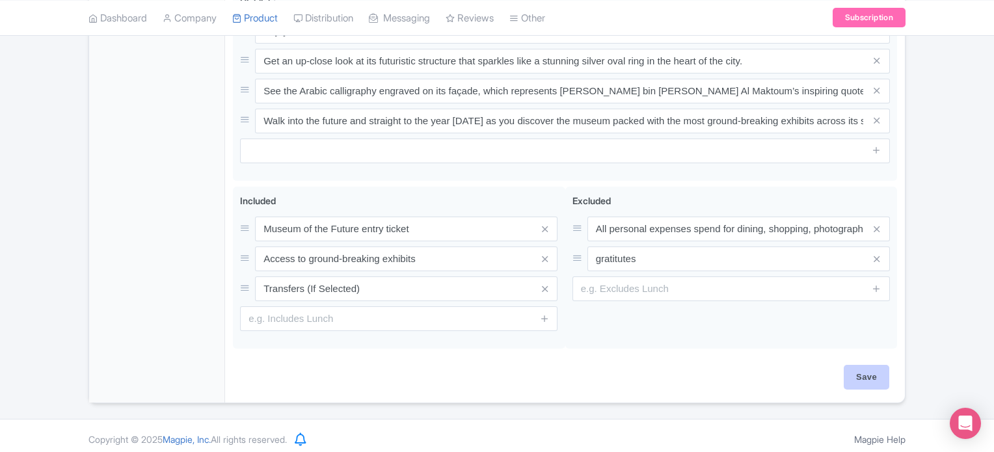
scroll to position [731, 0]
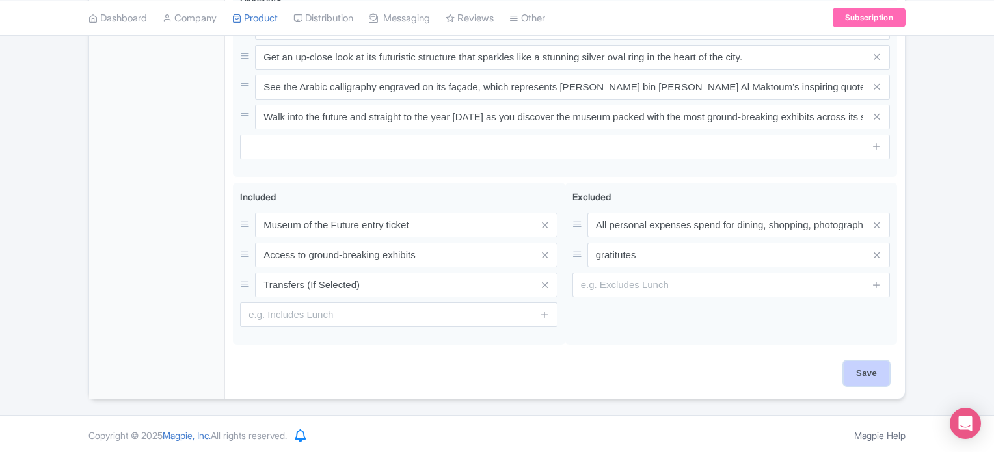
click at [862, 371] on input "Save" at bounding box center [866, 373] width 46 height 25
type input "Saving..."
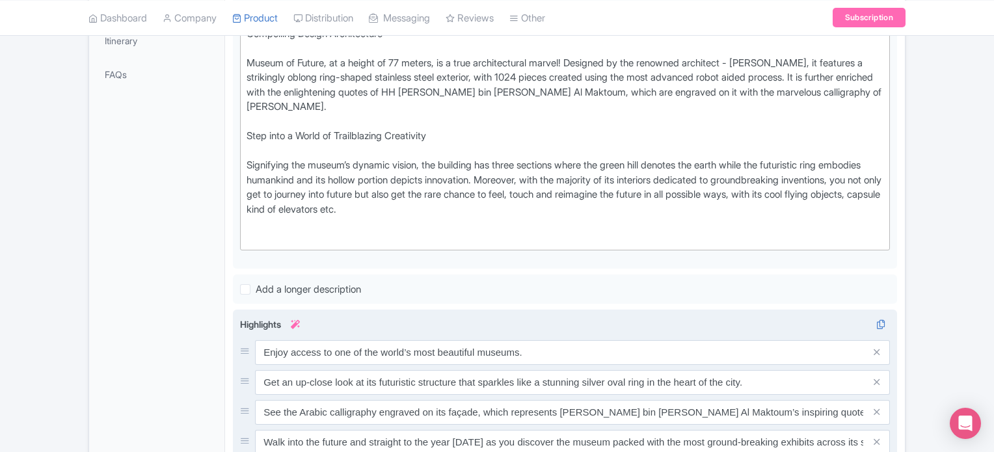
scroll to position [317, 0]
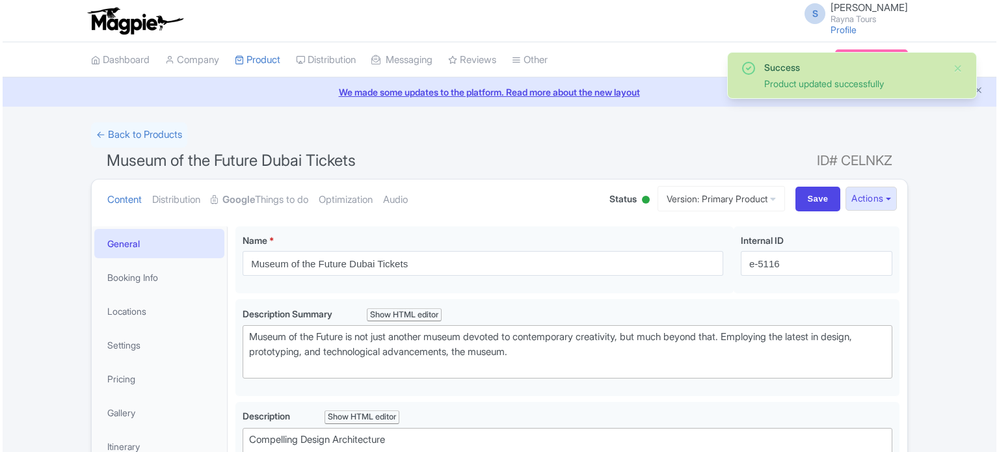
scroll to position [226, 0]
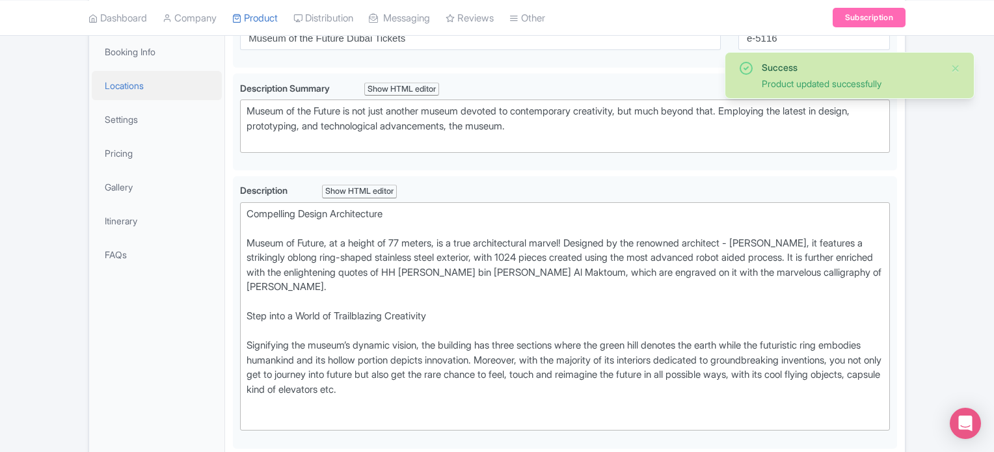
click at [144, 88] on link "Locations" at bounding box center [157, 85] width 130 height 29
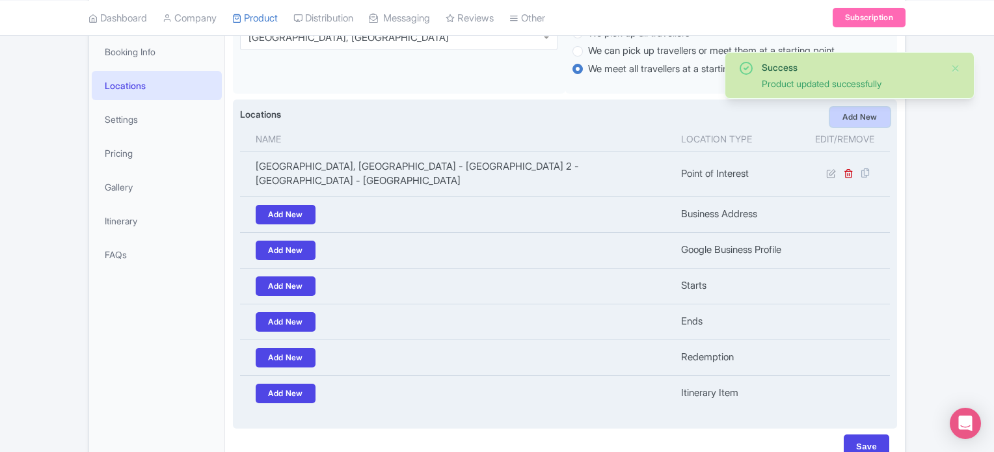
click at [855, 115] on link "Add New" at bounding box center [860, 117] width 60 height 20
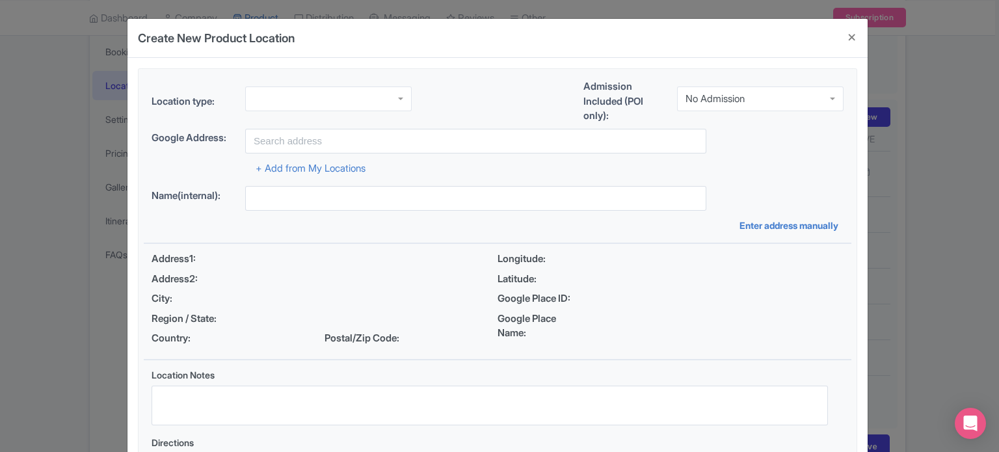
click at [388, 92] on div at bounding box center [328, 98] width 166 height 25
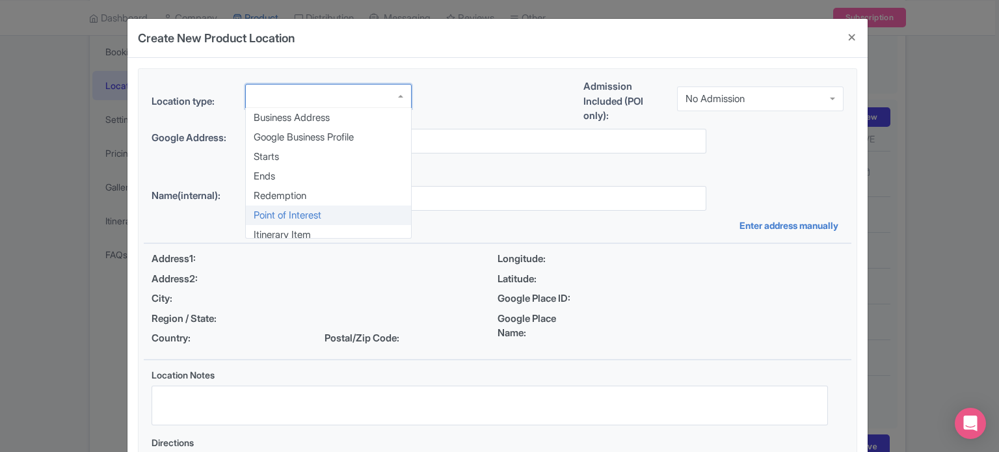
scroll to position [0, 0]
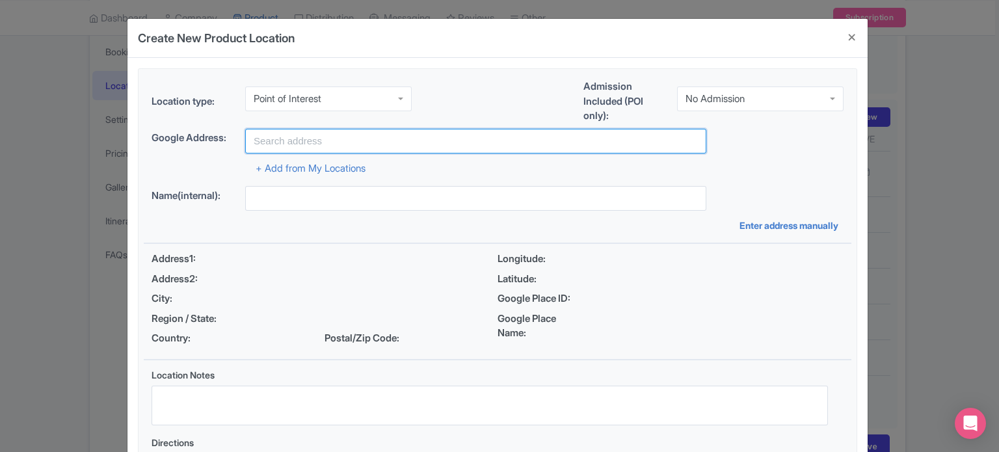
click at [304, 137] on input "text" at bounding box center [475, 141] width 461 height 25
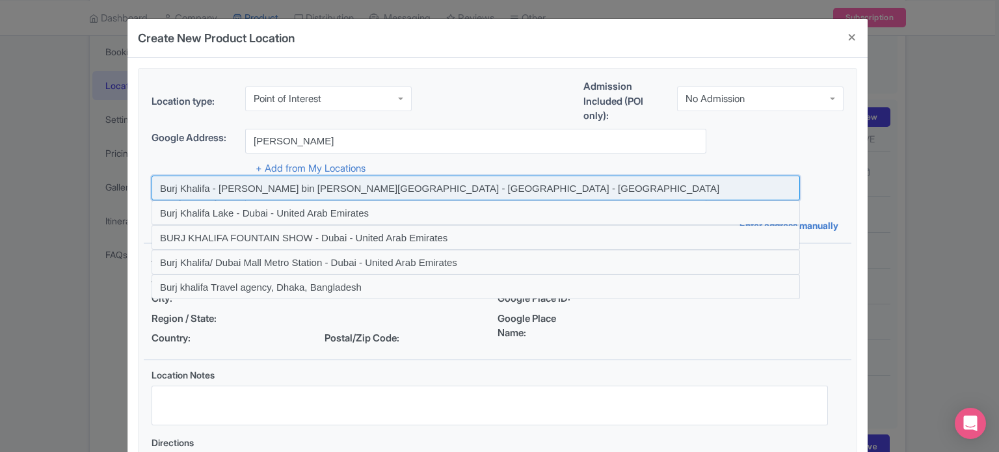
click at [240, 191] on input at bounding box center [476, 188] width 648 height 25
type input "Burj Khalifa - Sheikh Mohammed bin Rashid Boulevard - Dubai - United Arab Emira…"
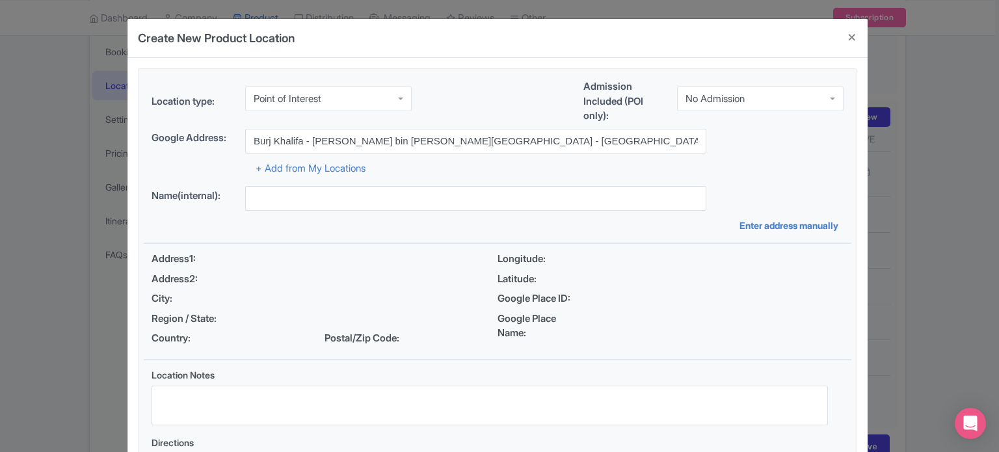
type input "Burj Khalifa - Sheikh Mohammed bin Rashid Boulevard - Dubai - United Arab Emira…"
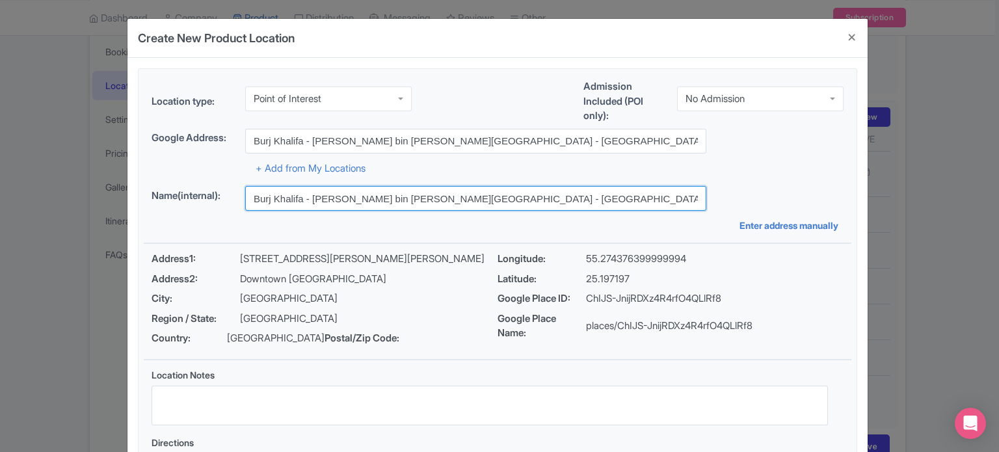
click at [341, 192] on input "Burj Khalifa - Sheikh Mohammed bin Rashid Boulevard - Dubai - United Arab Emira…" at bounding box center [475, 198] width 461 height 25
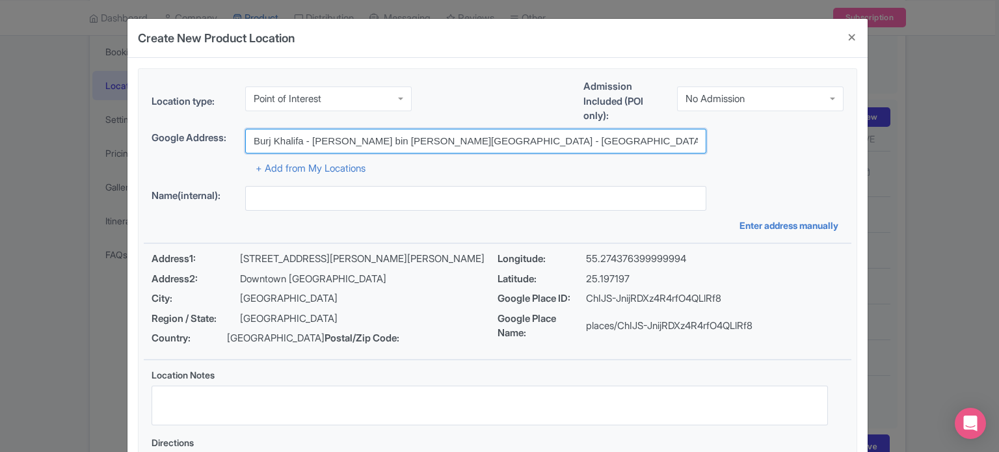
click at [314, 140] on input "Burj Khalifa - Sheikh Mohammed bin Rashid Boulevard - Dubai - United Arab Emira…" at bounding box center [475, 141] width 461 height 25
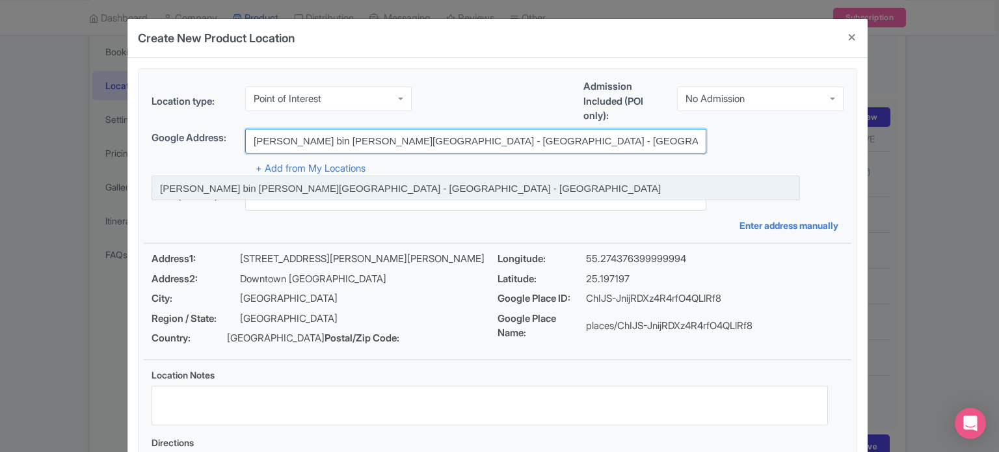
type input "Sheikh Mohammed bin Rashid Boulevard - Dubai - United Arab Emirates"
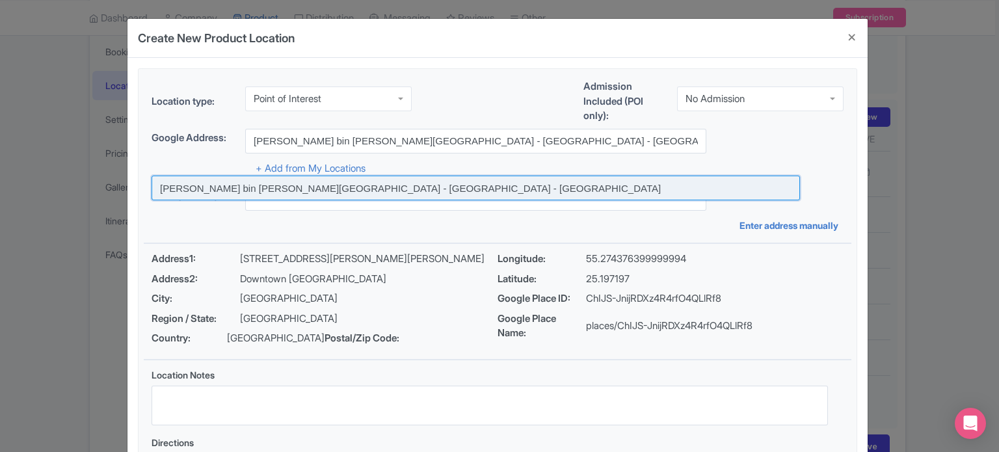
click at [319, 187] on input at bounding box center [476, 188] width 648 height 25
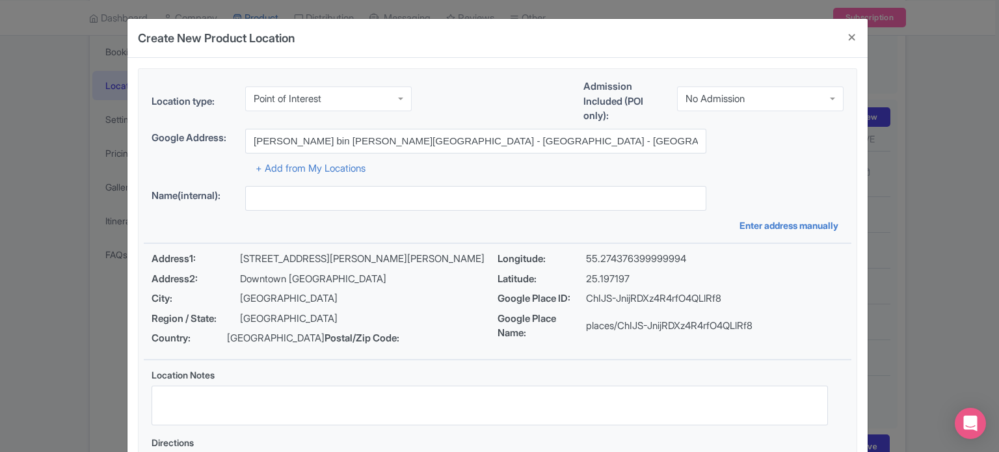
click at [733, 165] on div "+ Add from My Locations" at bounding box center [498, 164] width 692 height 23
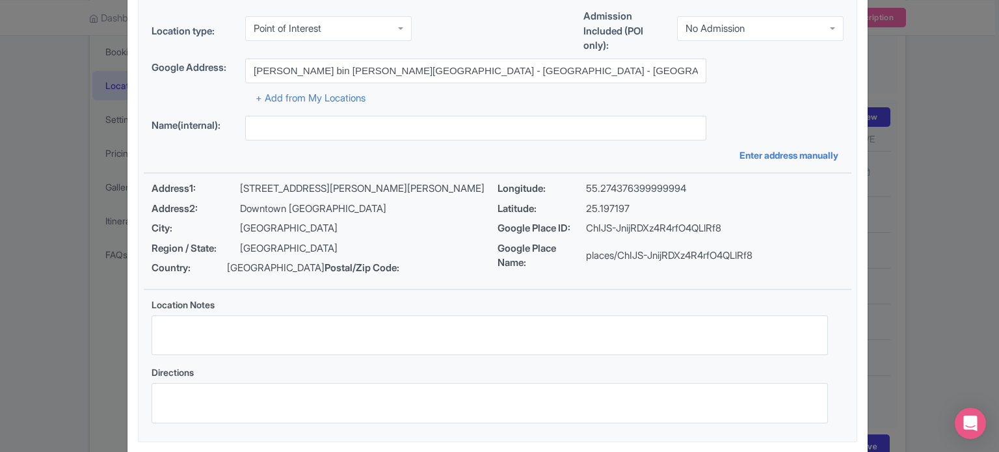
type input "Sheikh Mohammed bin Rashid Boulevard - Dubai - United Arab Emirates"
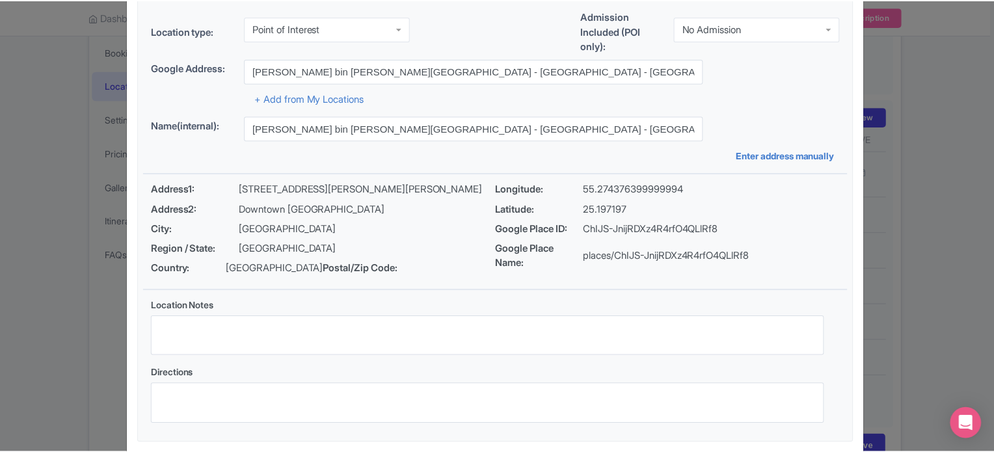
scroll to position [150, 0]
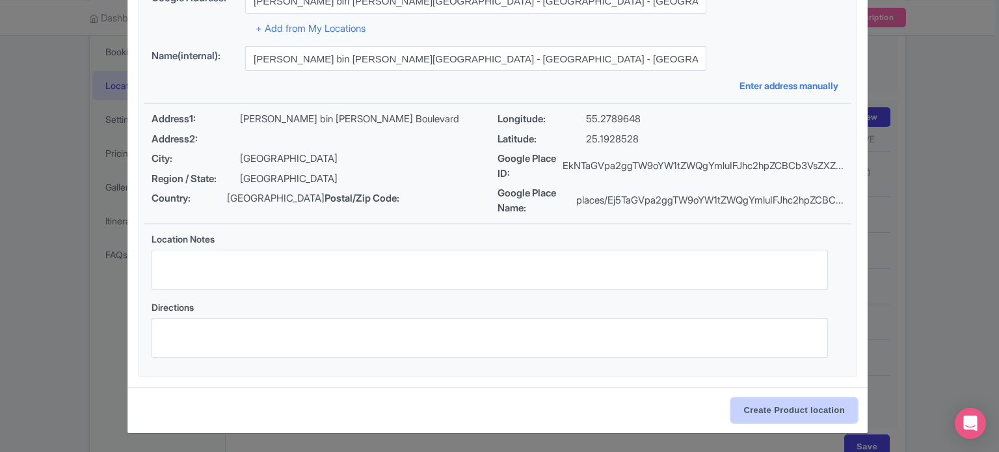
click at [788, 416] on input "Create Product location" at bounding box center [794, 410] width 126 height 25
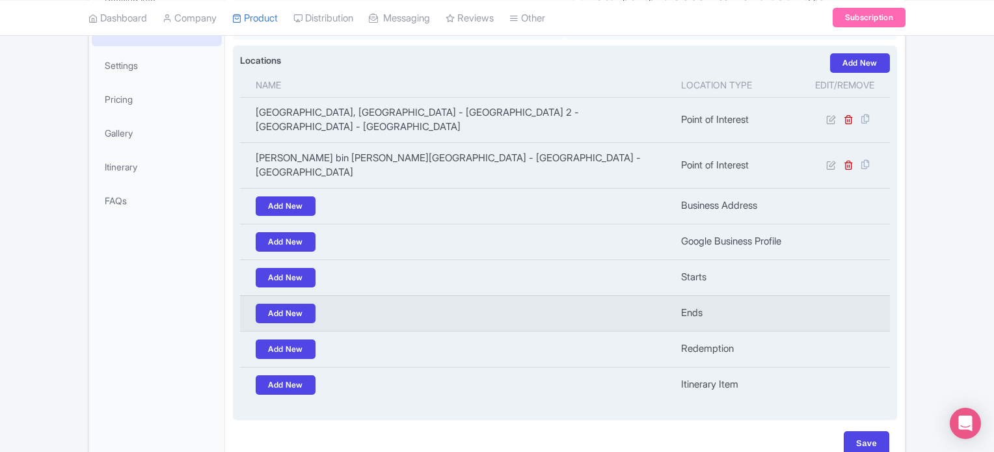
scroll to position [320, 0]
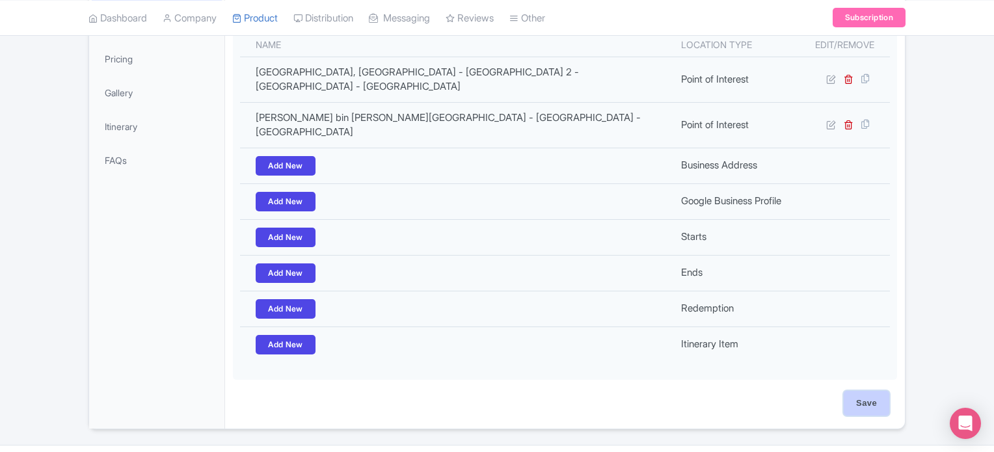
click at [867, 391] on input "Save" at bounding box center [866, 403] width 46 height 25
type input "Update Product"
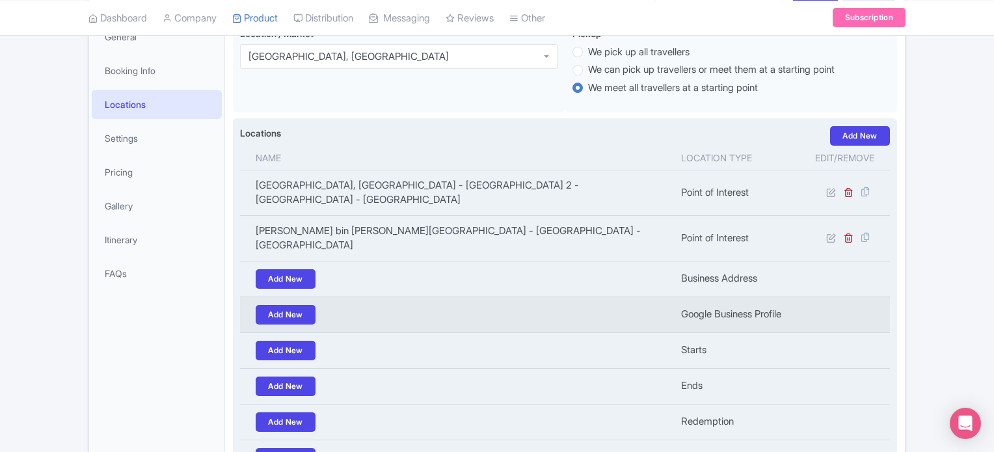
scroll to position [315, 0]
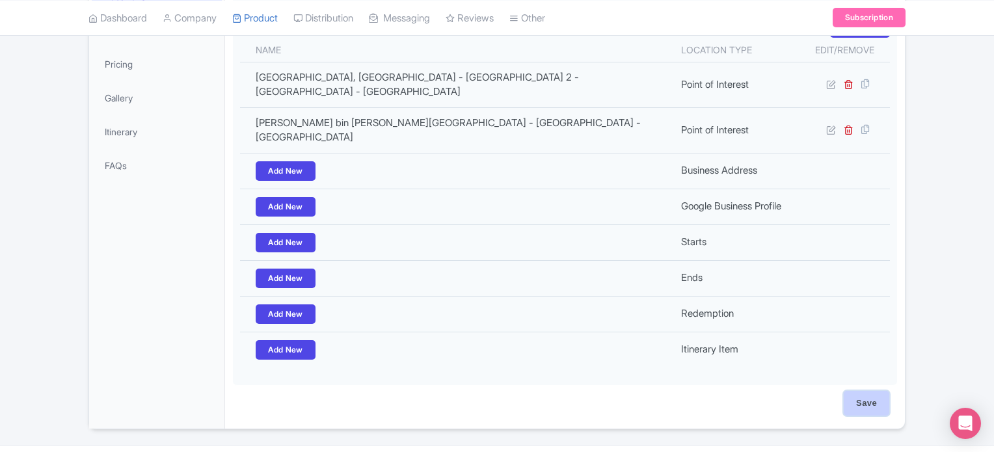
click at [867, 391] on input "Save" at bounding box center [866, 403] width 46 height 25
type input "Saving..."
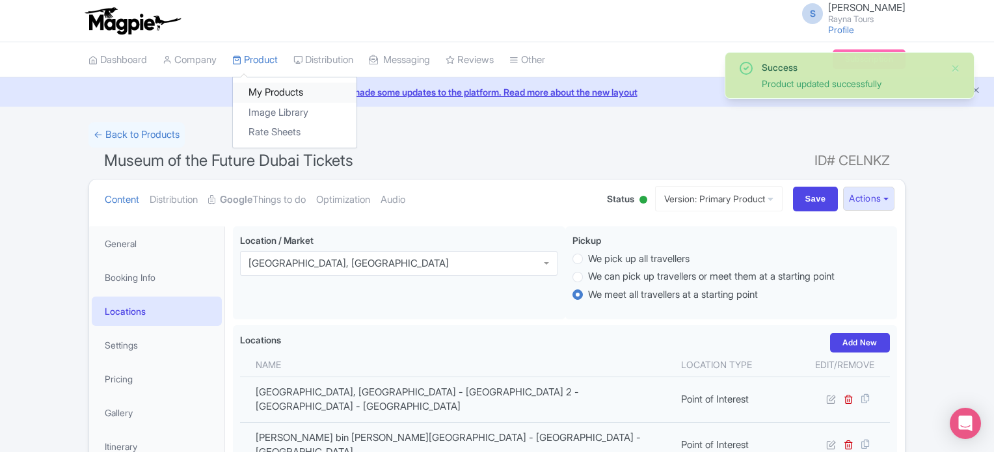
click at [265, 90] on link "My Products" at bounding box center [295, 93] width 124 height 20
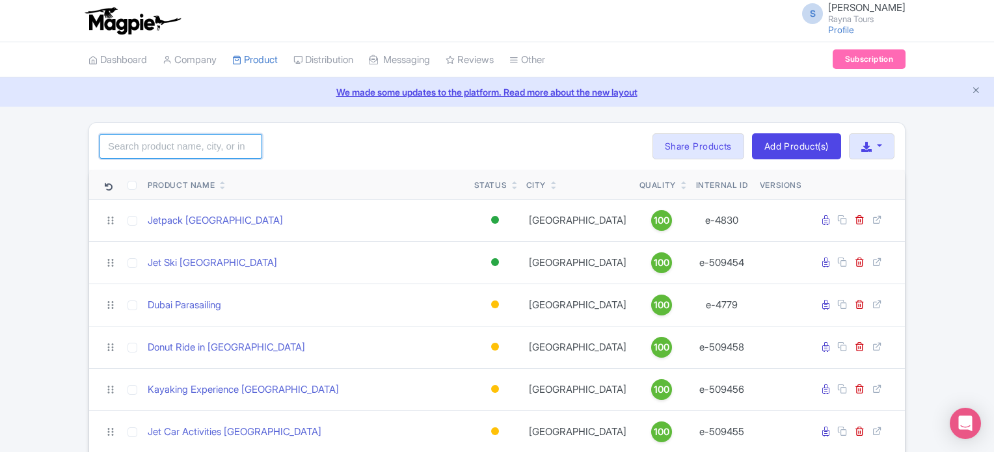
click at [216, 148] on input "search" at bounding box center [180, 146] width 163 height 25
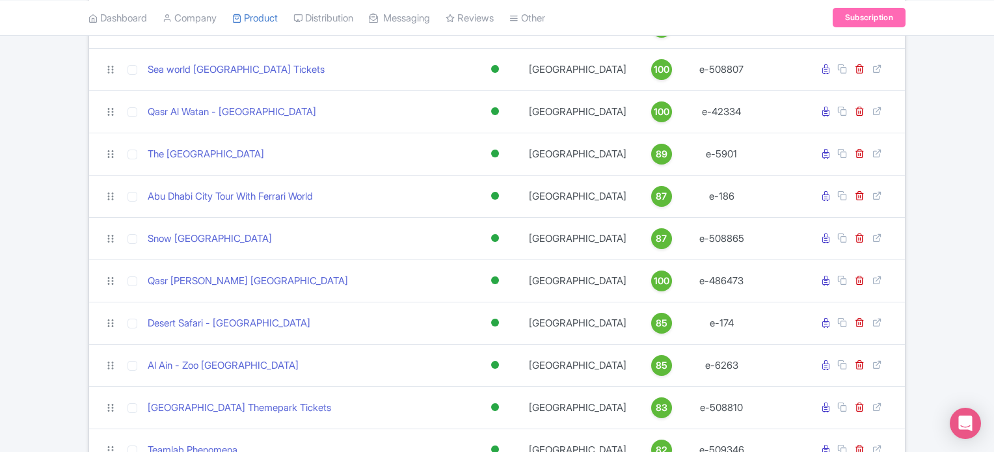
scroll to position [325, 0]
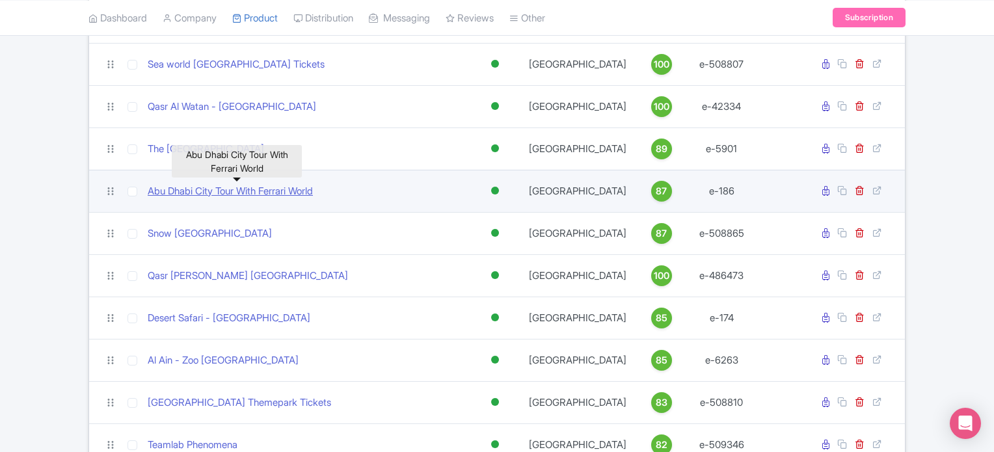
type input "[GEOGRAPHIC_DATA]"
click at [280, 192] on link "Abu Dhabi City Tour With Ferrari World" at bounding box center [230, 191] width 165 height 15
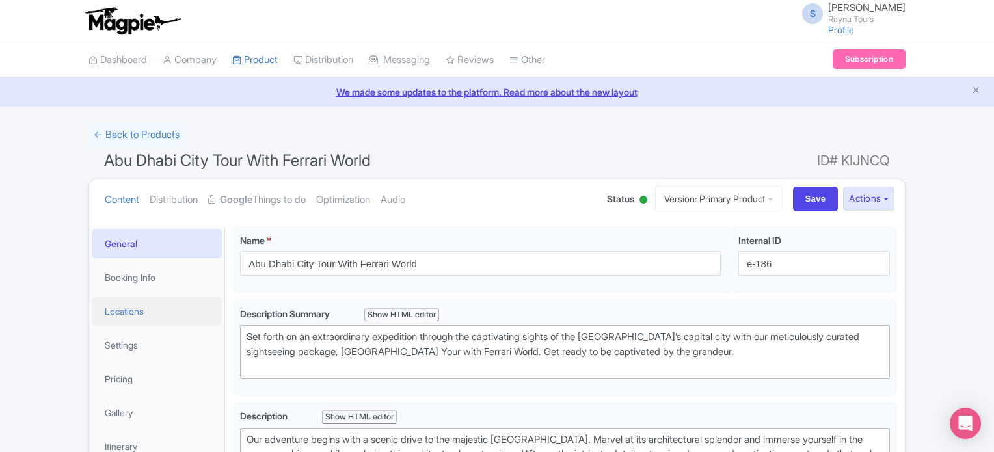
click at [139, 311] on link "Locations" at bounding box center [157, 311] width 130 height 29
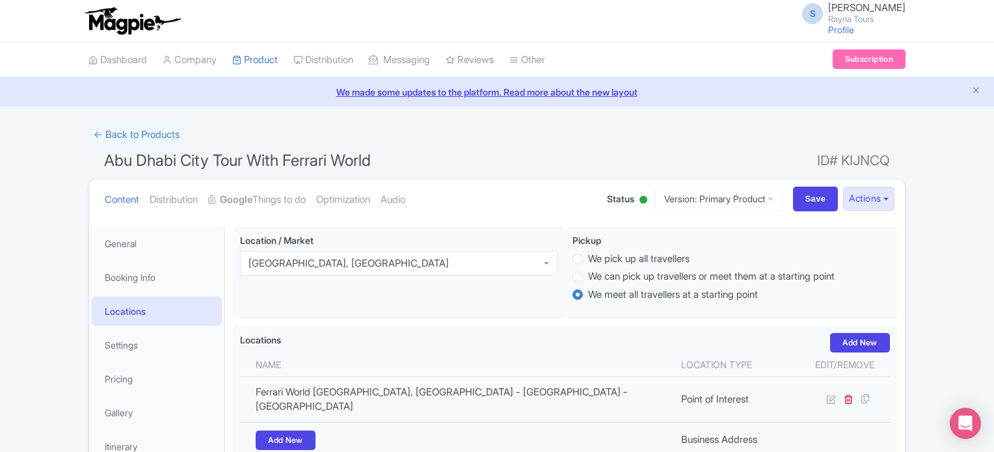
click at [127, 313] on link "Locations" at bounding box center [157, 311] width 130 height 29
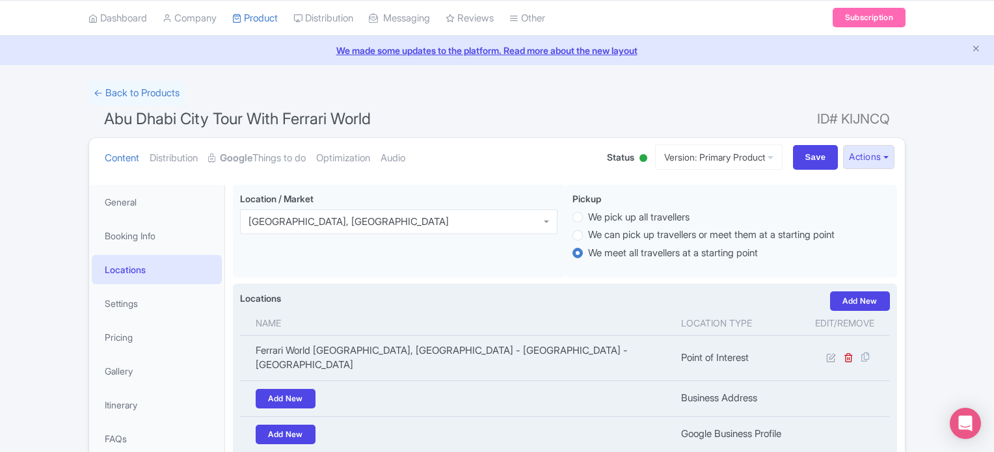
scroll to position [65, 0]
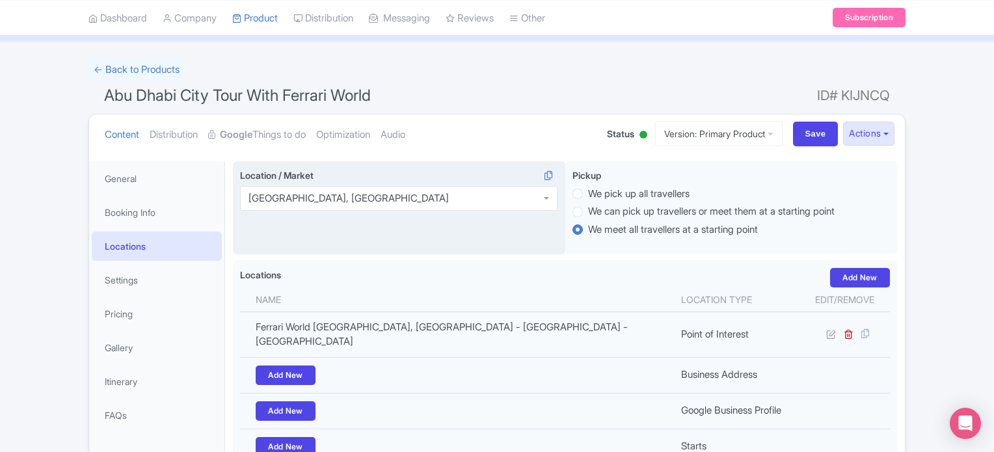
click at [383, 196] on div "Dubai, United Arab Emirates" at bounding box center [398, 198] width 317 height 25
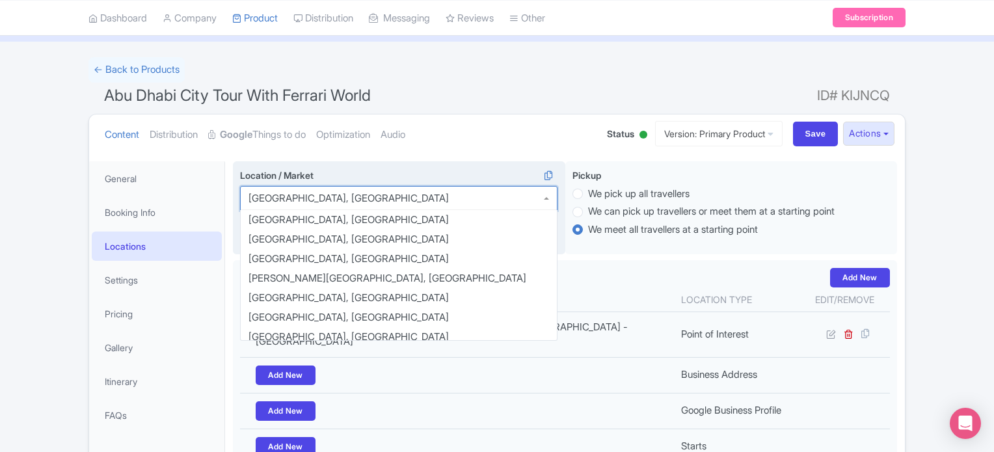
scroll to position [865, 0]
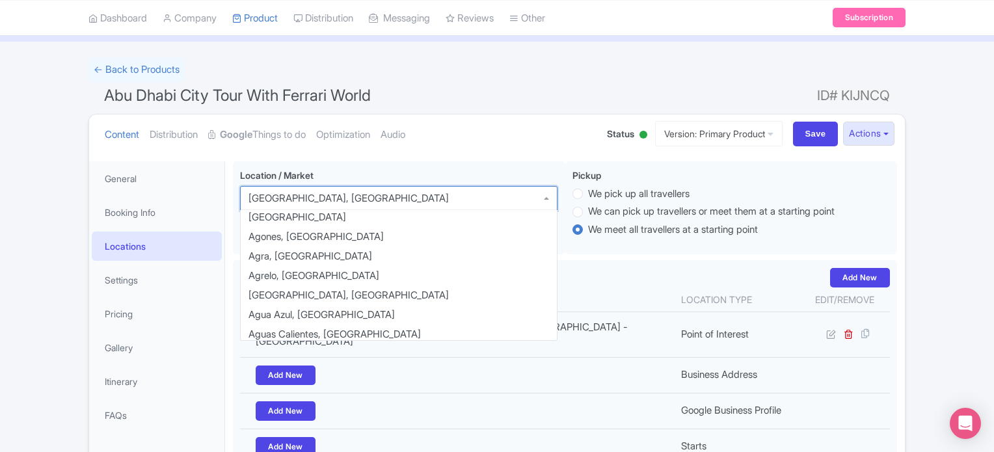
click at [463, 150] on ul "Content Distribution Google Things to do Optimization Audio" at bounding box center [342, 134] width 486 height 40
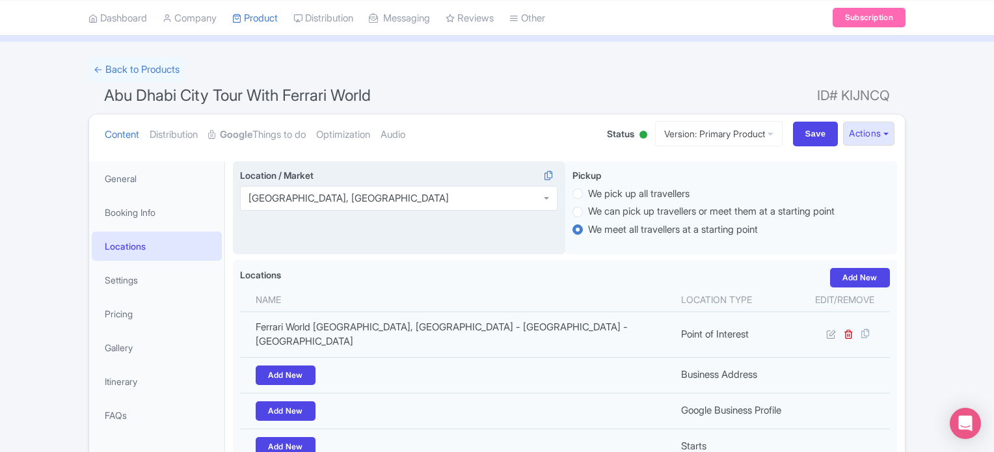
click at [424, 197] on div "Dubai, United Arab Emirates" at bounding box center [398, 198] width 317 height 25
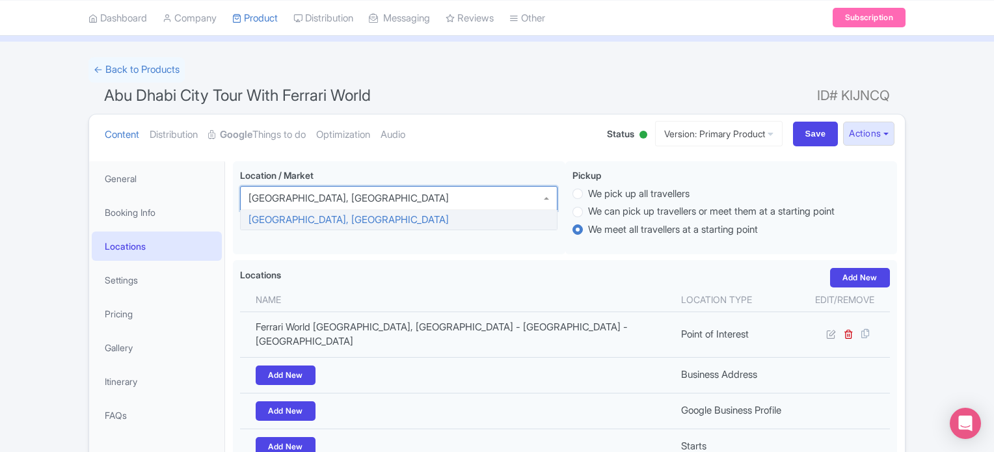
scroll to position [0, 0]
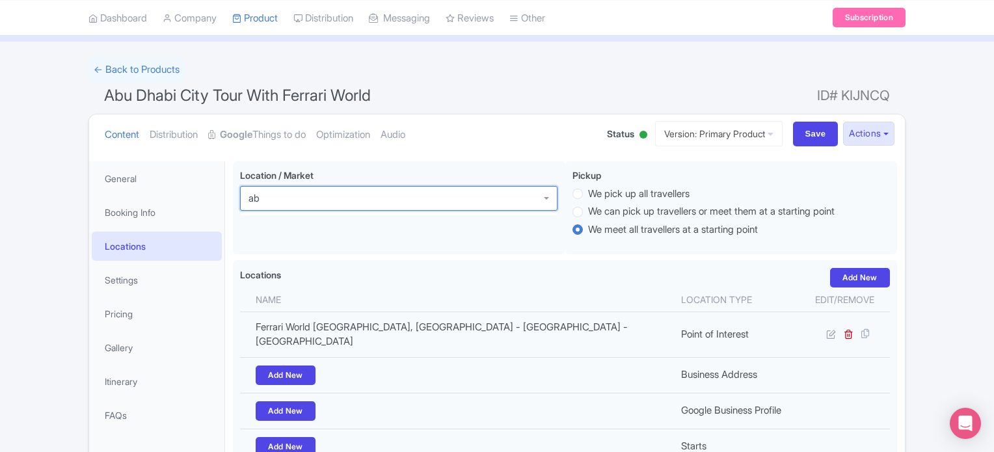
type input "abu"
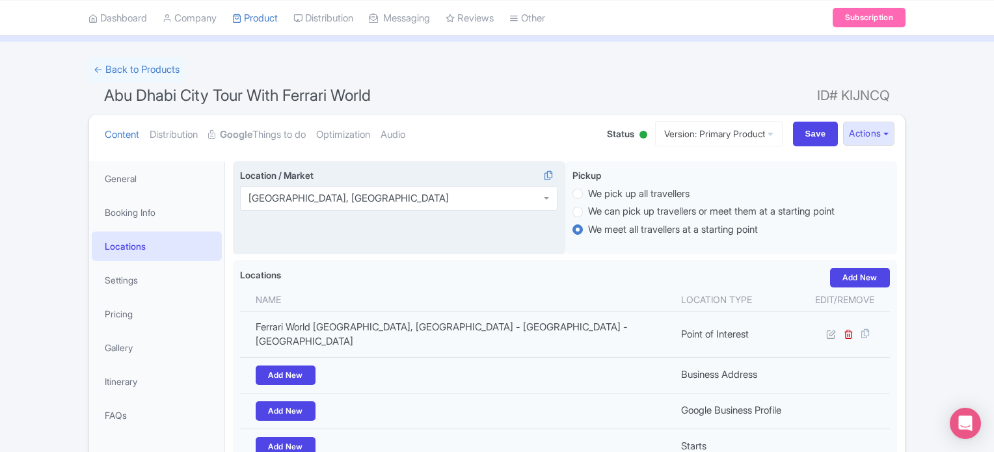
click at [465, 252] on div "Location / Market i Abu Dhabi, United Arab Emirates Abu Dhabi, United Arab Emir…" at bounding box center [399, 208] width 332 height 94
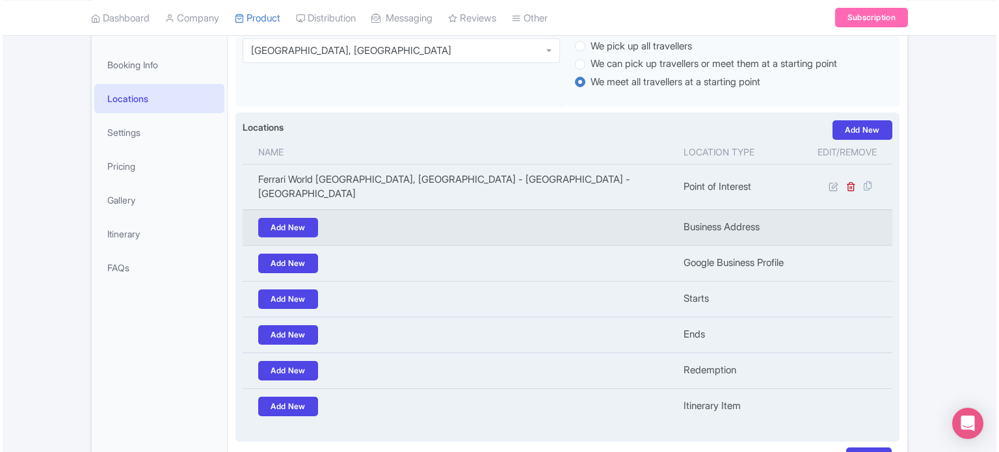
scroll to position [88, 0]
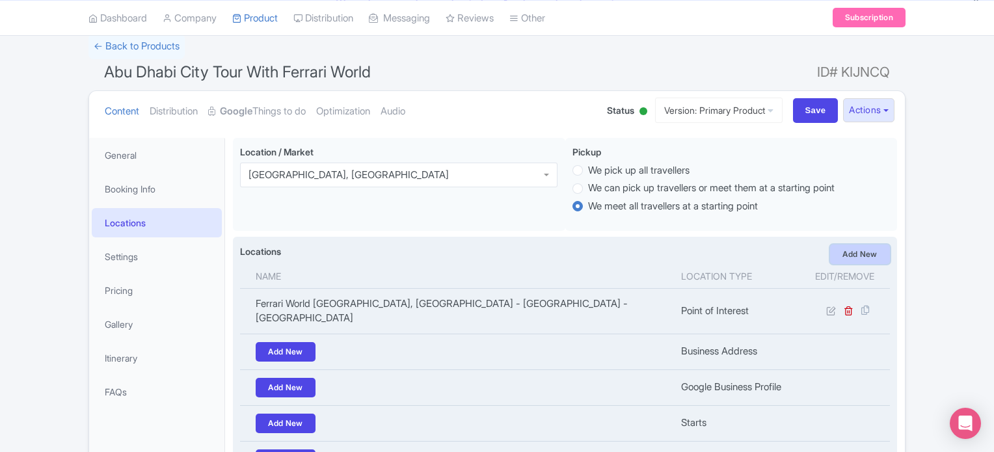
click at [858, 251] on link "Add New" at bounding box center [860, 254] width 60 height 20
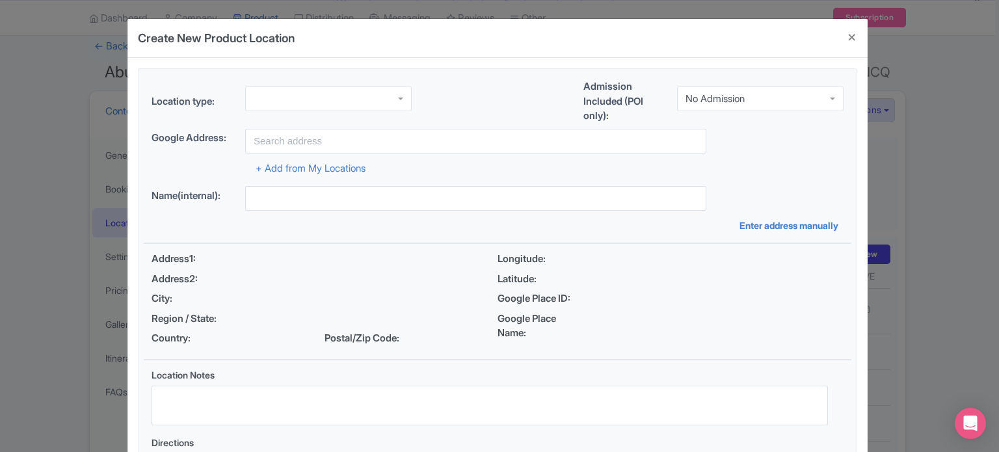
click at [347, 98] on div at bounding box center [328, 98] width 166 height 25
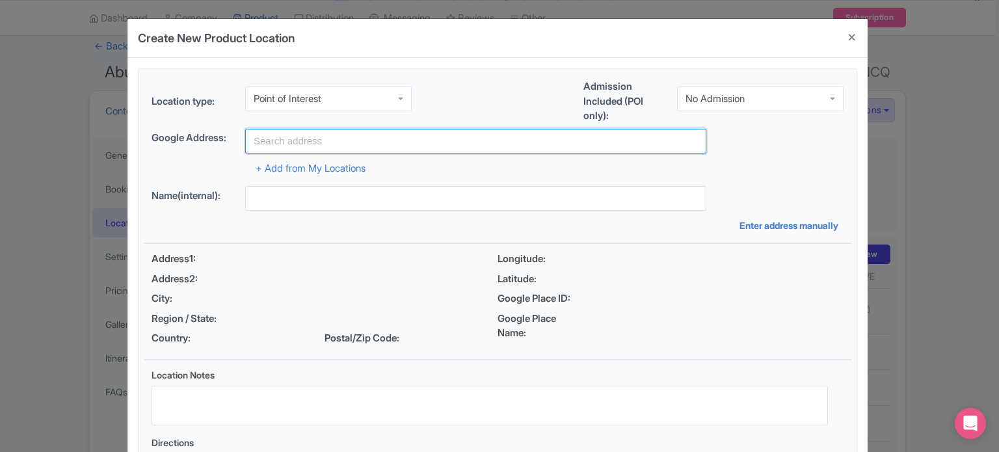
click at [391, 137] on input "text" at bounding box center [475, 141] width 461 height 25
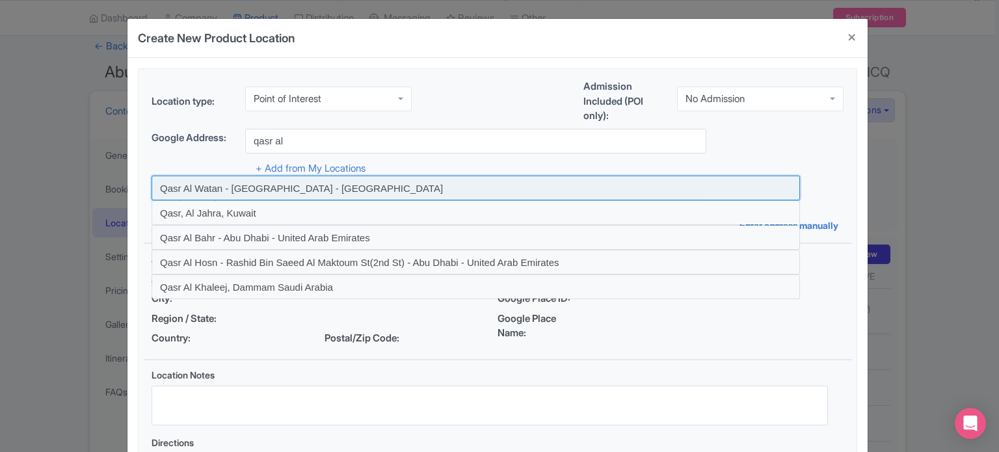
click at [343, 188] on input at bounding box center [476, 188] width 648 height 25
type input "Qasr Al Watan - Abu Dhabi - United Arab Emirates"
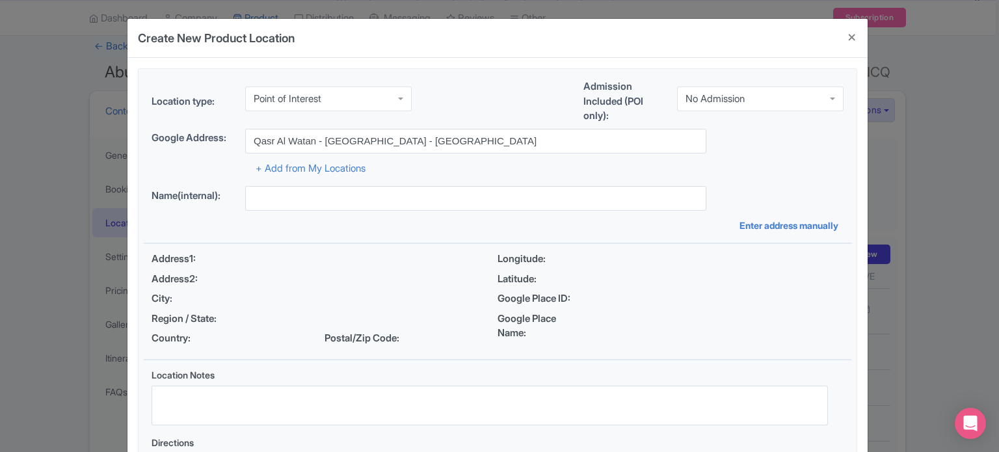
type input "Qasr Al Watan - Abu Dhabi - United Arab Emirates"
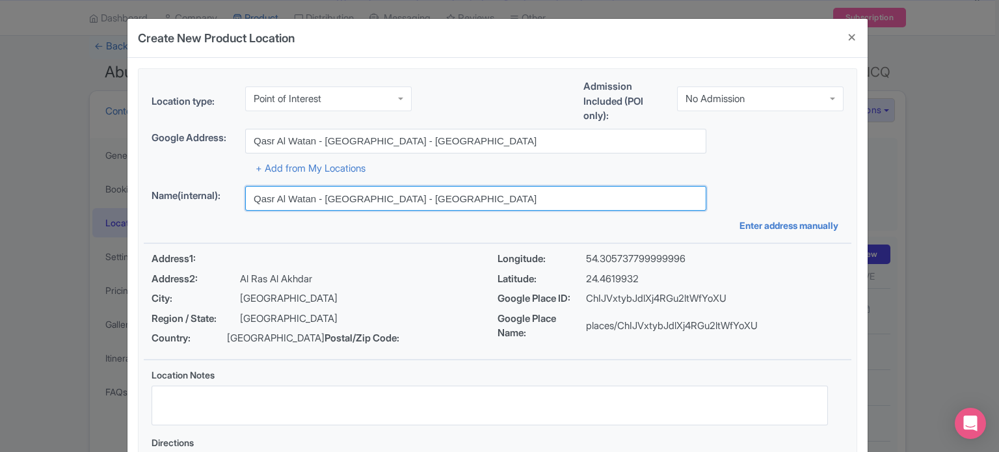
click at [341, 205] on input "Qasr Al Watan - Abu Dhabi - United Arab Emirates" at bounding box center [475, 198] width 461 height 25
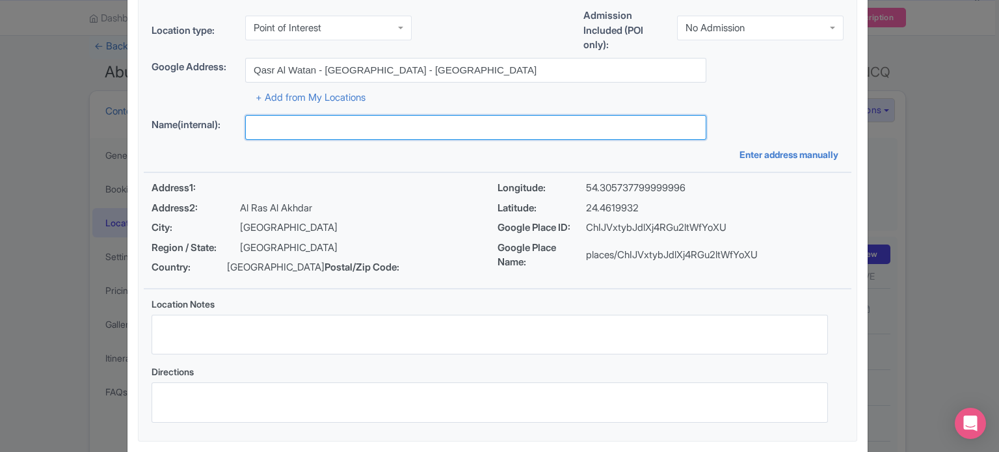
scroll to position [150, 0]
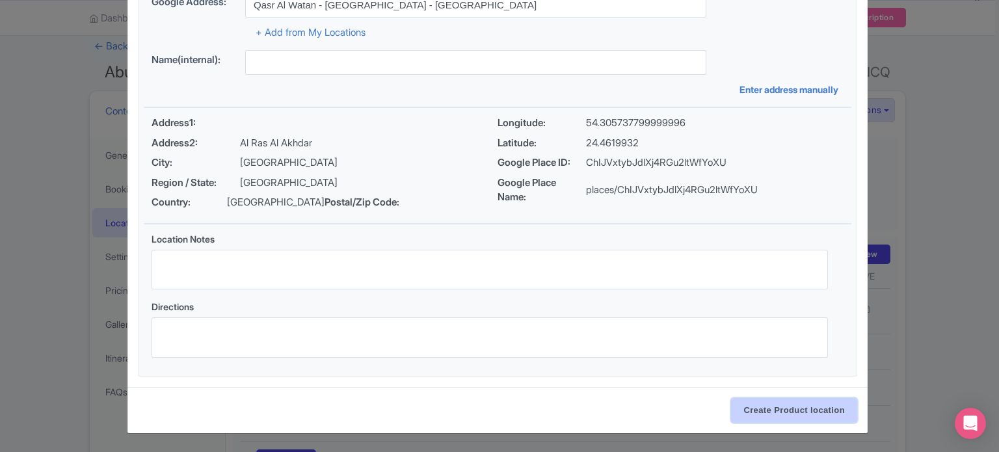
click at [794, 408] on input "Create Product location" at bounding box center [794, 410] width 126 height 25
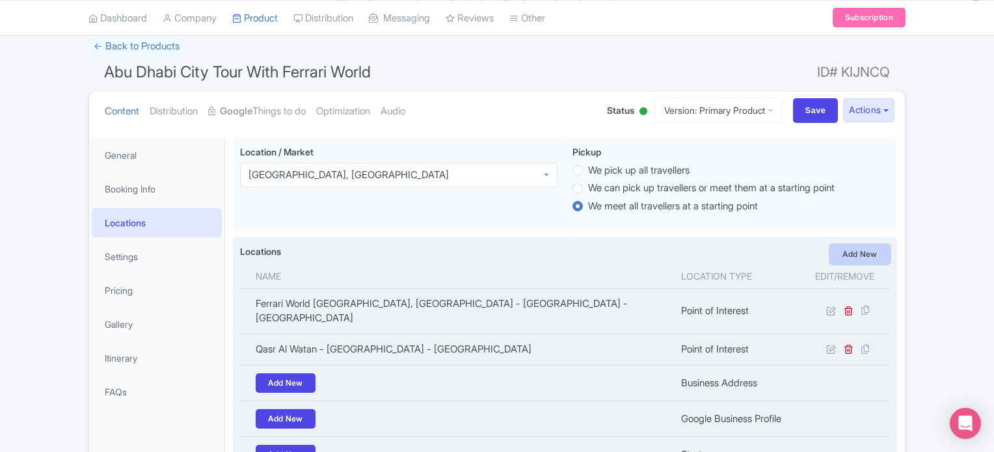
click at [853, 258] on link "Add New" at bounding box center [860, 254] width 60 height 20
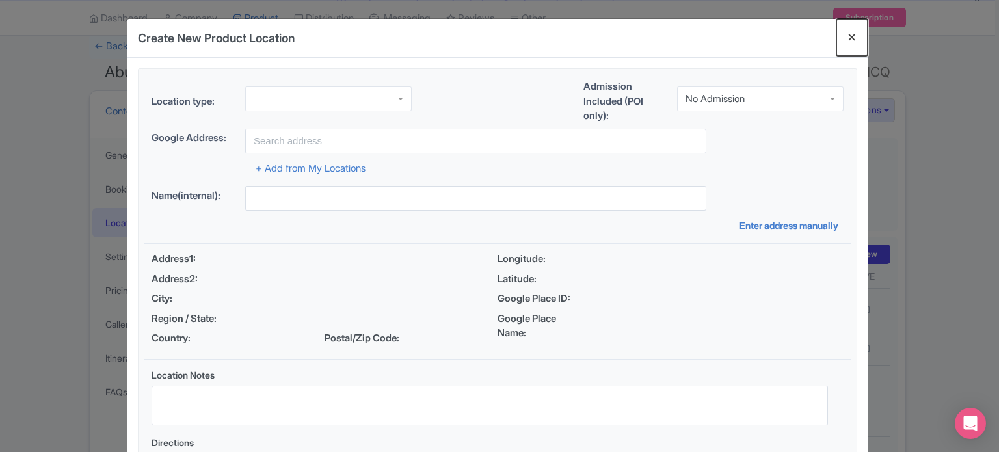
click at [846, 31] on button "Close" at bounding box center [851, 37] width 31 height 37
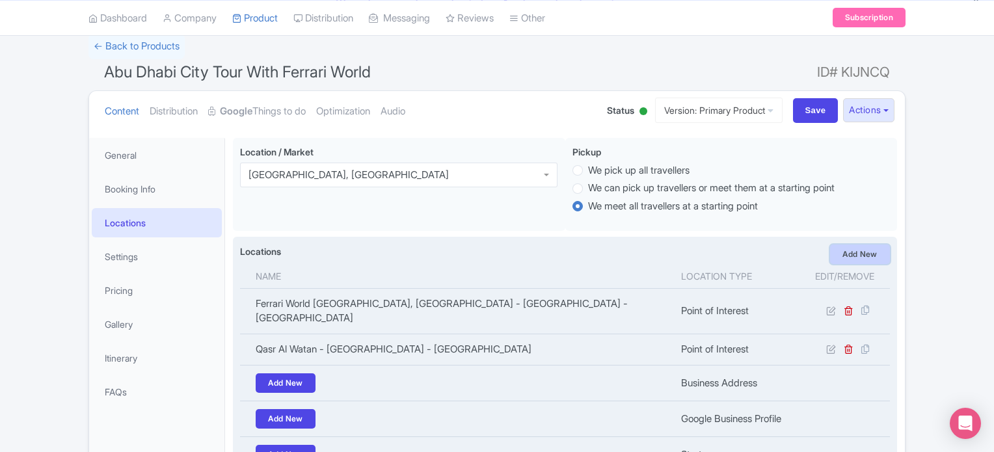
click at [859, 254] on link "Add New" at bounding box center [860, 254] width 60 height 20
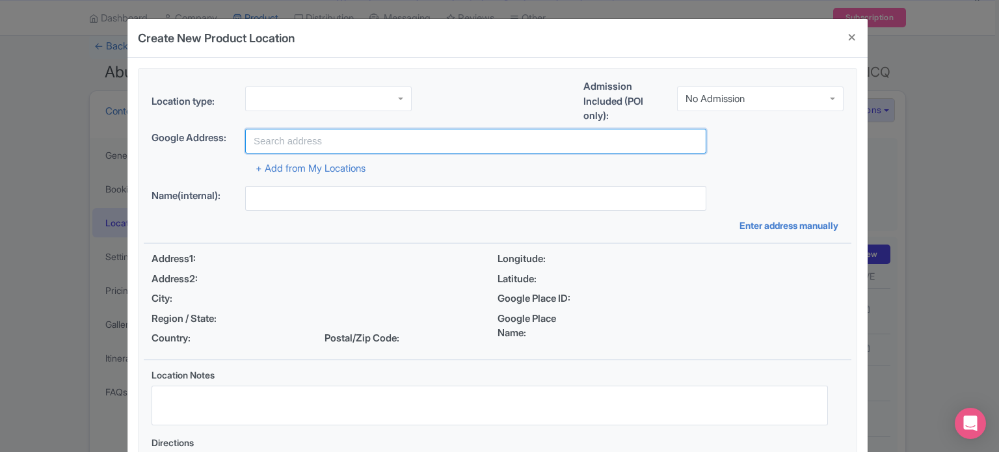
click at [319, 140] on input "text" at bounding box center [475, 141] width 461 height 25
paste input "Sheikh Zayed Mosque"
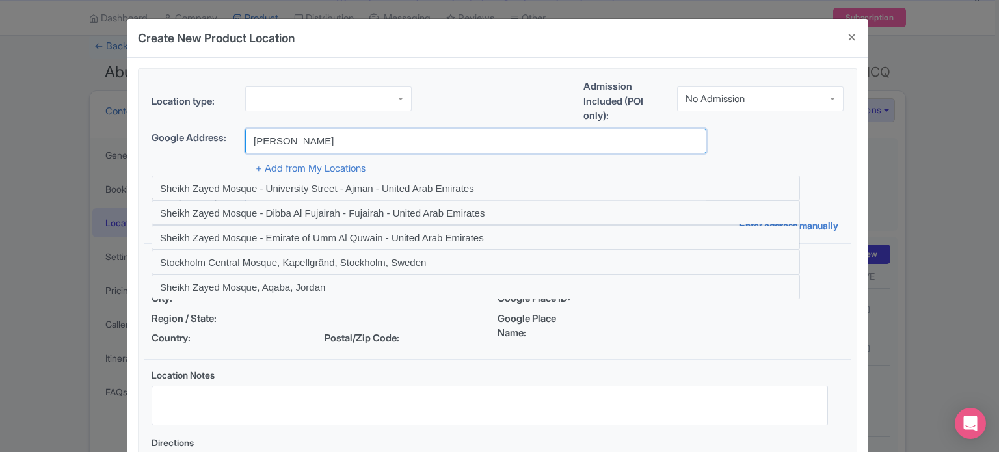
click at [315, 137] on input "Sheikh Zayed Mosque" at bounding box center [475, 141] width 461 height 25
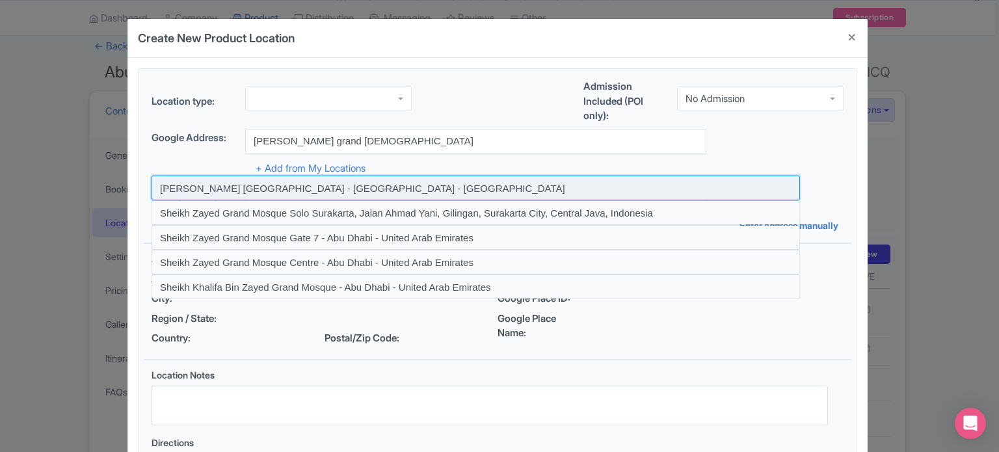
click at [289, 189] on input at bounding box center [476, 188] width 648 height 25
type input "Sheikh Zayed Grand Mosque - Abu Dhabi - United Arab Emirates"
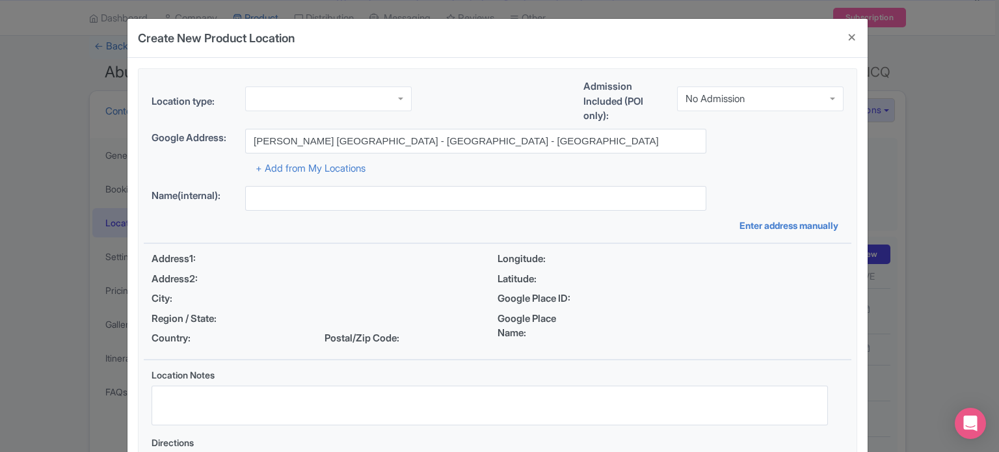
type input "Sheikh Zayed Grand Mosque - Abu Dhabi - United Arab Emirates"
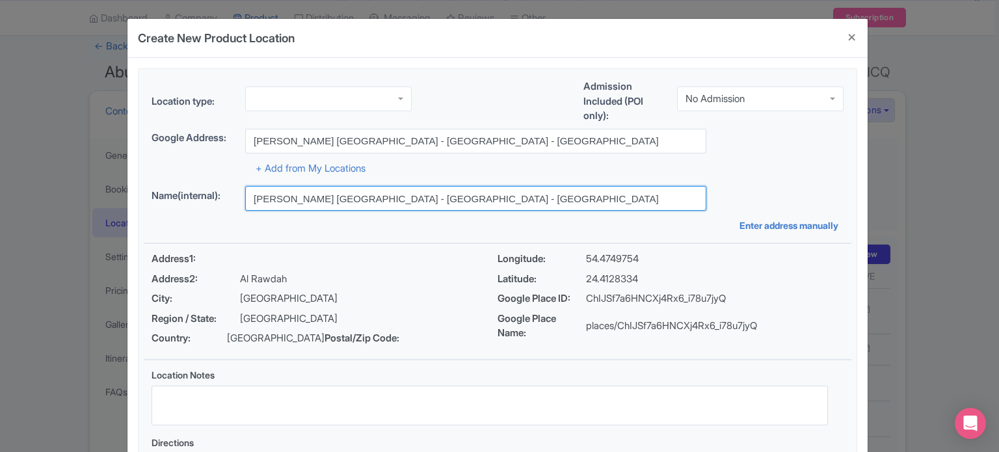
click at [327, 191] on input "Sheikh Zayed Grand Mosque - Abu Dhabi - United Arab Emirates" at bounding box center [475, 198] width 461 height 25
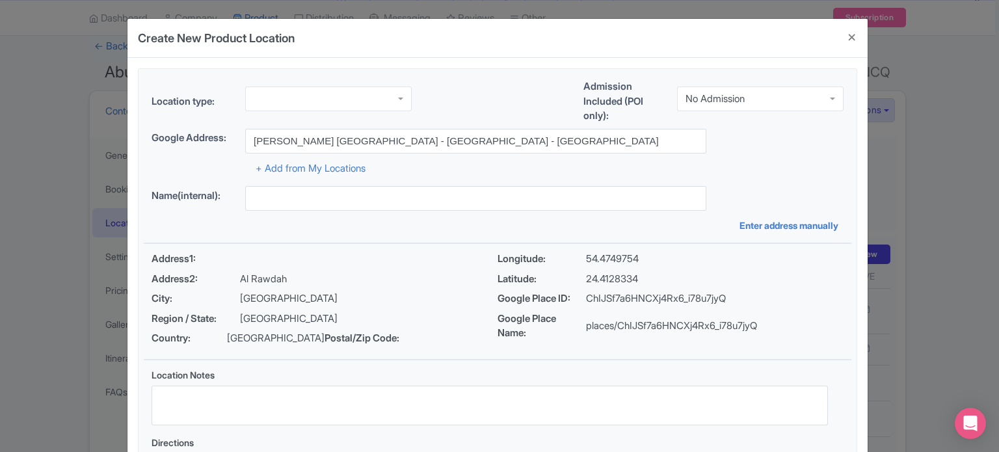
click at [699, 161] on div "+ Add from My Locations" at bounding box center [498, 164] width 692 height 23
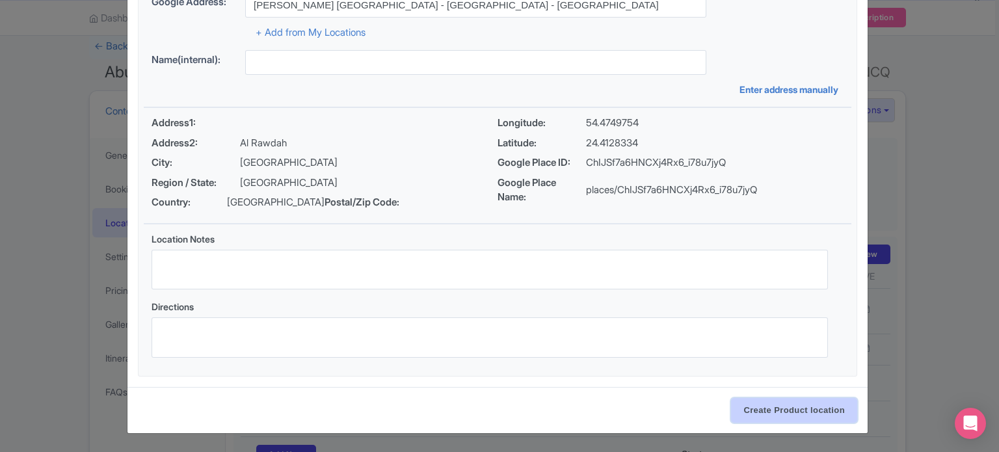
click at [799, 408] on input "Create Product location" at bounding box center [794, 410] width 126 height 25
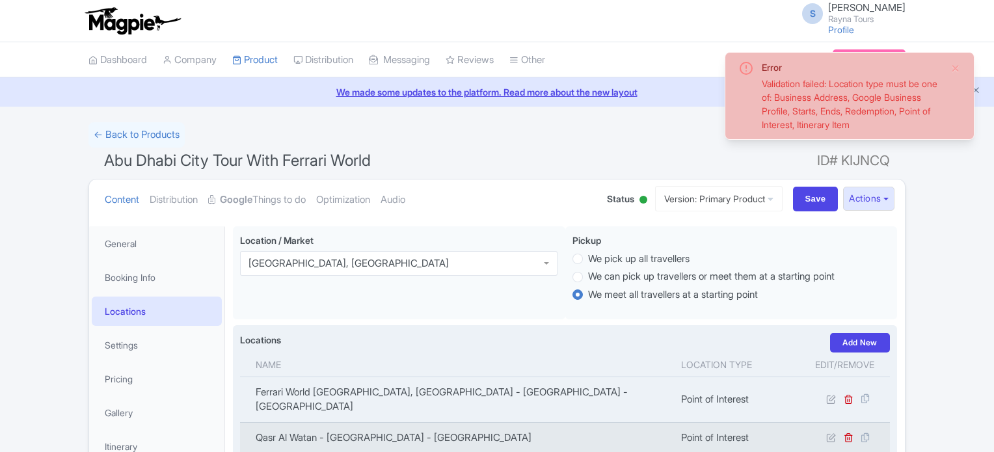
scroll to position [226, 0]
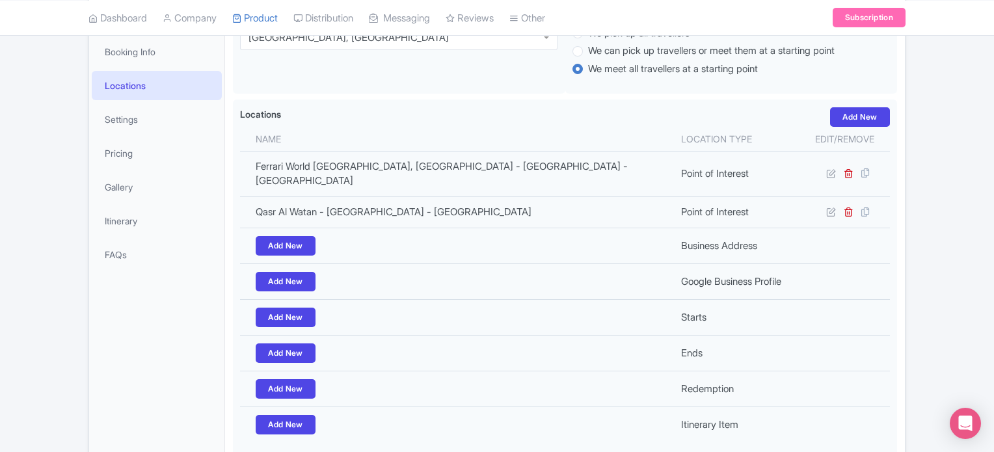
click at [940, 239] on div "Error Validation failed: Location type must be one of: Business Address, Google…" at bounding box center [497, 200] width 994 height 607
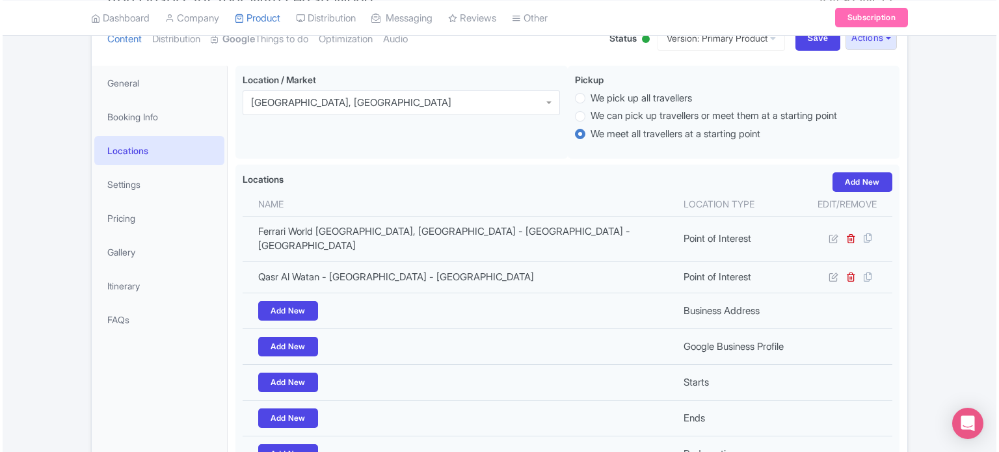
scroll to position [96, 0]
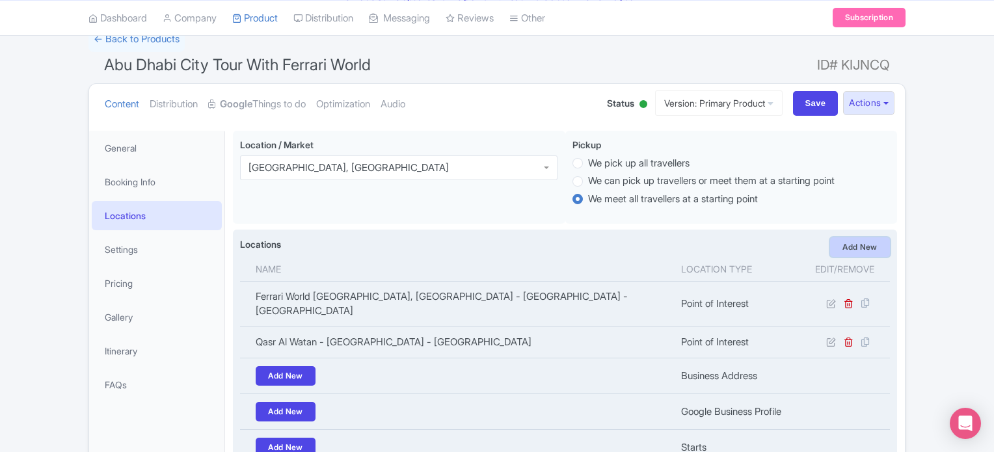
click at [871, 244] on link "Add New" at bounding box center [860, 247] width 60 height 20
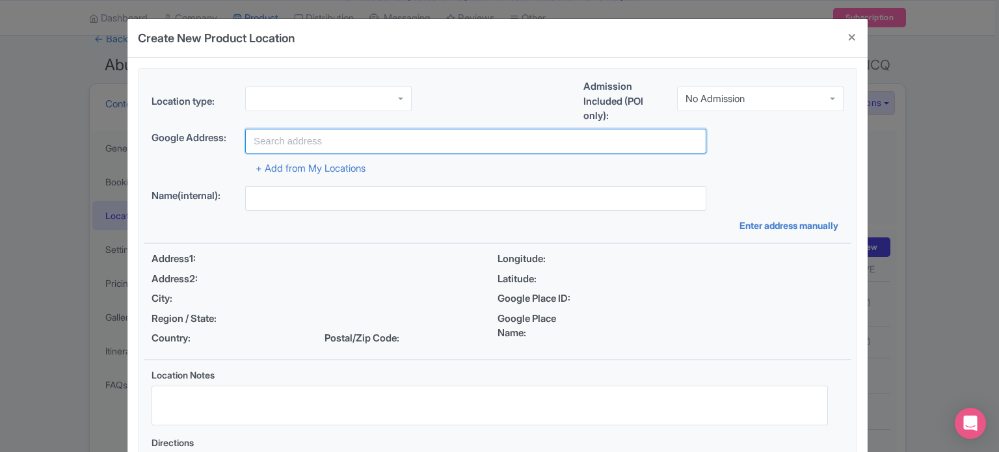
drag, startPoint x: 378, startPoint y: 144, endPoint x: 373, endPoint y: 126, distance: 18.3
click at [378, 144] on input "text" at bounding box center [475, 141] width 461 height 25
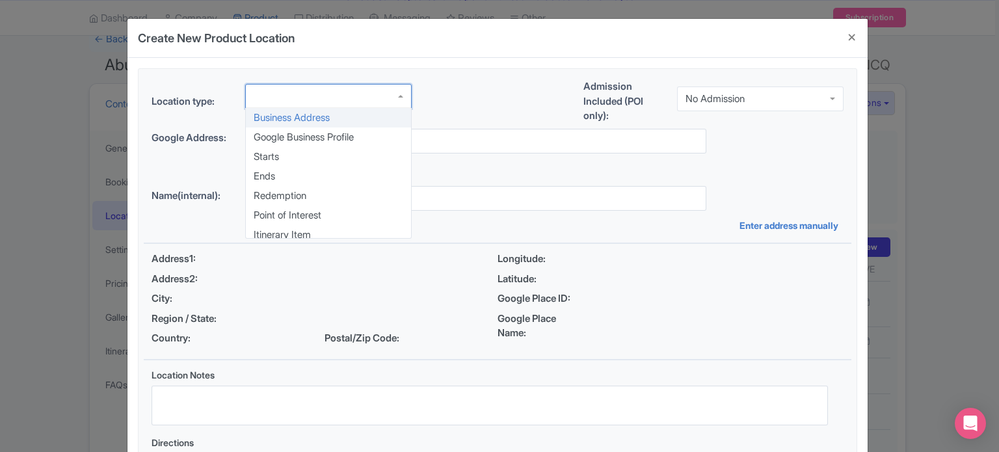
click at [373, 97] on div at bounding box center [328, 96] width 166 height 25
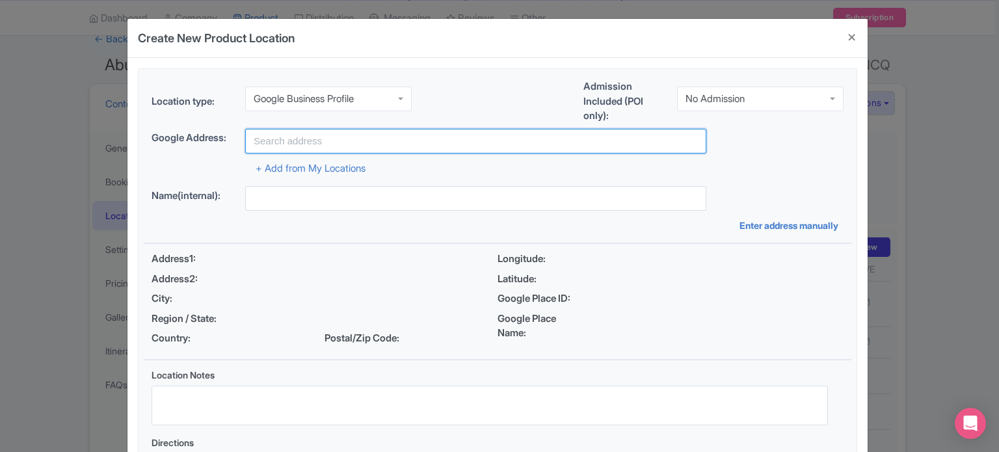
click at [327, 138] on input "text" at bounding box center [475, 141] width 461 height 25
paste input "[PERSON_NAME]"
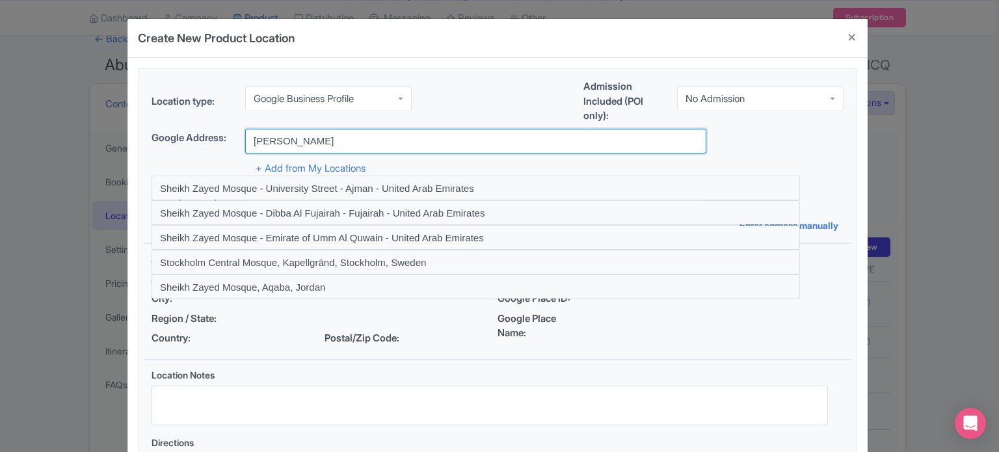
click at [315, 138] on input "[PERSON_NAME]" at bounding box center [475, 141] width 461 height 25
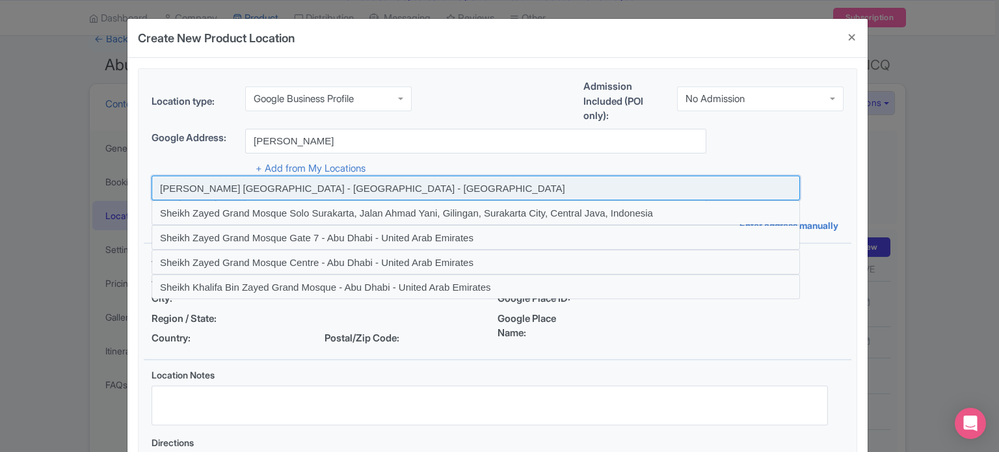
click at [314, 188] on input at bounding box center [476, 188] width 648 height 25
type input "[PERSON_NAME] [GEOGRAPHIC_DATA] - [GEOGRAPHIC_DATA] - [GEOGRAPHIC_DATA]"
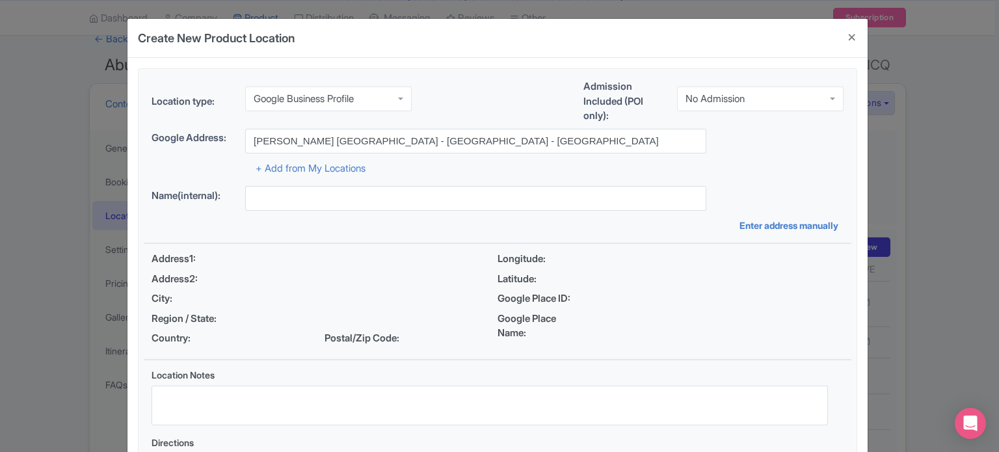
type input "[PERSON_NAME] [GEOGRAPHIC_DATA] - [GEOGRAPHIC_DATA] - [GEOGRAPHIC_DATA]"
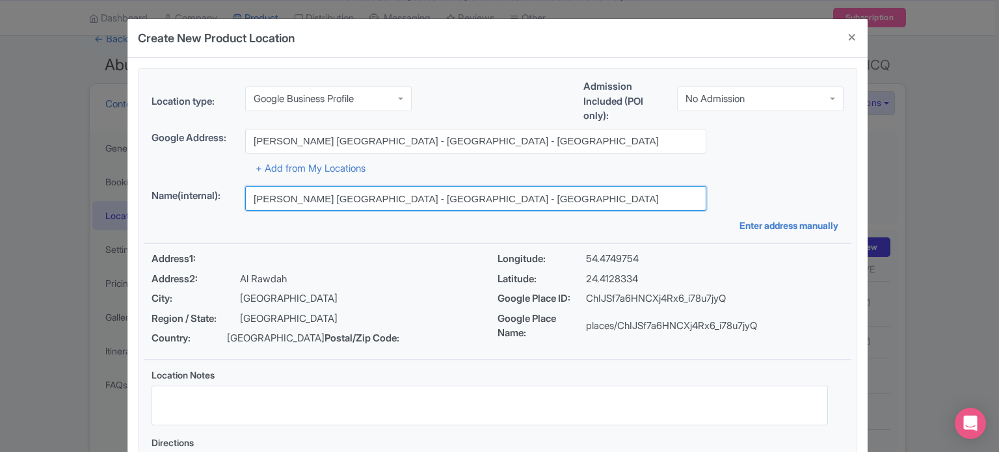
click at [579, 205] on input "[PERSON_NAME] [GEOGRAPHIC_DATA] - [GEOGRAPHIC_DATA] - [GEOGRAPHIC_DATA]" at bounding box center [475, 198] width 461 height 25
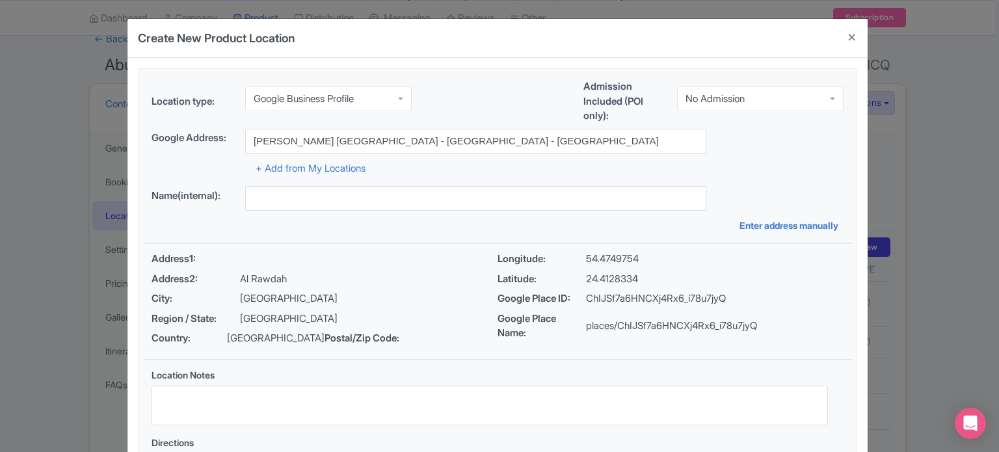
click at [753, 167] on div "+ Add from My Locations" at bounding box center [498, 164] width 692 height 23
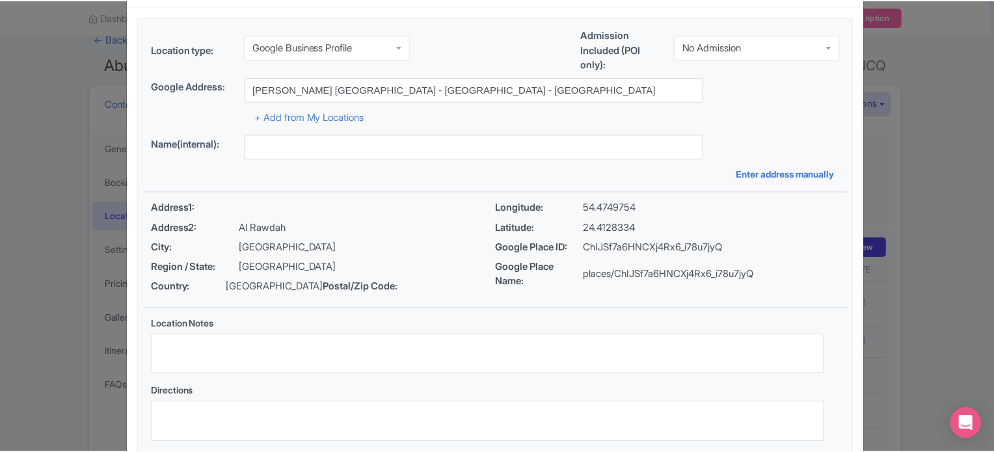
scroll to position [150, 0]
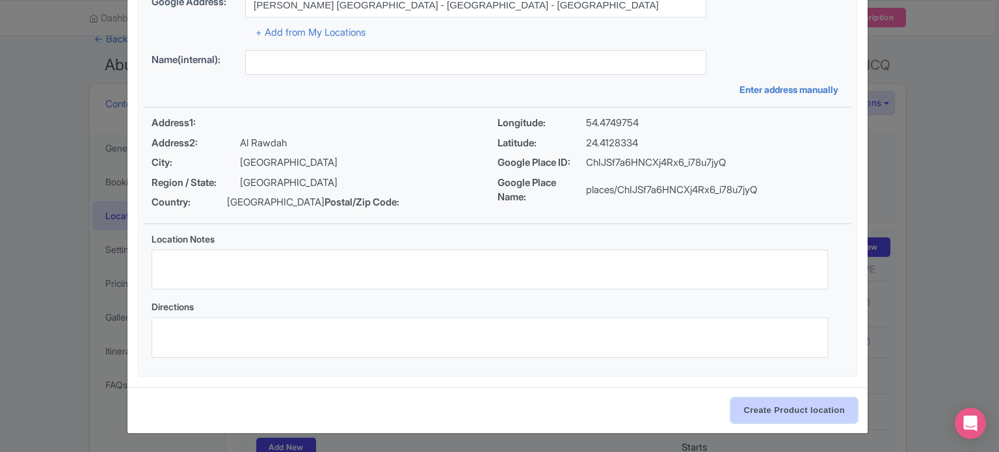
click at [793, 410] on input "Create Product location" at bounding box center [794, 410] width 126 height 25
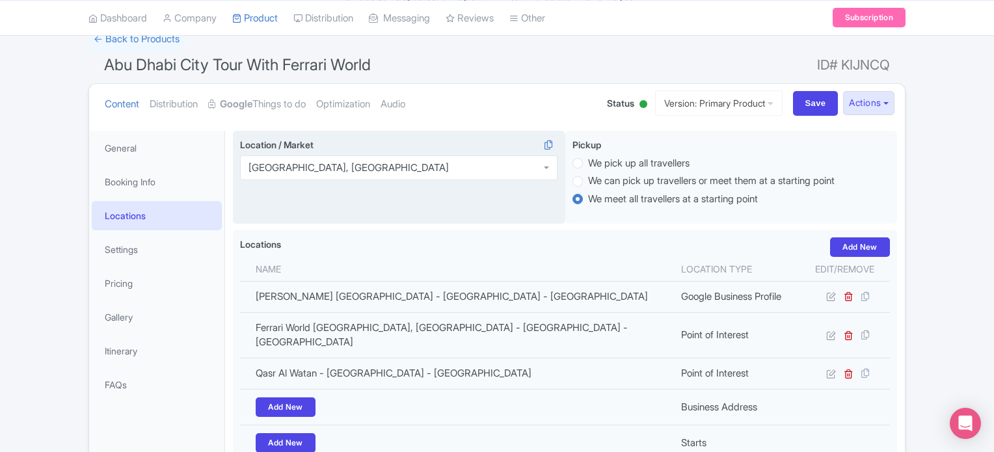
click at [515, 170] on div "Dubai, United Arab Emirates" at bounding box center [398, 167] width 317 height 25
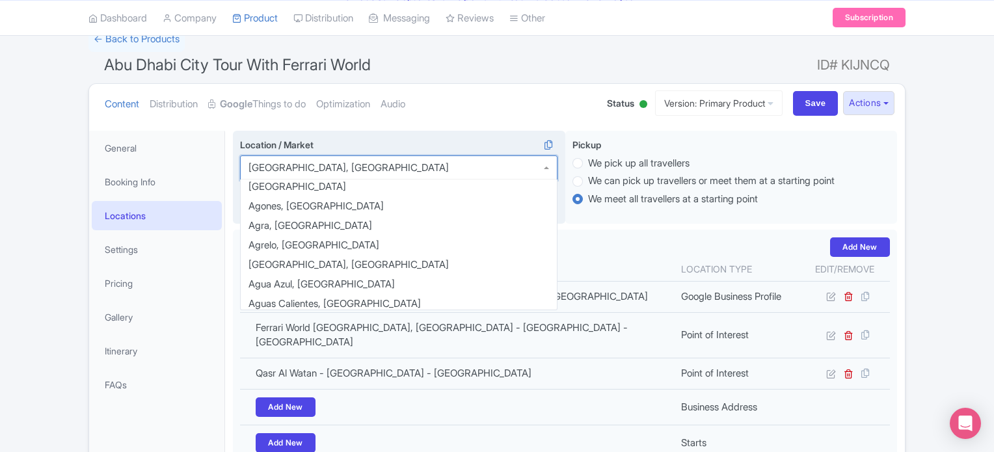
scroll to position [0, 0]
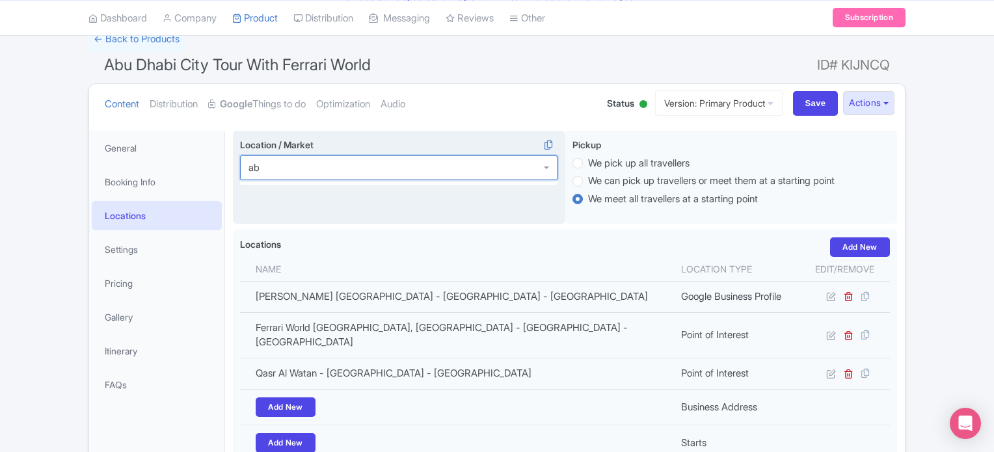
type input "abu"
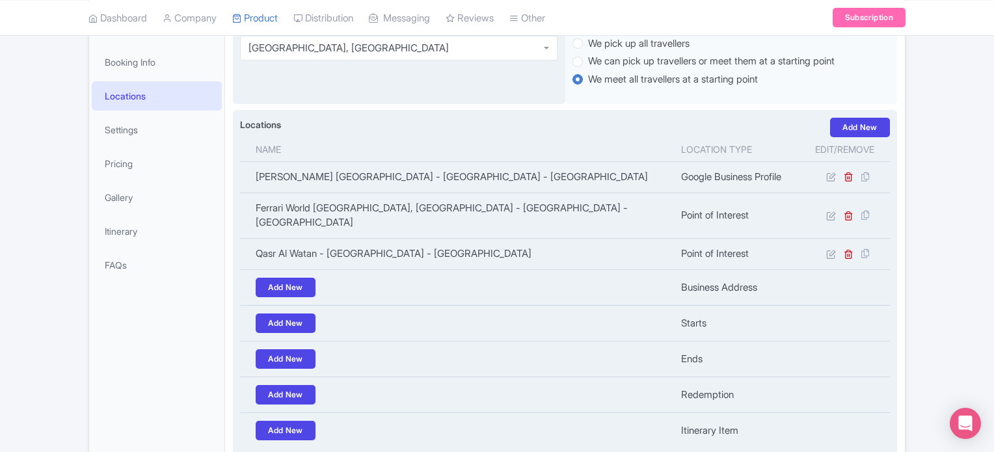
scroll to position [316, 0]
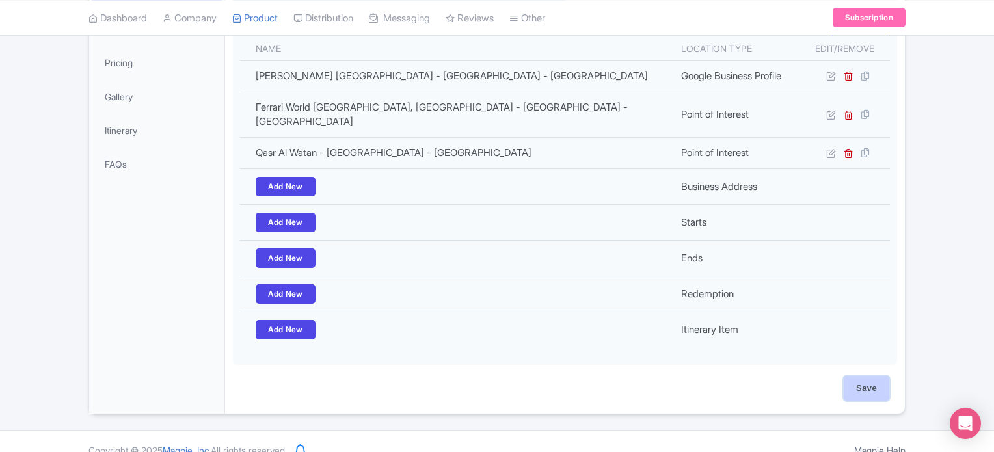
click at [862, 376] on input "Save" at bounding box center [866, 388] width 46 height 25
type input "Update Product"
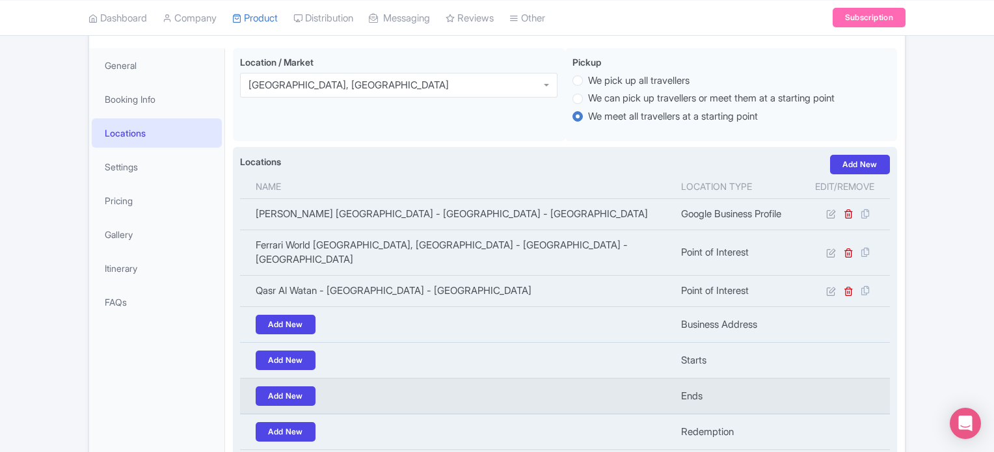
scroll to position [311, 0]
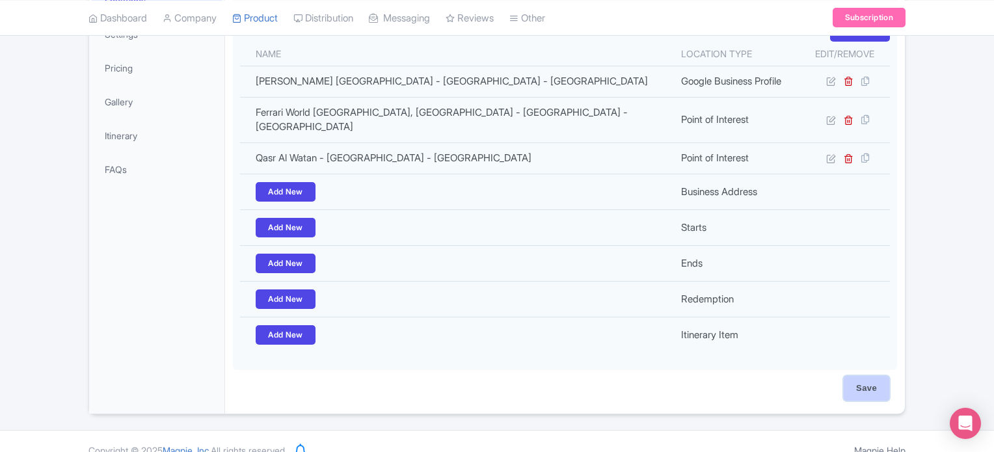
click at [868, 376] on input "Save" at bounding box center [866, 388] width 46 height 25
type input "Saving..."
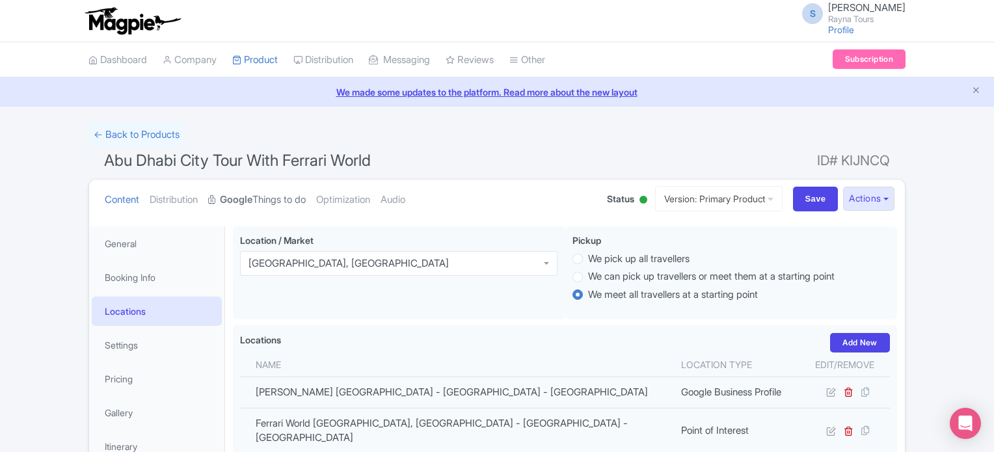
click at [267, 201] on link "Google Things to do" at bounding box center [257, 199] width 98 height 41
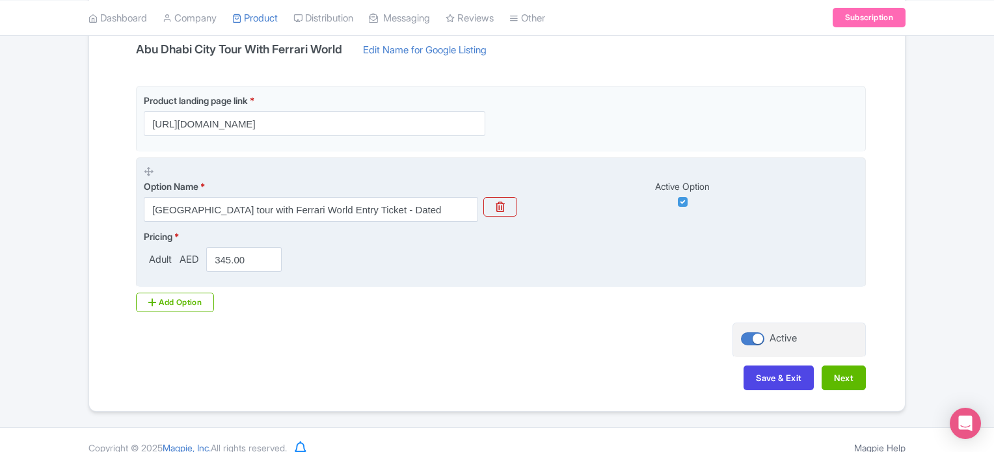
scroll to position [303, 0]
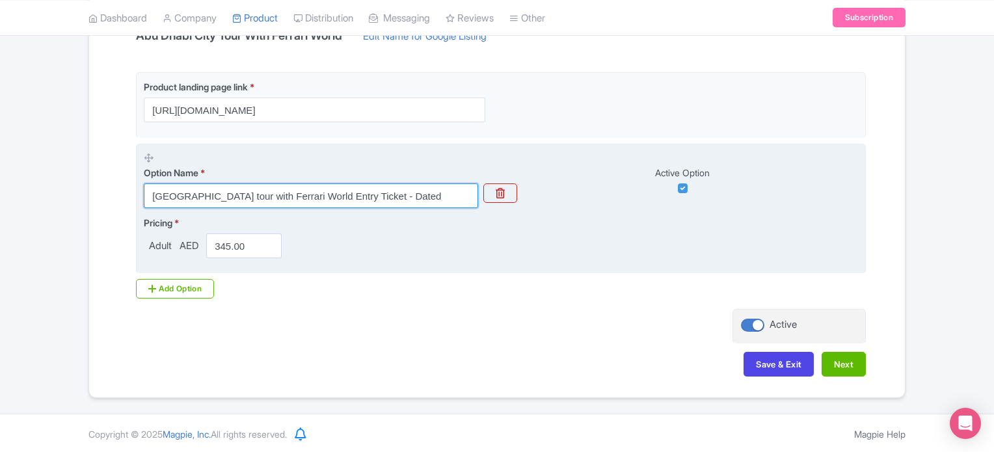
click at [360, 194] on input "Abu Dhabi City tour with Ferrari World Entry Ticket - Dated" at bounding box center [311, 195] width 334 height 25
drag, startPoint x: 318, startPoint y: 194, endPoint x: 416, endPoint y: 191, distance: 98.3
click at [416, 191] on input "Abu Dhabi City tour with Ferrari World Entry Ticket - Dated" at bounding box center [311, 195] width 334 height 25
drag, startPoint x: 321, startPoint y: 191, endPoint x: 347, endPoint y: 188, distance: 26.2
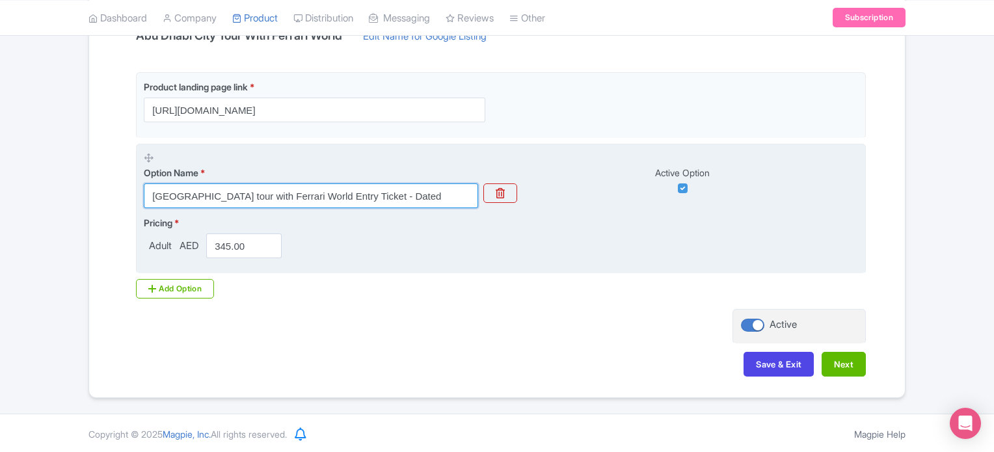
click at [347, 188] on input "Abu Dhabi City tour with Ferrari World Entry Ticket - Dated" at bounding box center [311, 195] width 334 height 25
click at [398, 196] on input "Abu Dhabi City tour with Ferrari World Ticket - Dated" at bounding box center [311, 195] width 334 height 25
type input "Abu Dhabi City tour with Ferrari World Ticket"
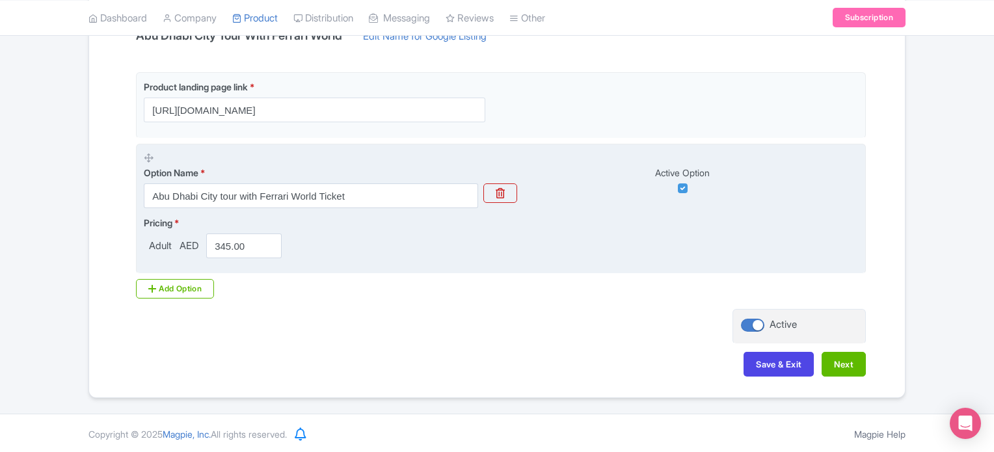
click at [415, 261] on fieldset "Option Name * Abu Dhabi City tour with Ferrari World Ticket Active Option Prici…" at bounding box center [501, 209] width 730 height 131
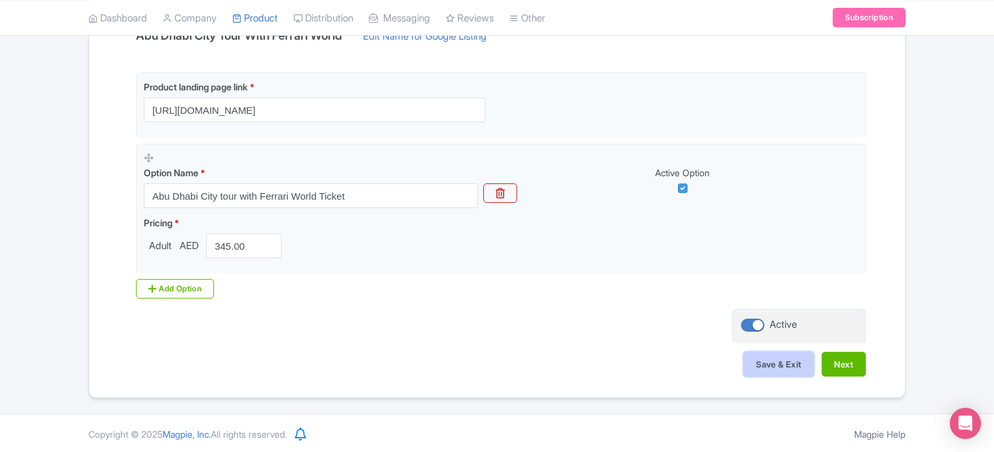
click at [786, 358] on button "Save & Exit" at bounding box center [778, 364] width 70 height 25
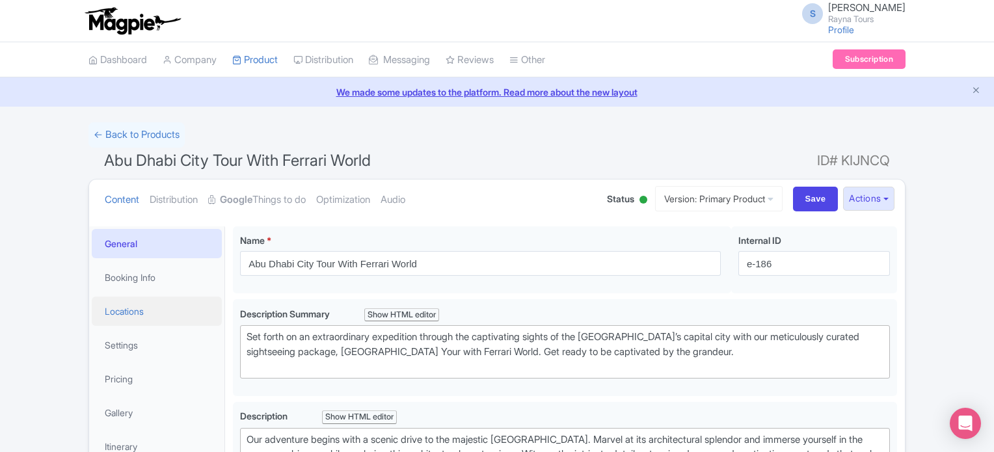
click at [138, 309] on link "Locations" at bounding box center [157, 311] width 130 height 29
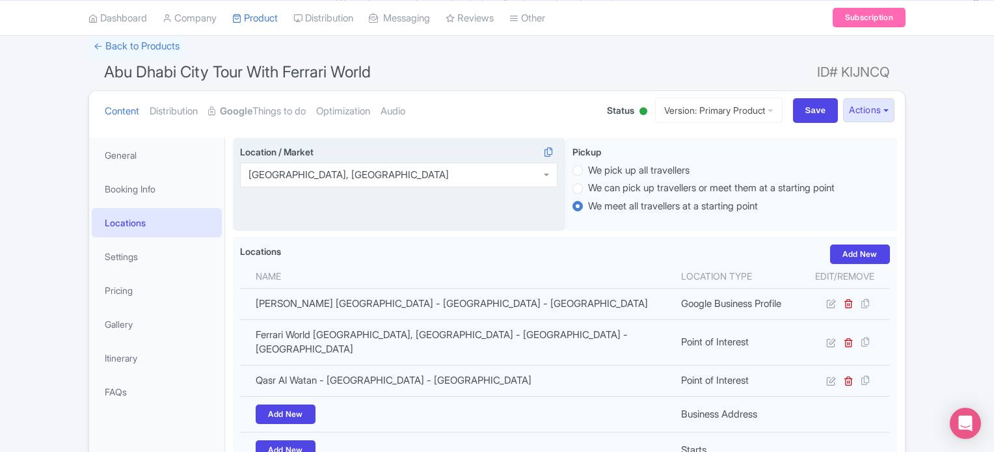
scroll to position [130, 0]
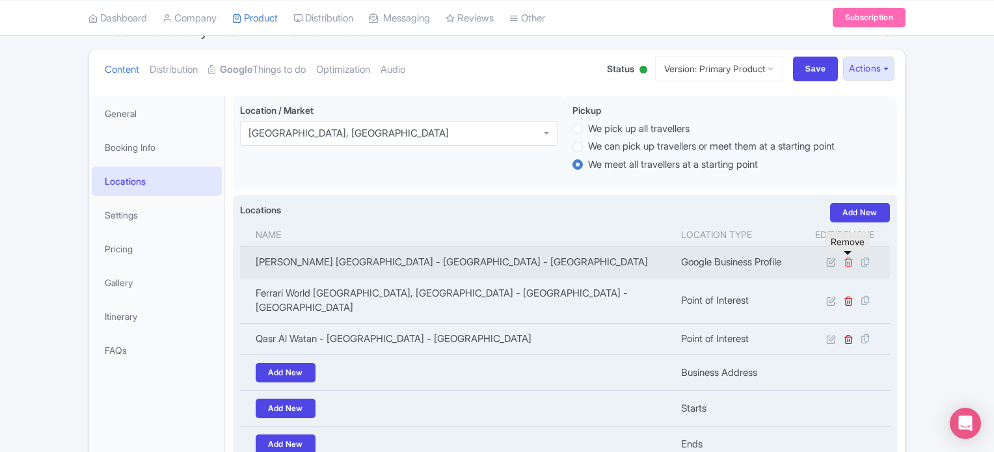
click at [845, 263] on icon at bounding box center [848, 262] width 10 height 10
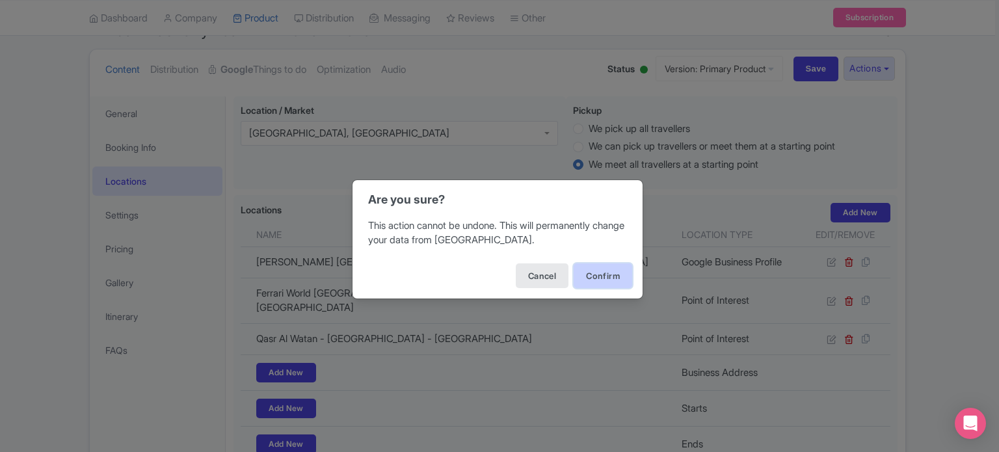
click at [606, 277] on button "Confirm" at bounding box center [603, 275] width 59 height 25
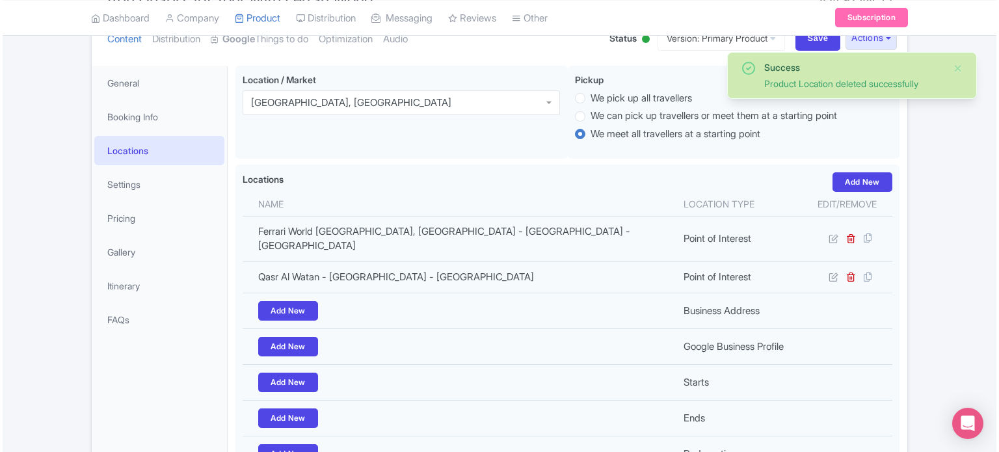
scroll to position [96, 0]
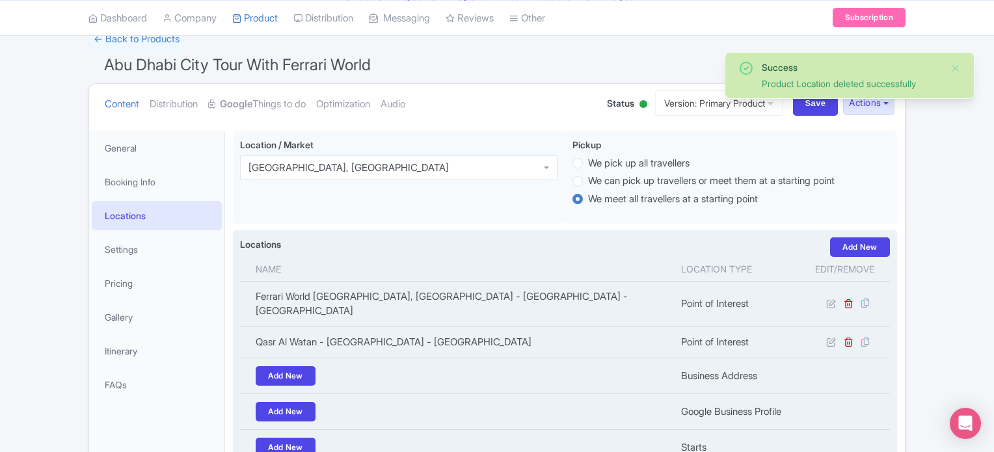
click at [624, 237] on div "Locations i Add New" at bounding box center [565, 247] width 650 height 20
click at [861, 241] on link "Add New" at bounding box center [860, 247] width 60 height 20
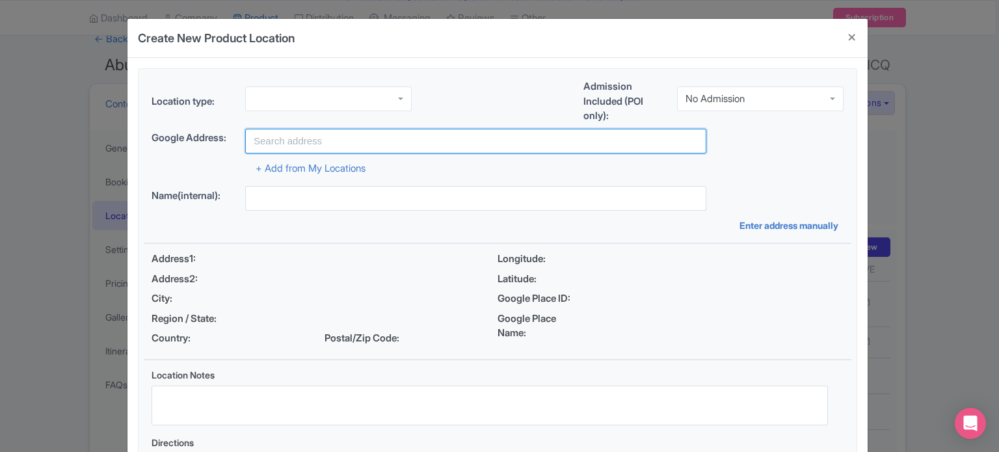
click at [419, 136] on input "text" at bounding box center [475, 141] width 461 height 25
paste input "Sheikh Zayed Mosque"
click at [315, 141] on input "Sheikh Zayed Mosque" at bounding box center [475, 141] width 461 height 25
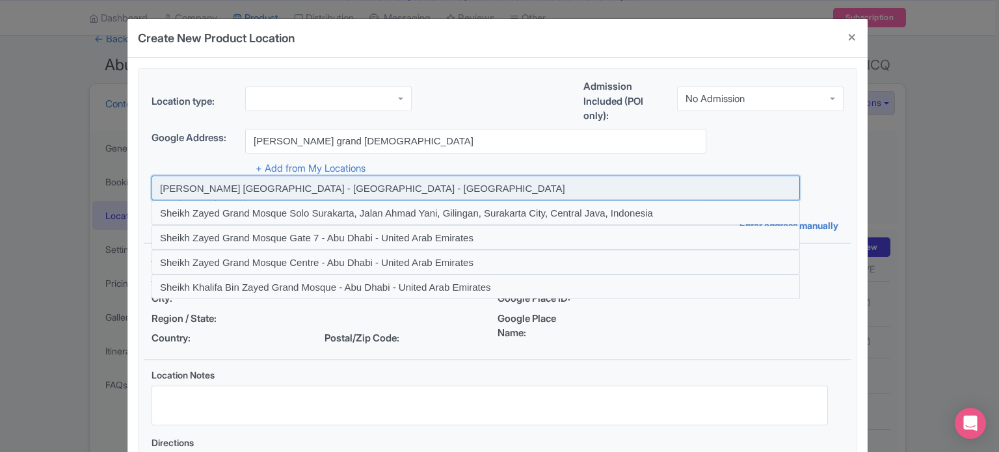
click at [327, 189] on input at bounding box center [476, 188] width 648 height 25
type input "Sheikh Zayed Grand Mosque - Abu Dhabi - United Arab Emirates"
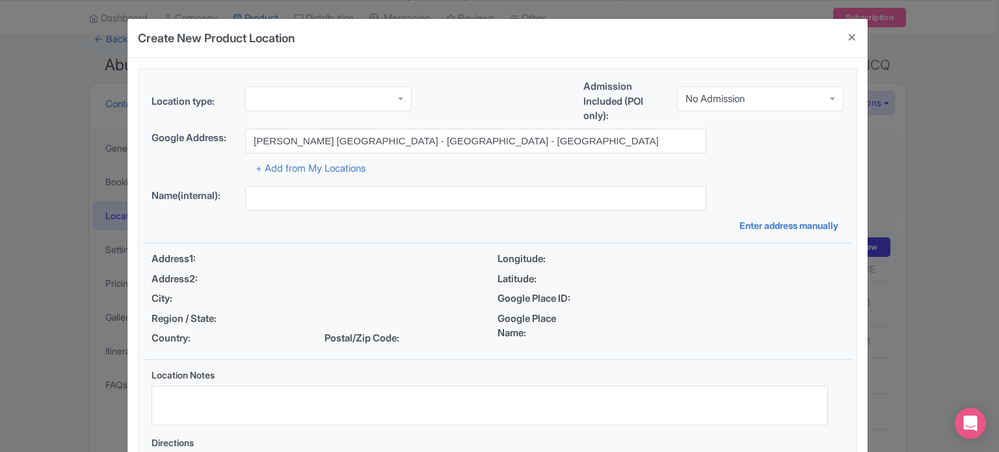
type input "Sheikh Zayed Grand Mosque - Abu Dhabi - United Arab Emirates"
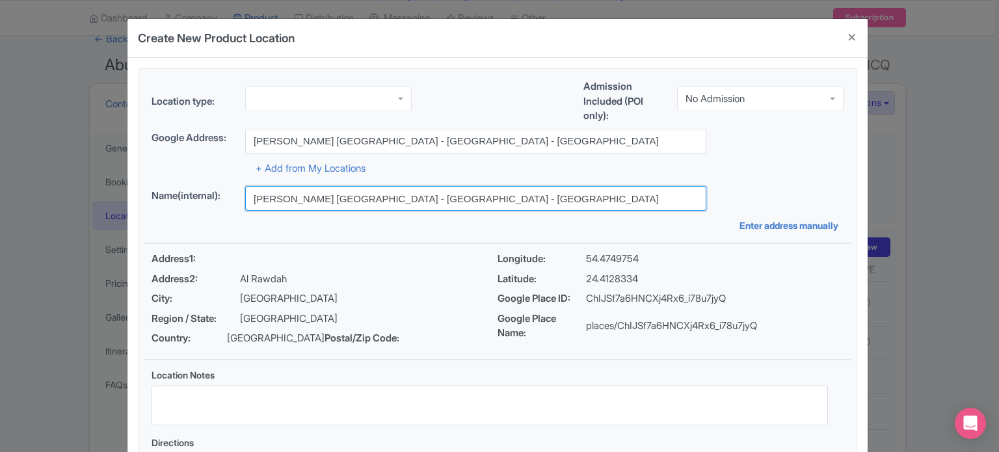
click at [611, 198] on input "Sheikh Zayed Grand Mosque - Abu Dhabi - United Arab Emirates" at bounding box center [475, 198] width 461 height 25
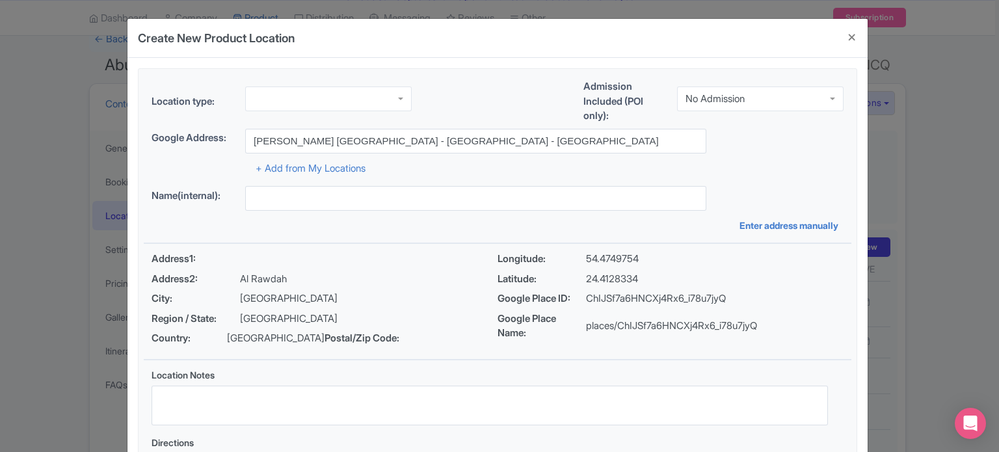
click at [713, 246] on div "Address1: Address2: Al Rawdah City: Abu Dhabi Region / State: Abu Dhabi Country…" at bounding box center [497, 301] width 707 height 115
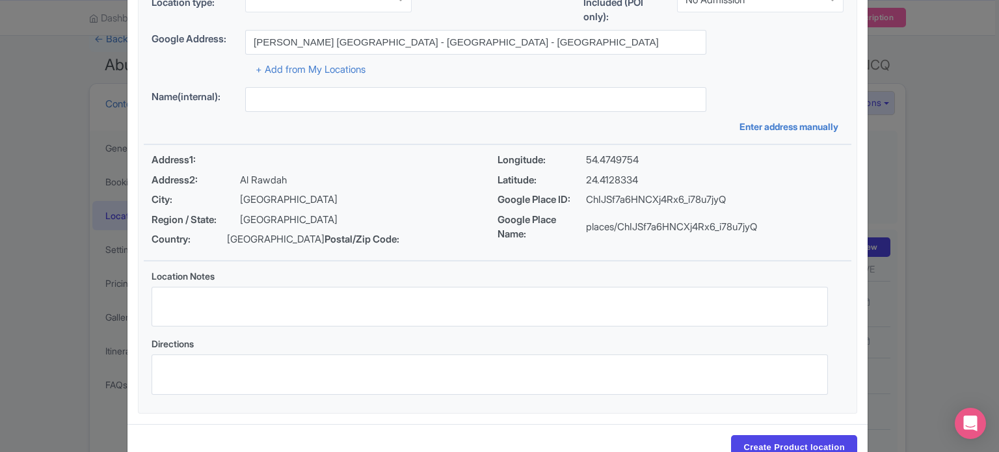
scroll to position [150, 0]
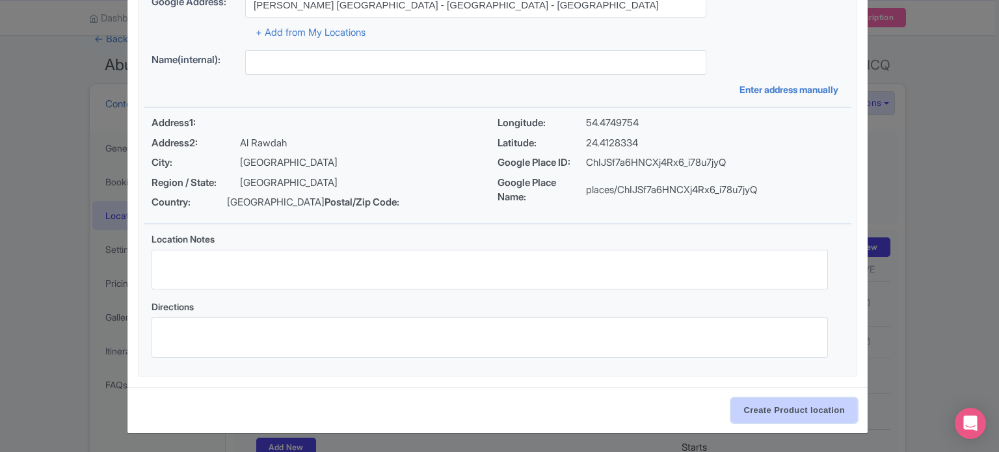
click at [804, 415] on input "Create Product location" at bounding box center [794, 410] width 126 height 25
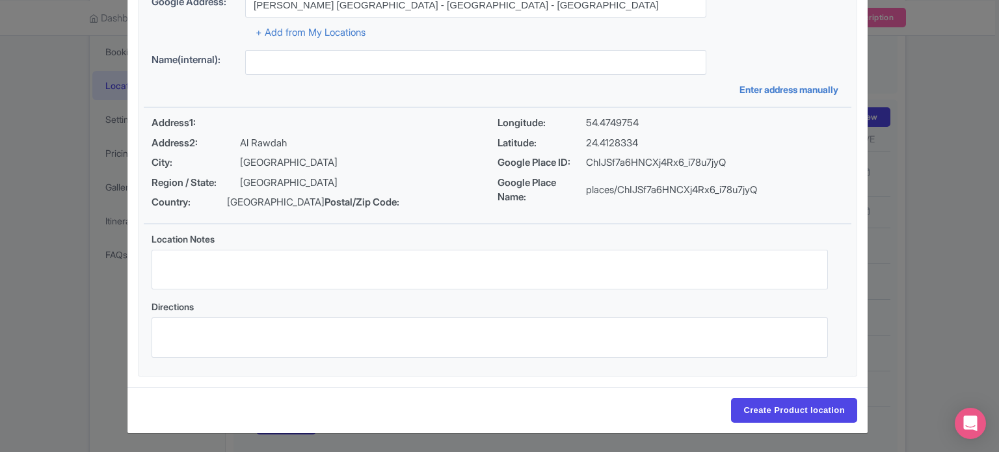
scroll to position [0, 0]
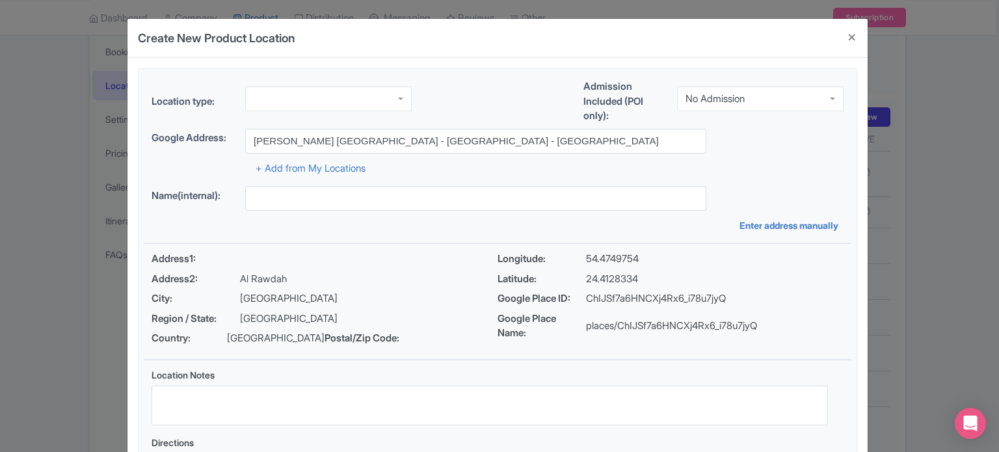
click at [705, 96] on div "No Admission" at bounding box center [714, 99] width 59 height 12
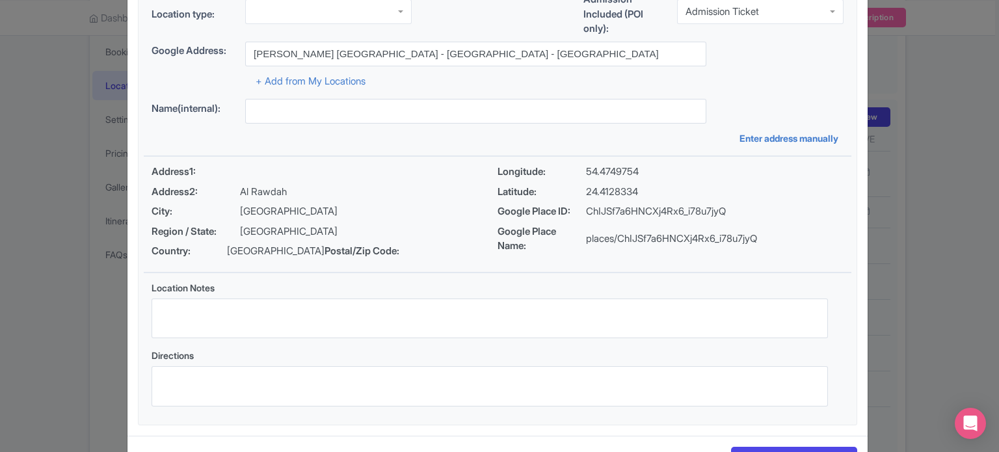
scroll to position [150, 0]
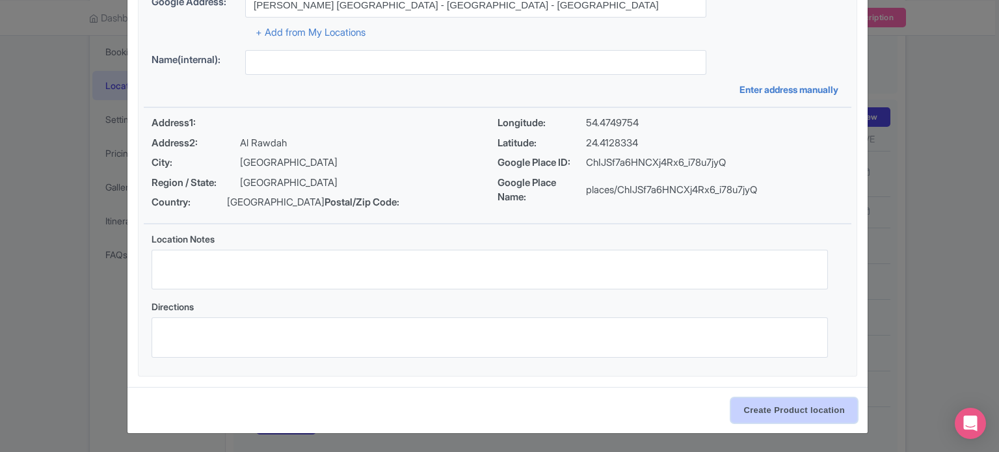
click at [803, 410] on input "Create Product location" at bounding box center [794, 410] width 126 height 25
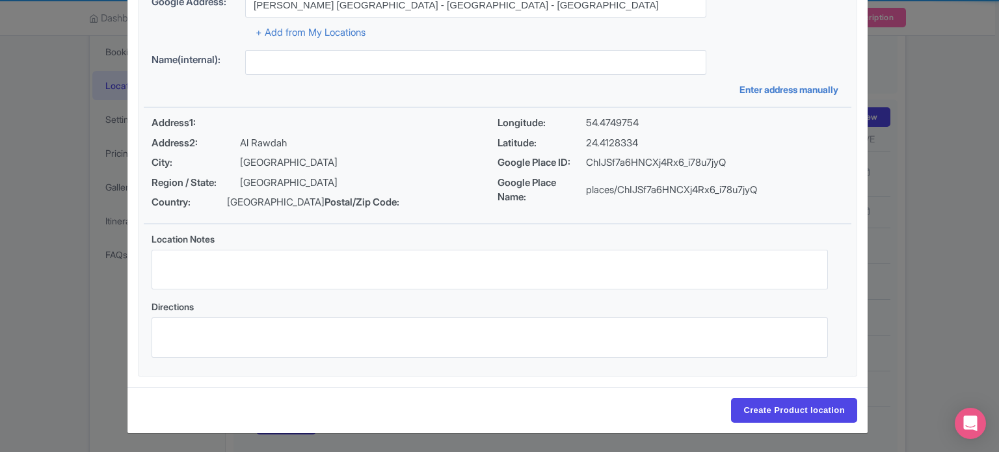
scroll to position [0, 0]
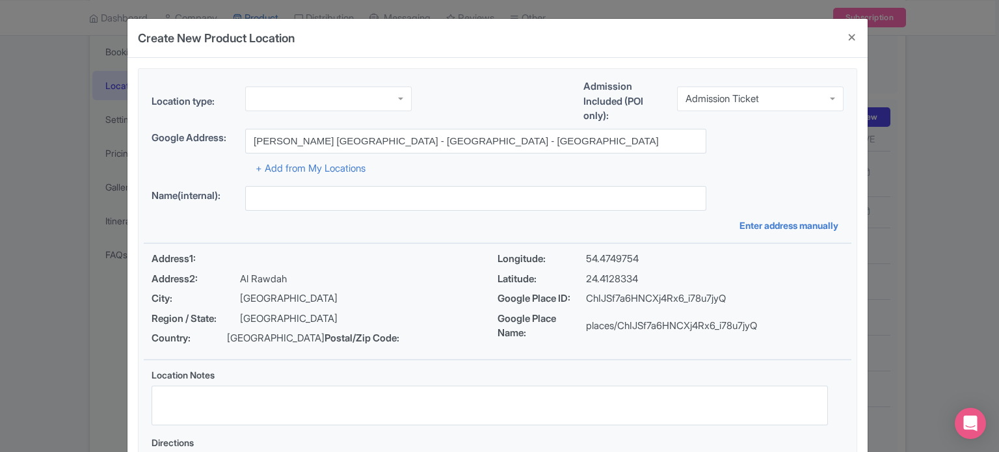
click at [318, 93] on div at bounding box center [328, 98] width 166 height 25
click at [734, 184] on div "Location type: Point of Interest Point of Interest Business Address Google Busi…" at bounding box center [497, 290] width 707 height 443
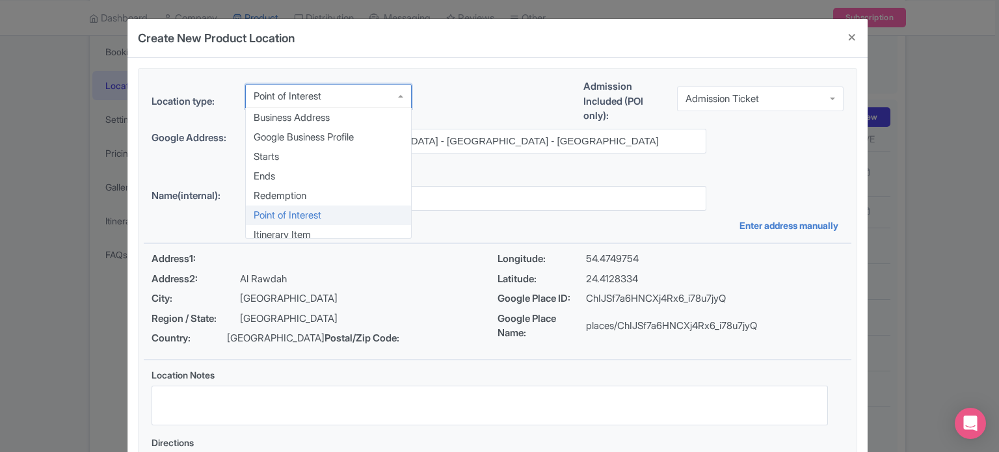
click at [354, 95] on div "Point of Interest" at bounding box center [328, 96] width 166 height 25
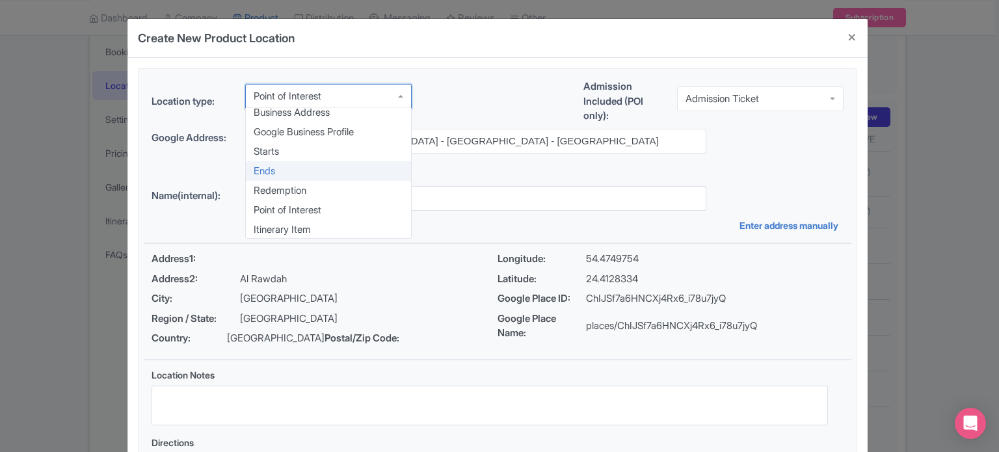
scroll to position [6, 0]
click at [743, 164] on div "+ Add from My Locations" at bounding box center [498, 164] width 692 height 23
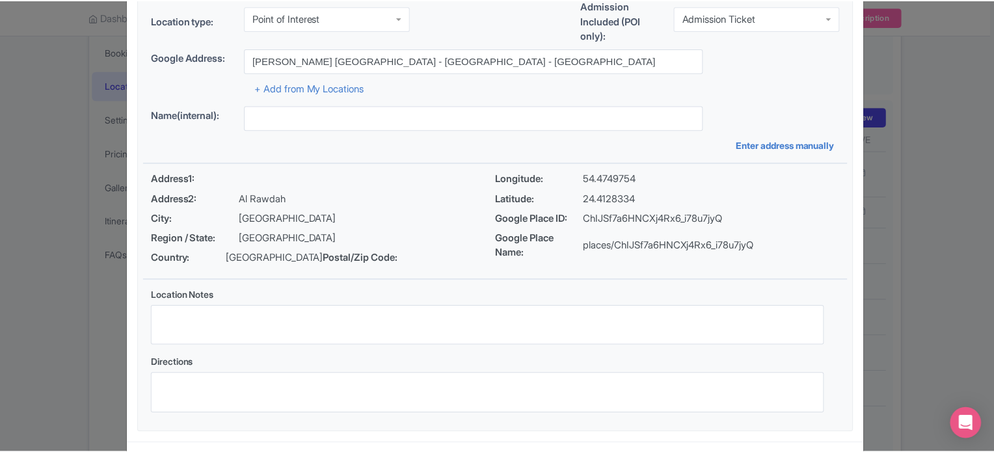
scroll to position [150, 0]
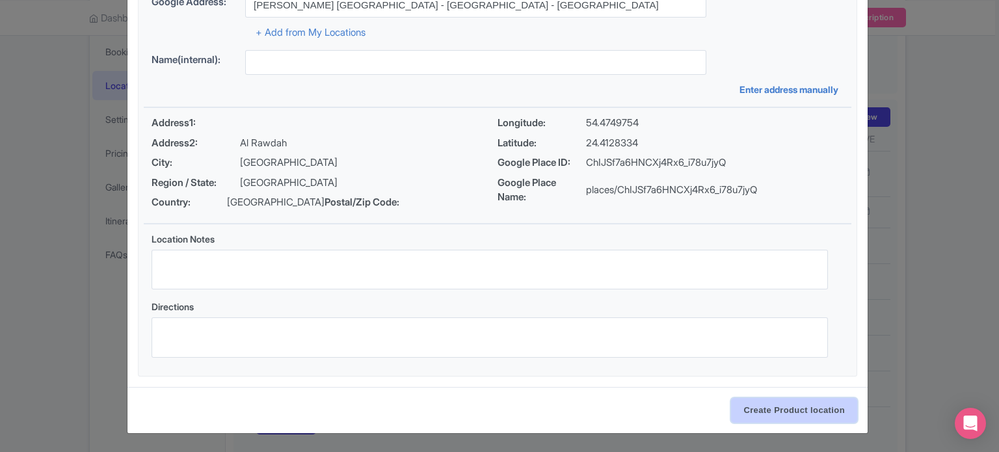
click at [770, 410] on input "Create Product location" at bounding box center [794, 410] width 126 height 25
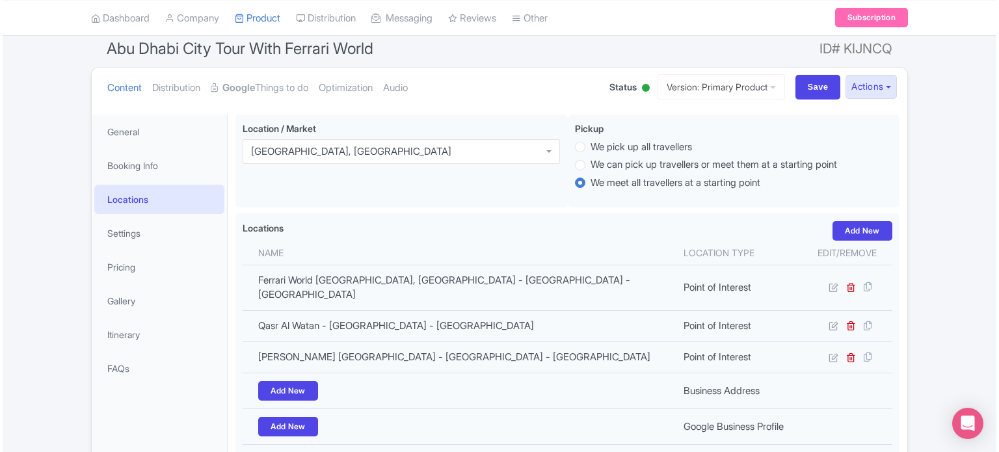
scroll to position [96, 0]
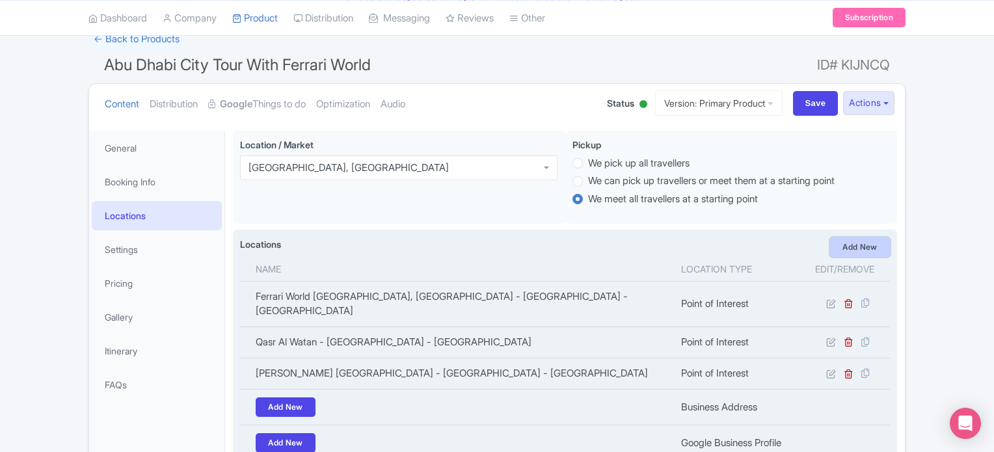
click at [867, 243] on link "Add New" at bounding box center [860, 247] width 60 height 20
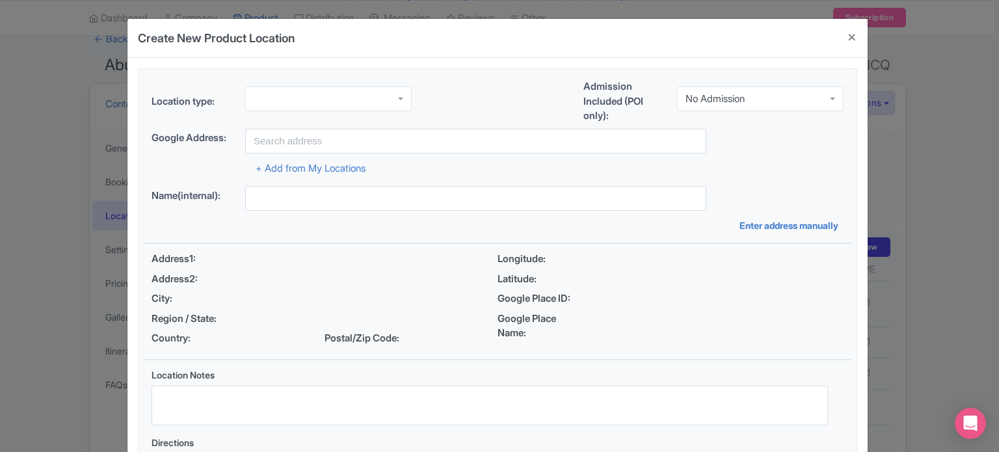
click at [313, 100] on div at bounding box center [328, 98] width 166 height 25
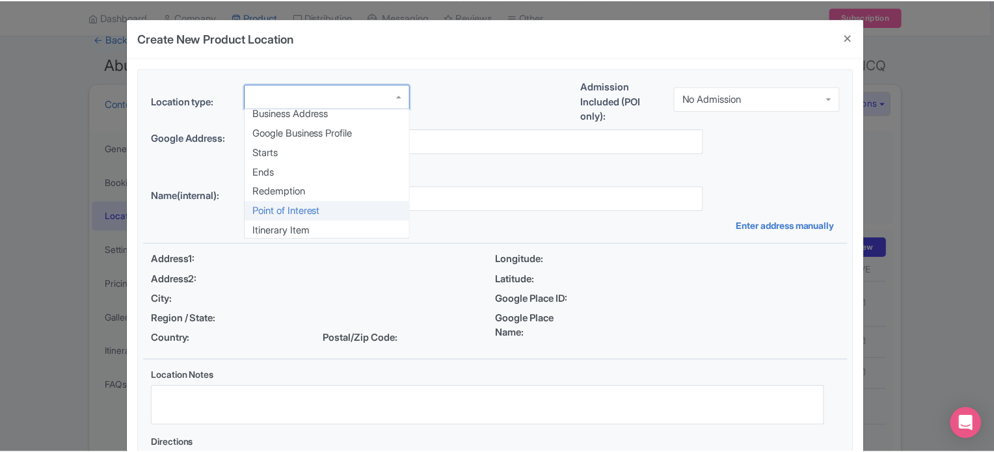
scroll to position [6, 0]
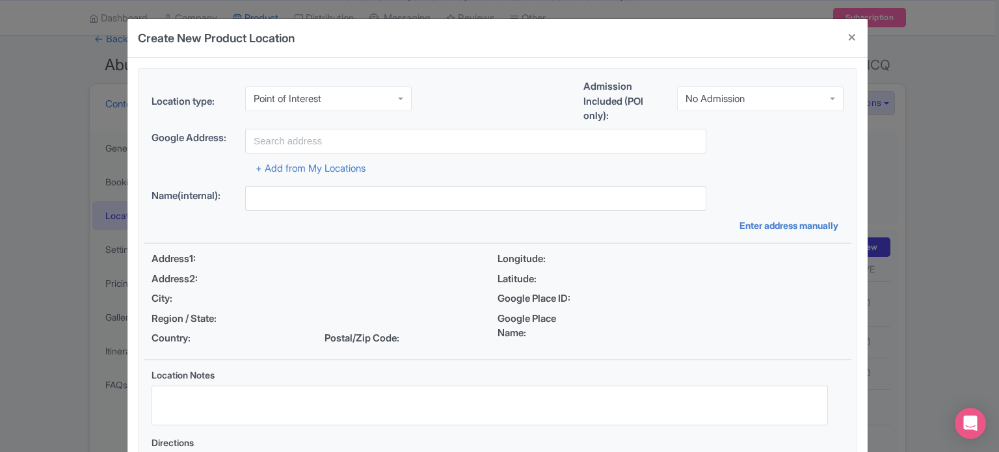
click at [729, 102] on div "No Admission" at bounding box center [760, 98] width 166 height 25
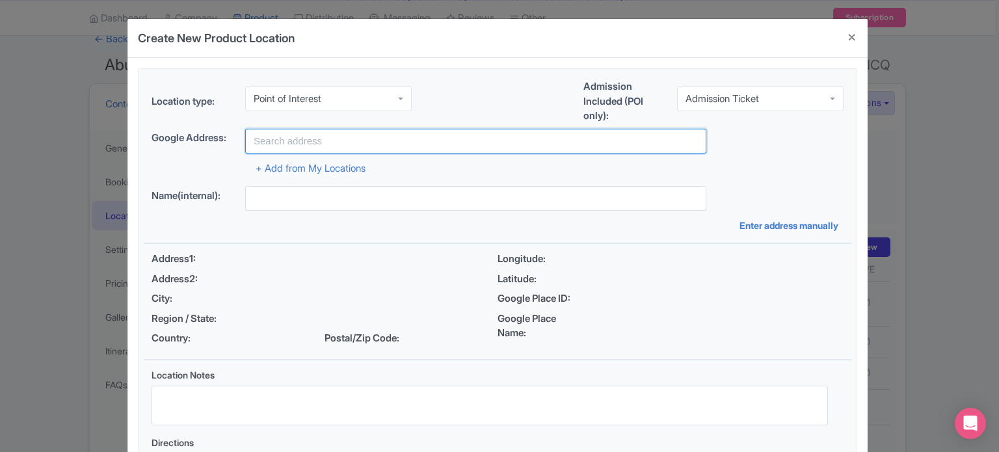
click at [427, 139] on input "text" at bounding box center [475, 141] width 461 height 25
paste input "Islamic Art house"
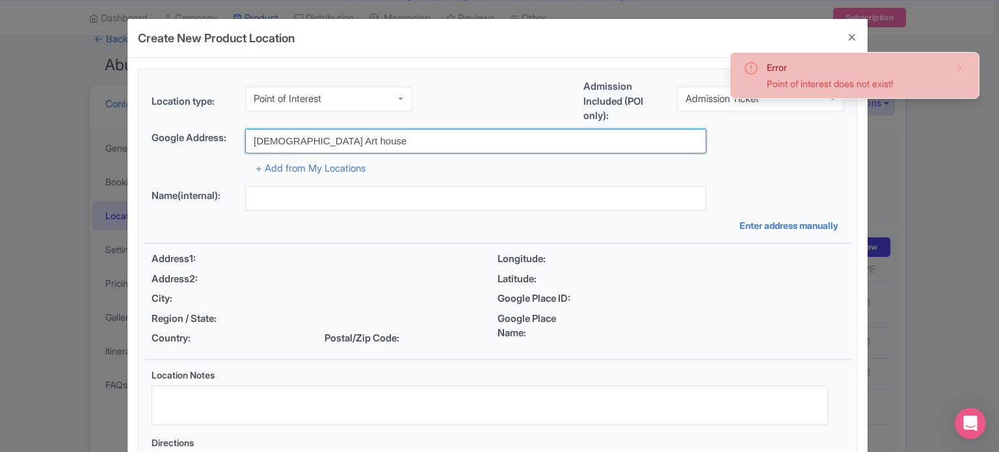
click at [427, 139] on input "Islamic Art house" at bounding box center [475, 141] width 461 height 25
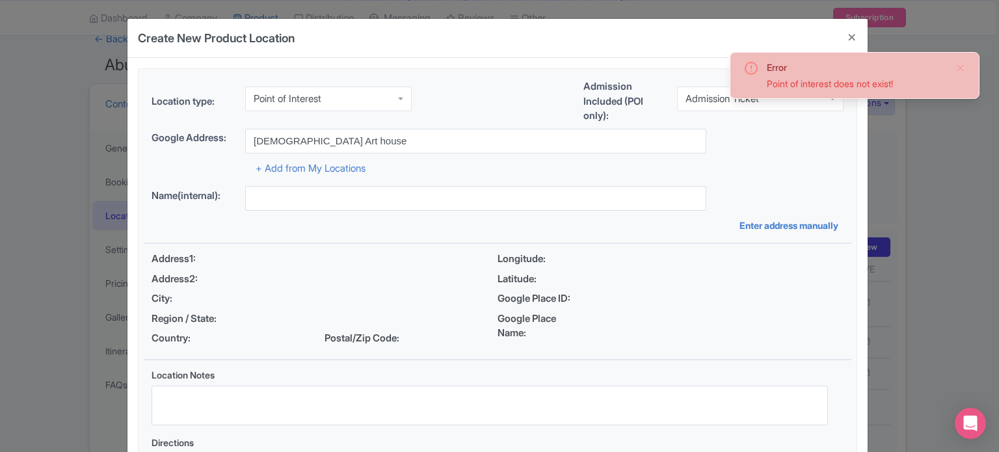
click at [332, 93] on div "Point of Interest" at bounding box center [328, 98] width 166 height 25
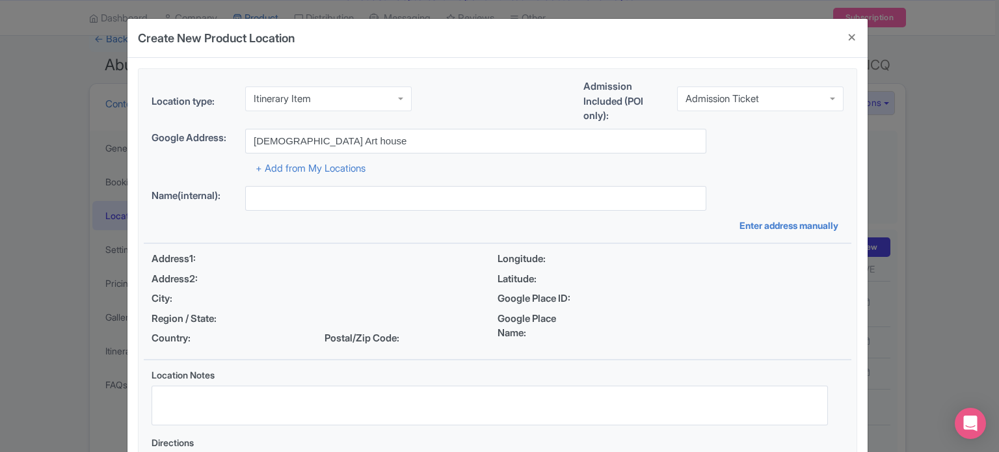
click at [515, 103] on div "Location type: Itinerary Item Itinerary Item Business Address Google Business P…" at bounding box center [497, 103] width 707 height 49
click at [737, 93] on div "Admission Ticket" at bounding box center [721, 99] width 73 height 12
click at [752, 96] on div "No Admission" at bounding box center [760, 96] width 166 height 25
click at [720, 157] on div "+ Add from My Locations" at bounding box center [498, 164] width 692 height 23
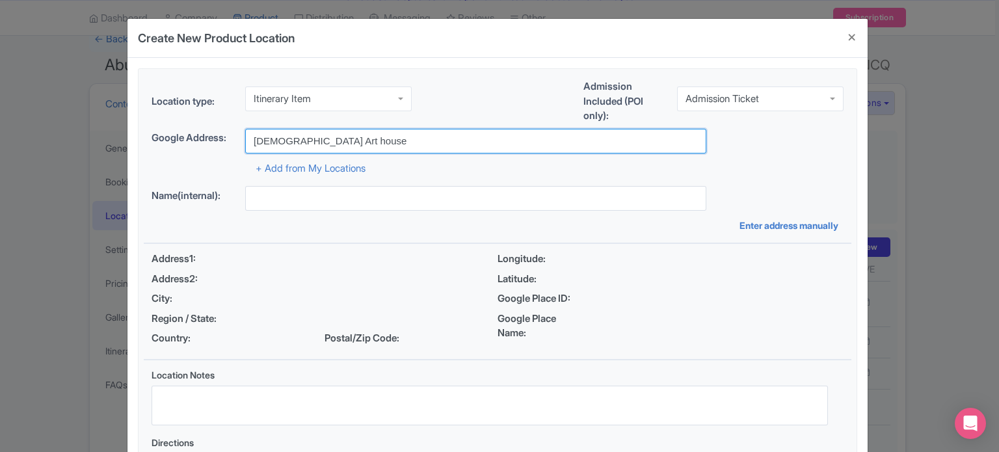
click at [362, 144] on input "Islamic Art house" at bounding box center [475, 141] width 461 height 25
type input "I"
paste input "Islamic Art house"
type input "Islamic Art house"
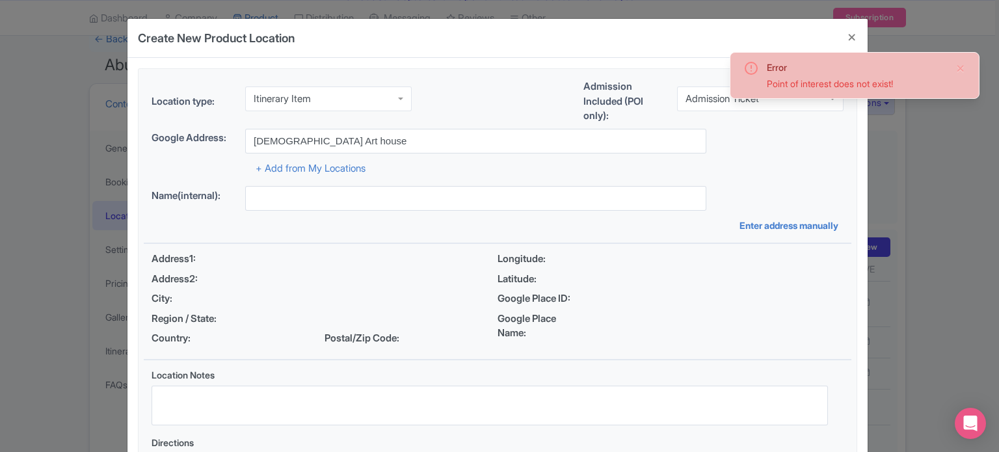
click at [795, 153] on div "+ Add from My Locations" at bounding box center [498, 164] width 692 height 23
click at [854, 36] on button "Close" at bounding box center [851, 37] width 31 height 37
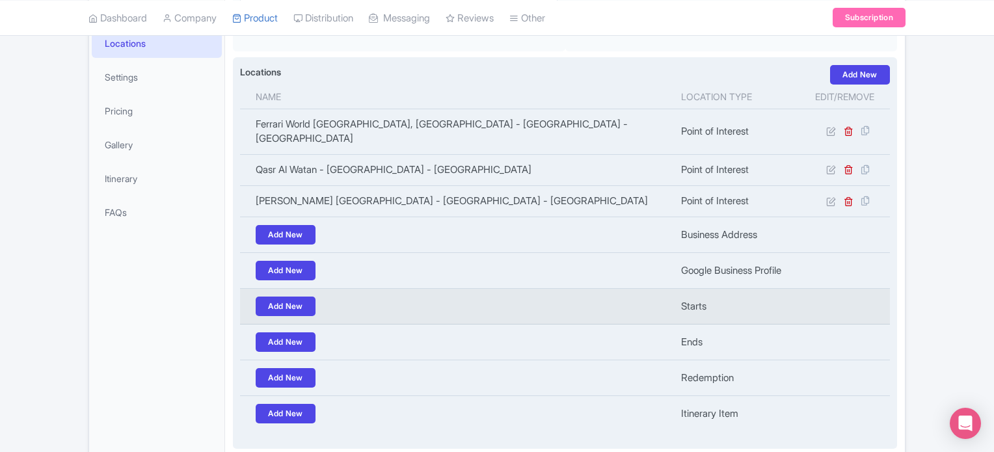
scroll to position [351, 0]
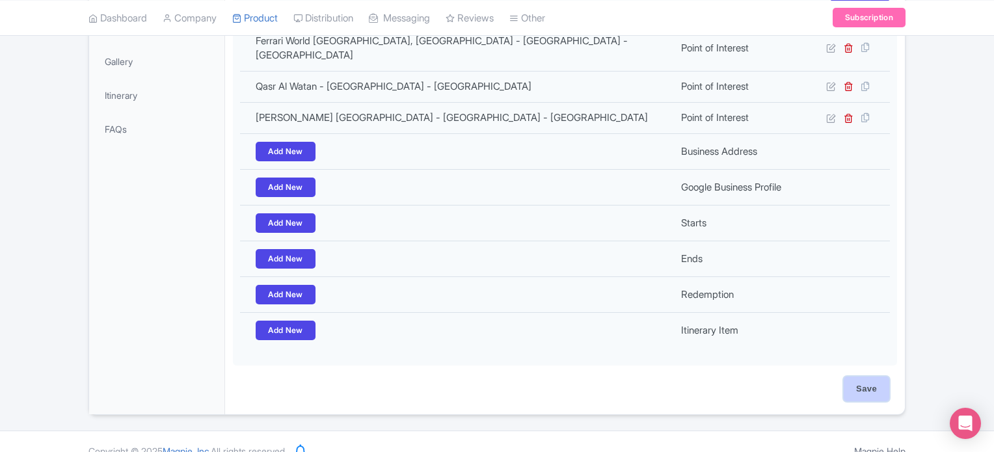
click at [865, 376] on input "Save" at bounding box center [866, 388] width 46 height 25
type input "Update Product"
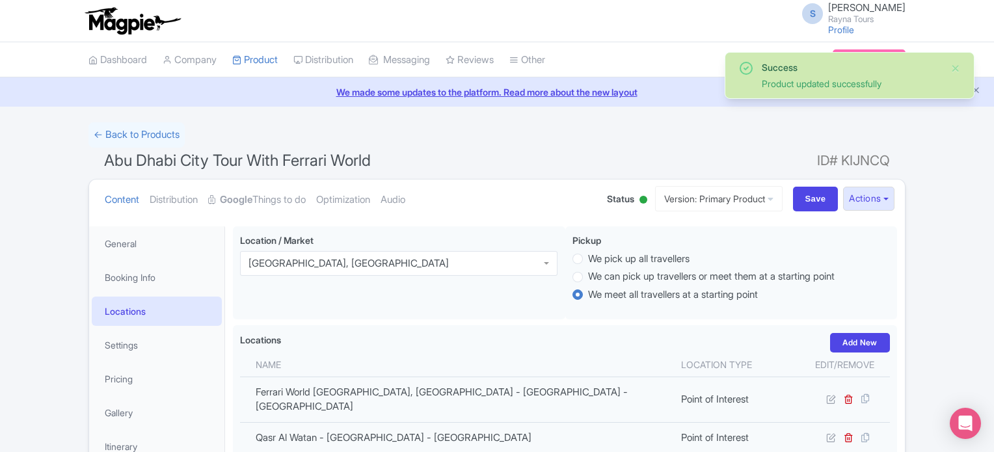
click at [207, 161] on span "Abu Dhabi City Tour With Ferrari World" at bounding box center [237, 160] width 267 height 19
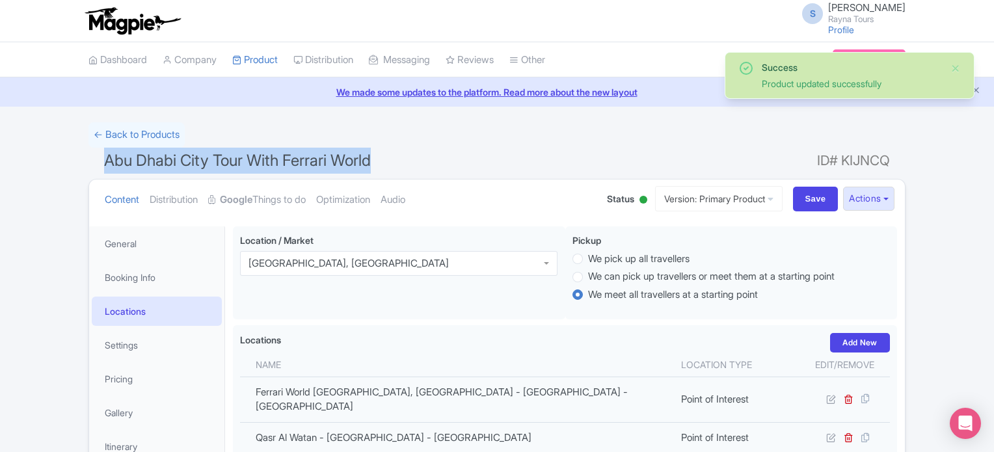
click at [207, 161] on span "Abu Dhabi City Tour With Ferrari World" at bounding box center [237, 160] width 267 height 19
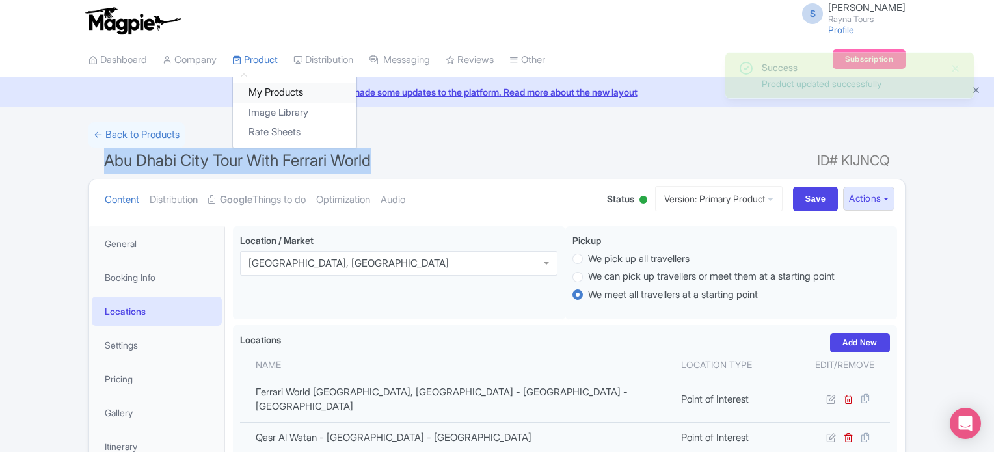
click at [264, 86] on link "My Products" at bounding box center [295, 93] width 124 height 20
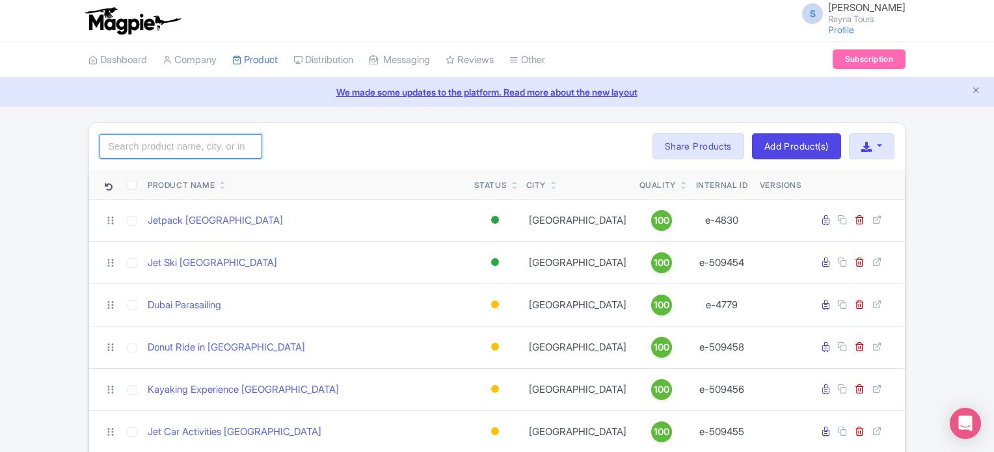
click at [216, 142] on input "search" at bounding box center [180, 146] width 163 height 25
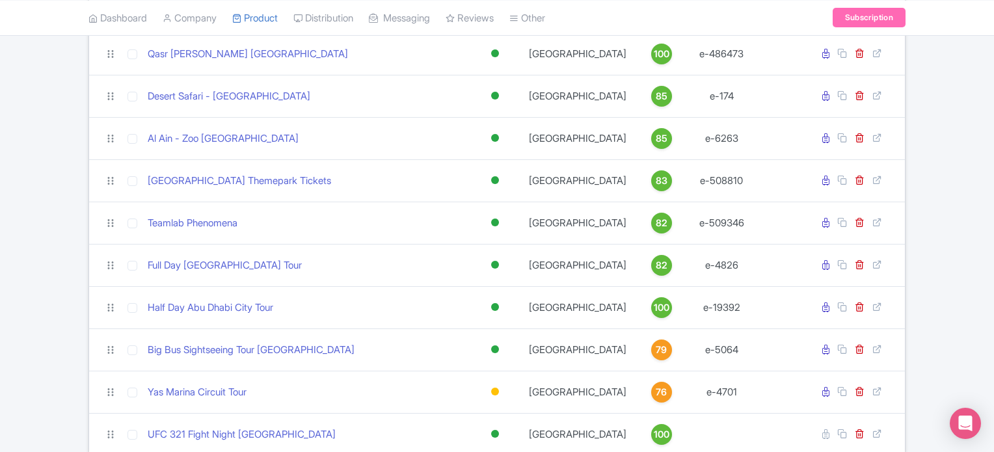
scroll to position [585, 0]
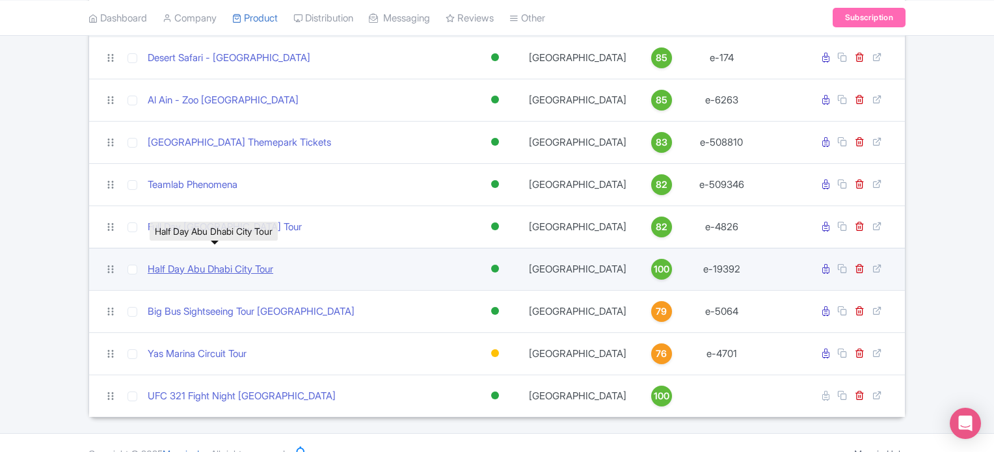
type input "[GEOGRAPHIC_DATA]"
click at [251, 267] on link "Half Day Abu Dhabi City Tour" at bounding box center [210, 269] width 125 height 15
